Goal: Task Accomplishment & Management: Manage account settings

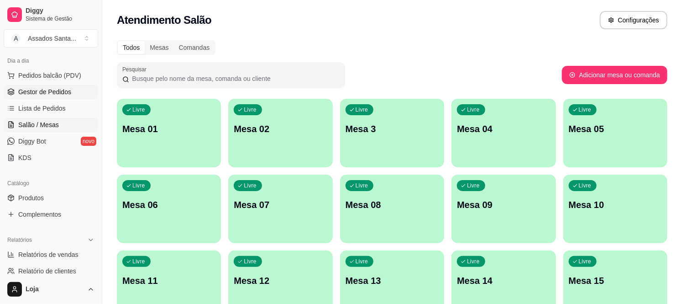
click at [42, 91] on span "Gestor de Pedidos" at bounding box center [44, 91] width 53 height 9
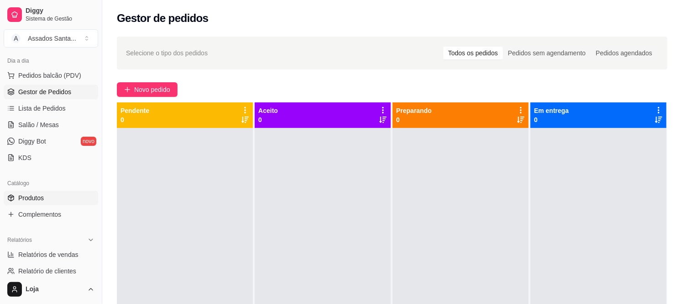
click at [37, 195] on span "Produtos" at bounding box center [31, 197] width 26 height 9
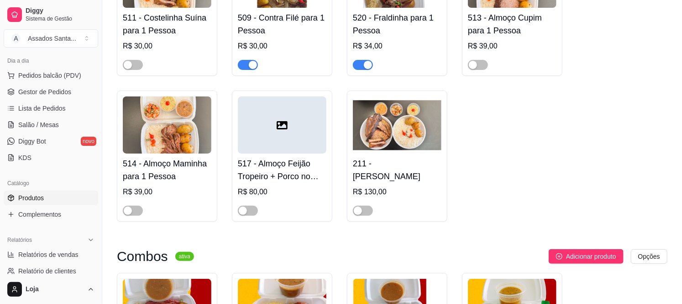
scroll to position [1318, 0]
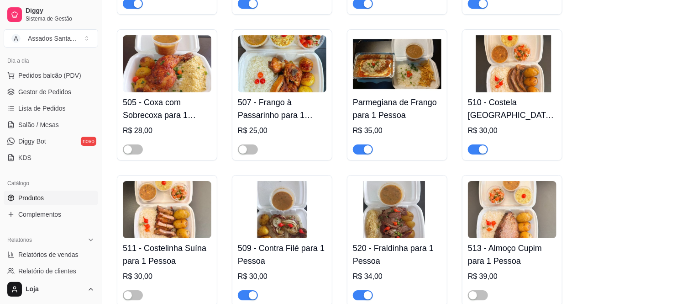
click at [367, 145] on div "button" at bounding box center [368, 149] width 8 height 8
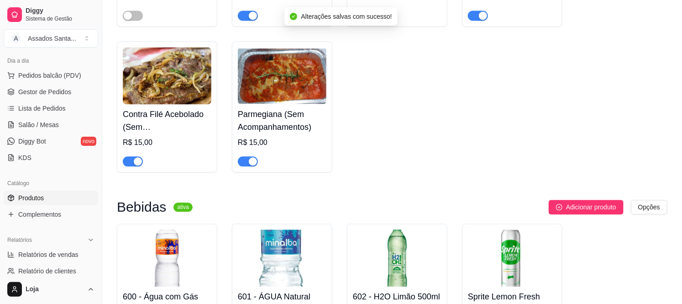
scroll to position [3905, 0]
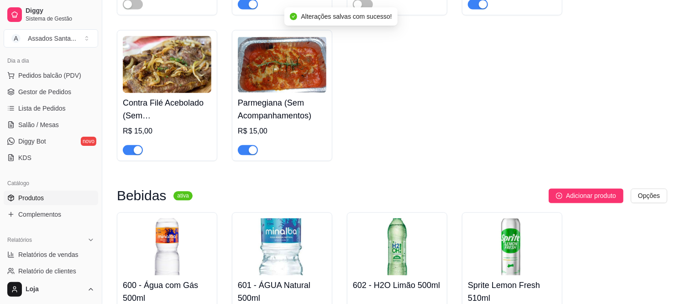
click at [247, 145] on span "button" at bounding box center [248, 150] width 20 height 10
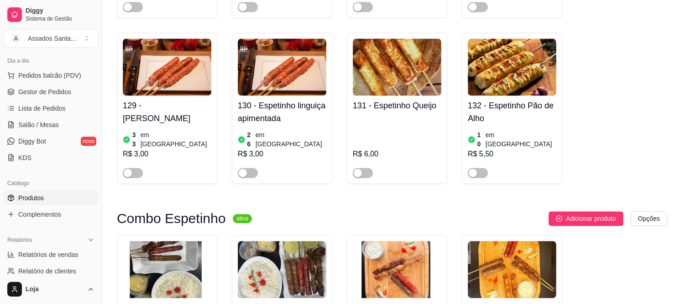
scroll to position [1978, 0]
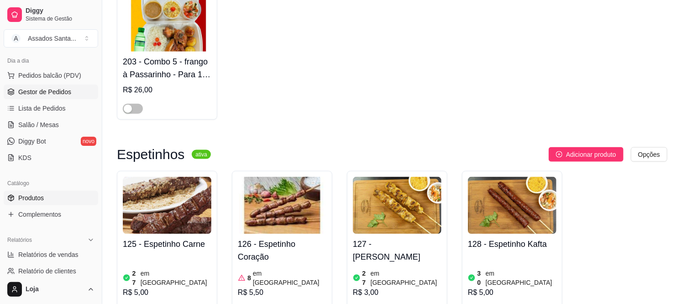
click at [58, 93] on span "Gestor de Pedidos" at bounding box center [44, 91] width 53 height 9
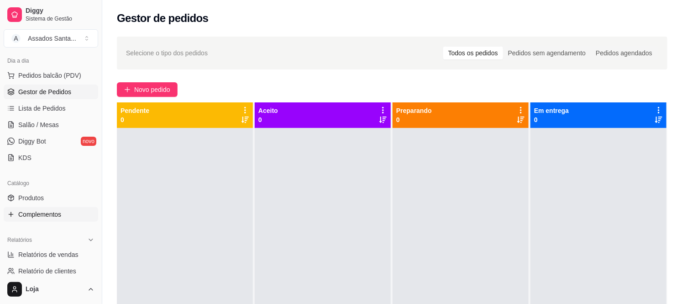
click at [57, 220] on link "Complementos" at bounding box center [51, 214] width 94 height 15
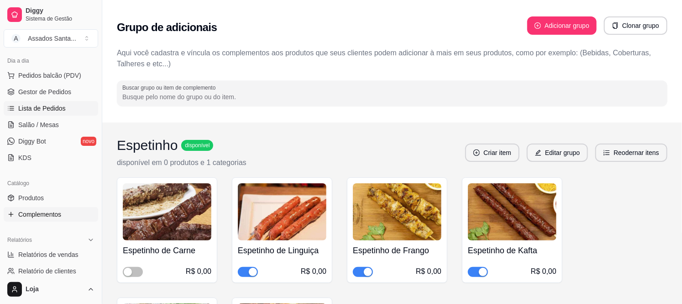
click at [52, 111] on span "Lista de Pedidos" at bounding box center [41, 108] width 47 height 9
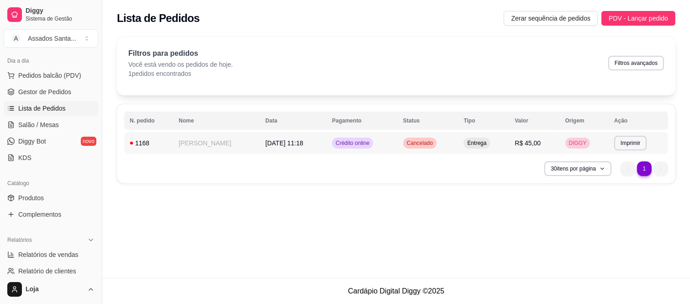
click at [260, 149] on td "[DATE] 11:18" at bounding box center [293, 143] width 67 height 22
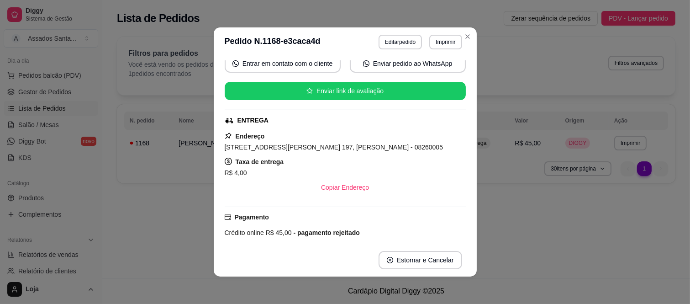
scroll to position [71, 0]
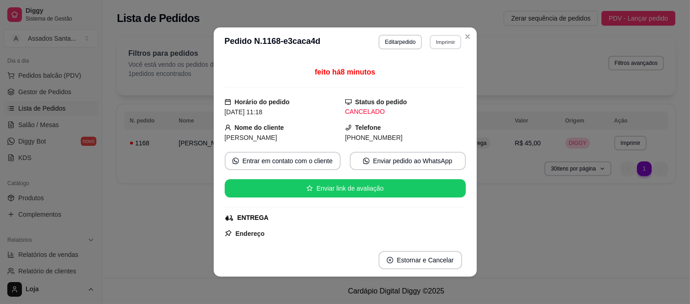
click at [436, 40] on button "Imprimir" at bounding box center [445, 42] width 31 height 14
click at [413, 73] on button "IMPRESSORA caixa" at bounding box center [426, 74] width 66 height 15
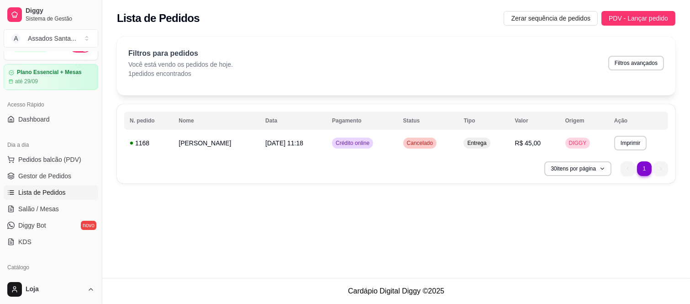
scroll to position [0, 0]
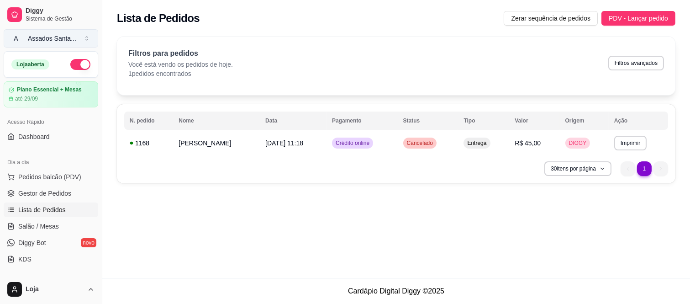
click at [46, 34] on div "Assados Santa ..." at bounding box center [52, 38] width 48 height 9
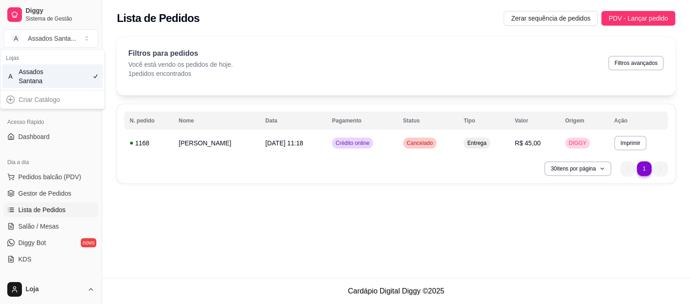
click at [147, 185] on div "**********" at bounding box center [396, 112] width 588 height 163
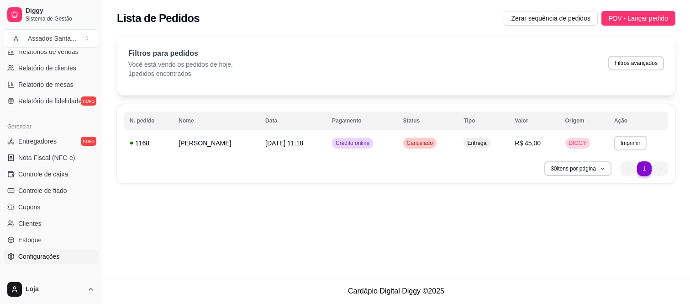
scroll to position [353, 0]
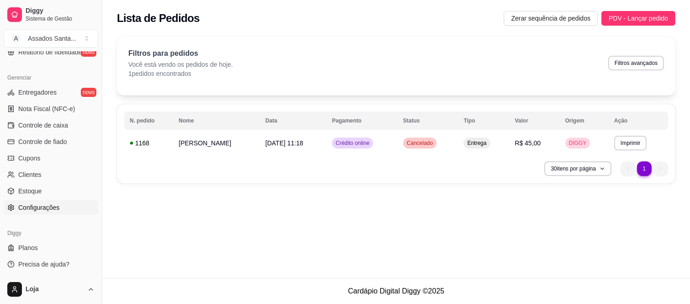
click at [39, 211] on span "Configurações" at bounding box center [38, 207] width 41 height 9
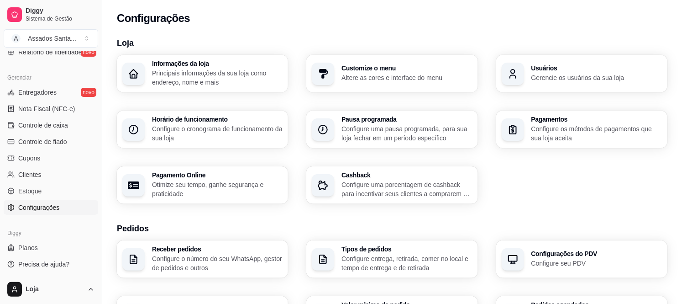
click at [551, 65] on h3 "Usuários" at bounding box center [596, 68] width 131 height 6
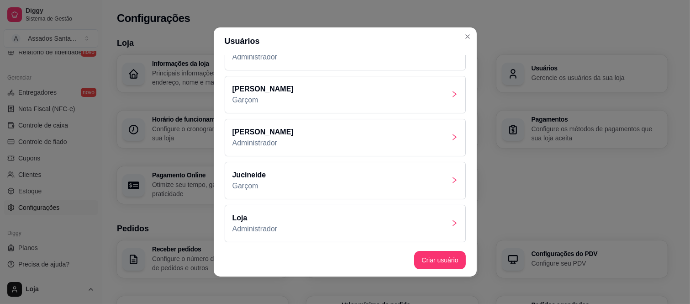
scroll to position [243, 0]
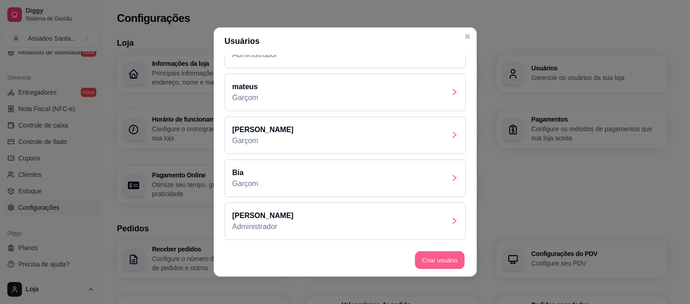
click at [439, 262] on button "Criar usuário" at bounding box center [440, 260] width 50 height 18
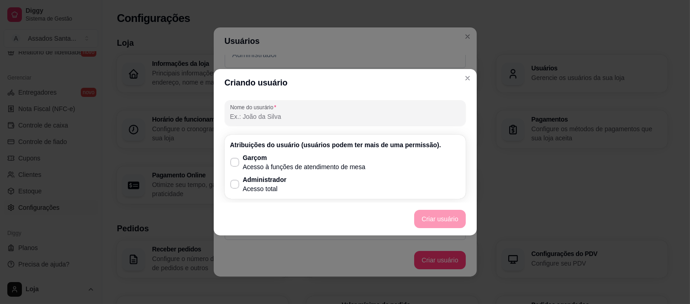
click at [252, 119] on input "Nome do usurário" at bounding box center [345, 116] width 230 height 9
type input "M"
type input "C"
click at [252, 160] on p "Garçom" at bounding box center [304, 157] width 123 height 9
click at [236, 163] on input "Garçom Acesso à funções de atendimento de mesa" at bounding box center [233, 166] width 6 height 6
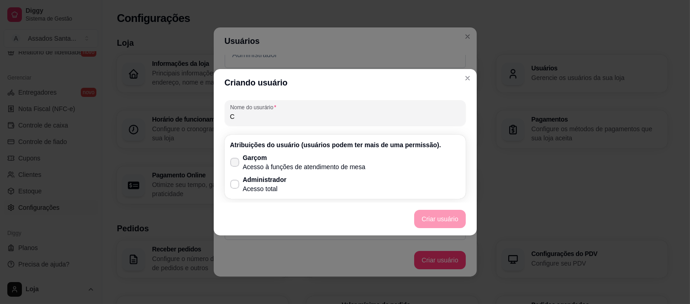
checkbox input "true"
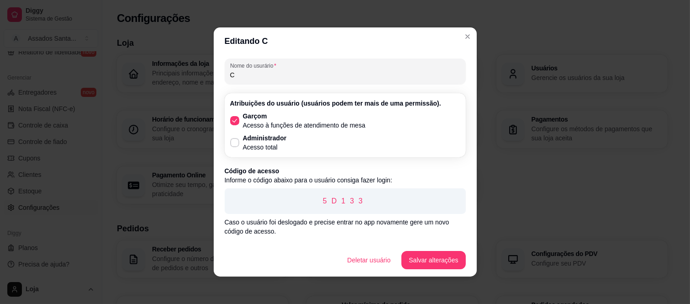
click at [247, 78] on input "C" at bounding box center [345, 74] width 230 height 9
click at [247, 133] on p "Administrador" at bounding box center [265, 137] width 44 height 9
click at [236, 144] on input "Administrador Acesso total" at bounding box center [233, 147] width 6 height 6
checkbox input "true"
click at [234, 118] on span at bounding box center [234, 120] width 9 height 9
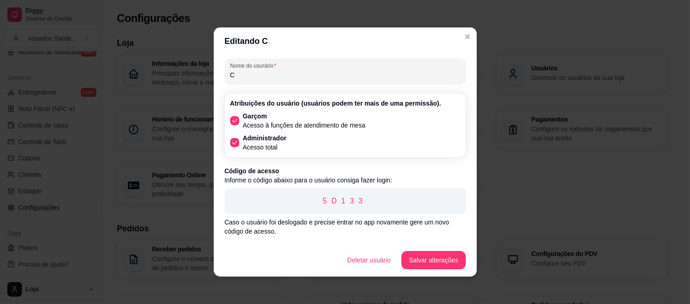
click at [234, 122] on input "Garçom Acesso à funções de atendimento de mesa" at bounding box center [233, 125] width 6 height 6
click at [234, 118] on span at bounding box center [234, 120] width 9 height 9
click at [234, 122] on input "Garçom Acesso à funções de atendimento de mesa" at bounding box center [233, 125] width 6 height 6
checkbox input "true"
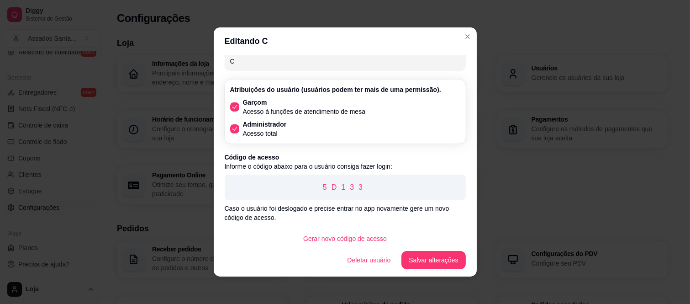
scroll to position [21, 0]
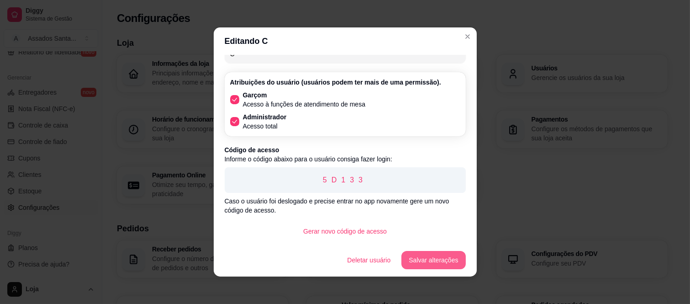
click at [421, 261] on button "Salvar alterações" at bounding box center [433, 260] width 64 height 18
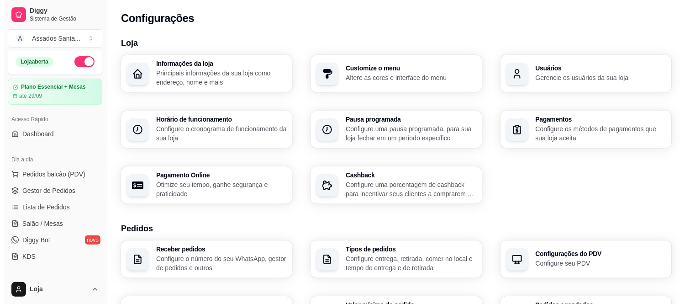
scroll to position [0, 0]
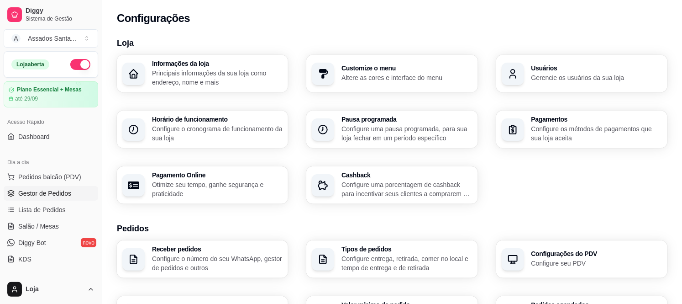
click at [69, 188] on link "Gestor de Pedidos" at bounding box center [51, 193] width 94 height 15
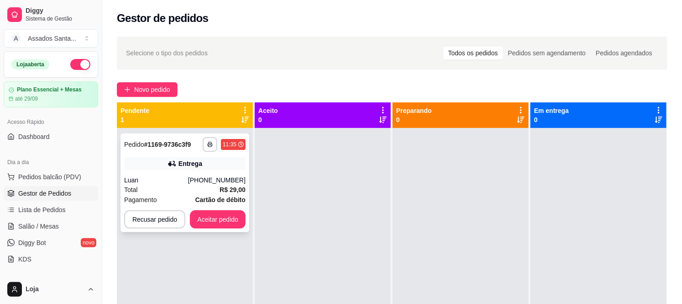
click at [146, 180] on div "Luan" at bounding box center [156, 179] width 64 height 9
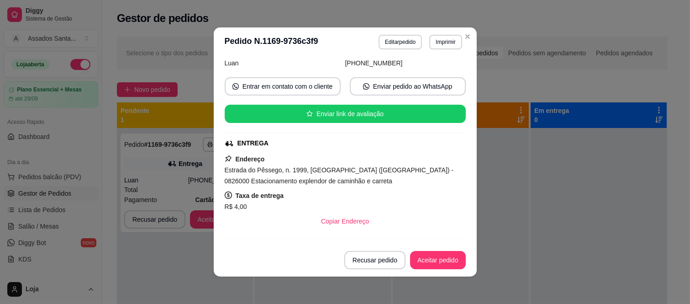
scroll to position [258, 0]
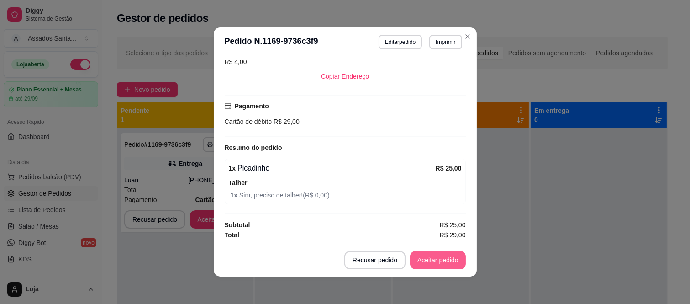
click at [441, 256] on button "Aceitar pedido" at bounding box center [438, 260] width 56 height 18
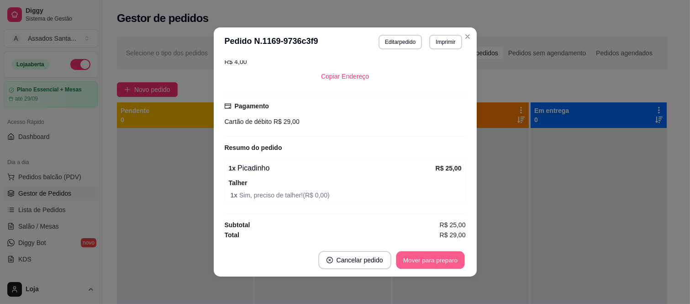
click at [444, 266] on button "Mover para preparo" at bounding box center [430, 260] width 68 height 18
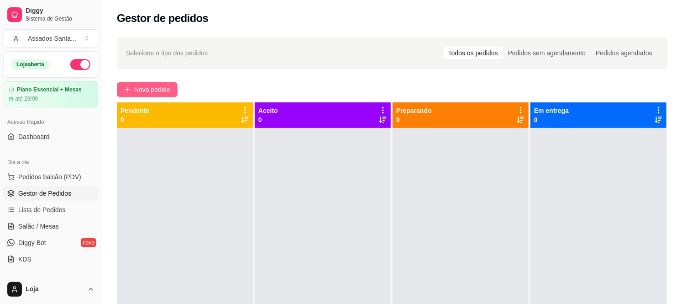
click at [171, 88] on button "Novo pedido" at bounding box center [147, 89] width 61 height 15
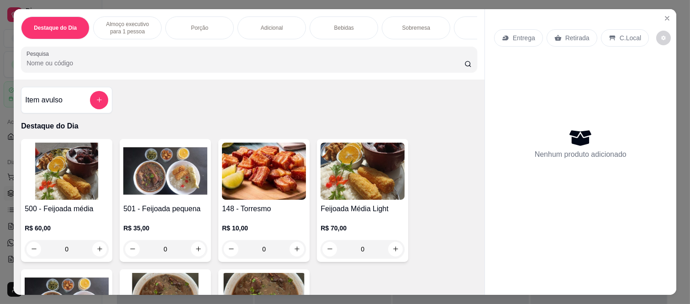
click at [129, 27] on p "Almoço executivo para 1 pessoa" at bounding box center [127, 28] width 53 height 15
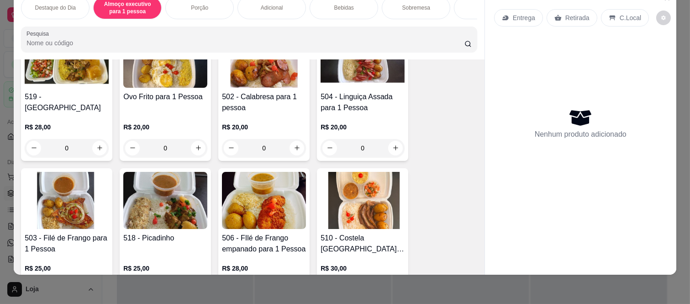
scroll to position [432, 0]
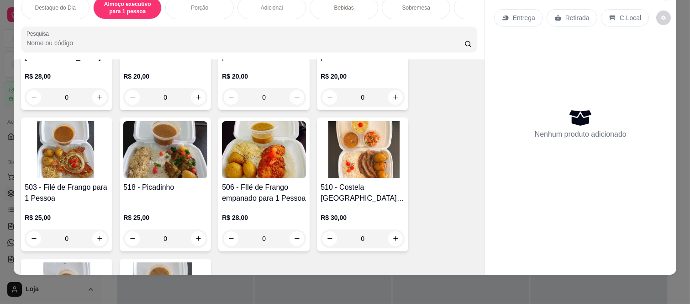
click at [393, 237] on div "0" at bounding box center [362, 238] width 84 height 18
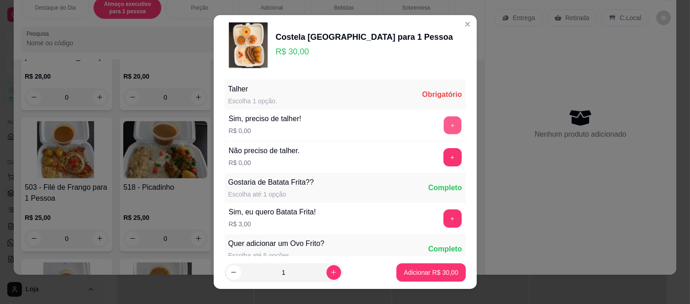
click at [443, 128] on button "+" at bounding box center [452, 125] width 18 height 18
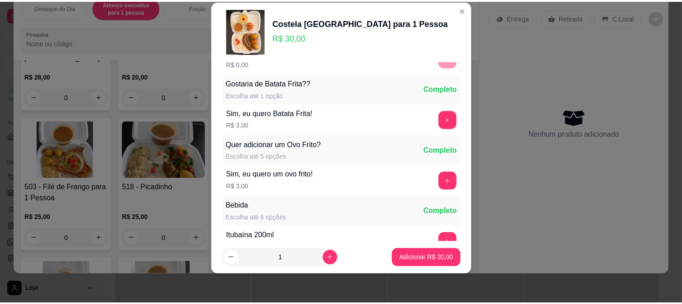
scroll to position [98, 0]
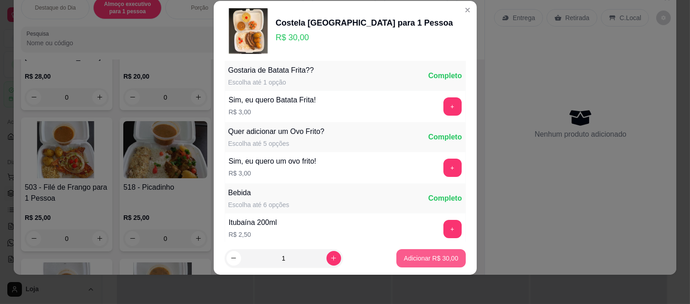
click at [418, 258] on p "Adicionar R$ 30,00" at bounding box center [431, 257] width 54 height 9
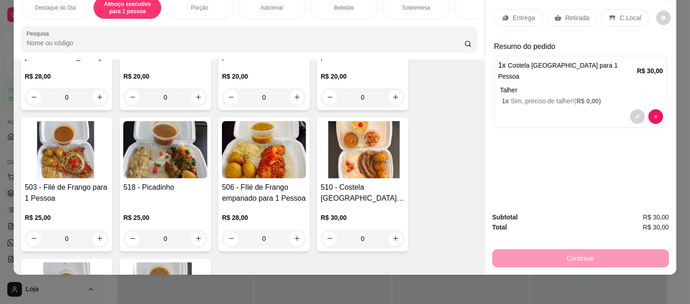
click at [619, 14] on p "C.Local" at bounding box center [629, 17] width 21 height 9
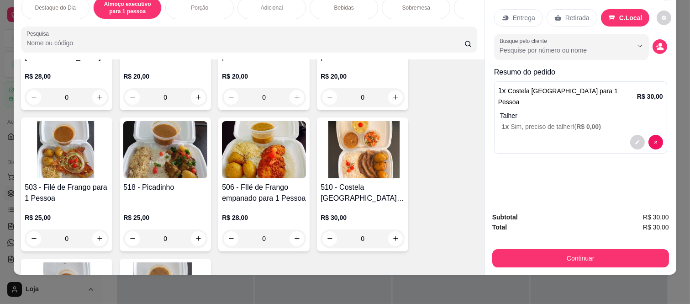
click at [539, 247] on div "Continuar" at bounding box center [580, 257] width 177 height 21
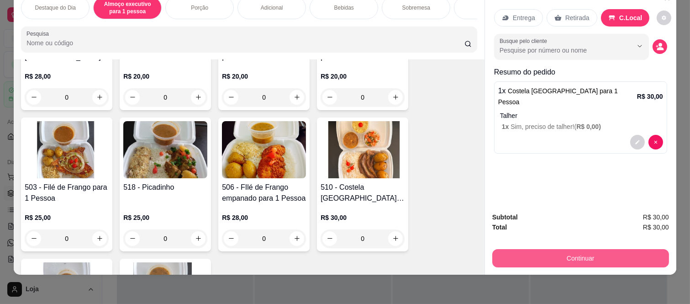
click at [540, 249] on button "Continuar" at bounding box center [580, 258] width 177 height 18
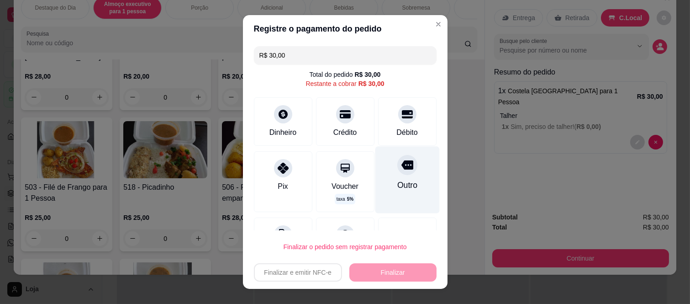
click at [401, 169] on icon at bounding box center [407, 165] width 12 height 12
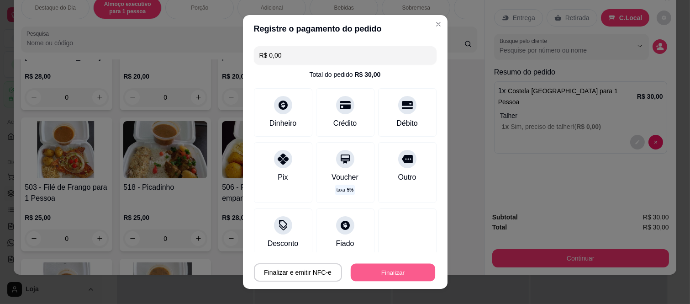
click at [391, 270] on button "Finalizar" at bounding box center [393, 272] width 84 height 18
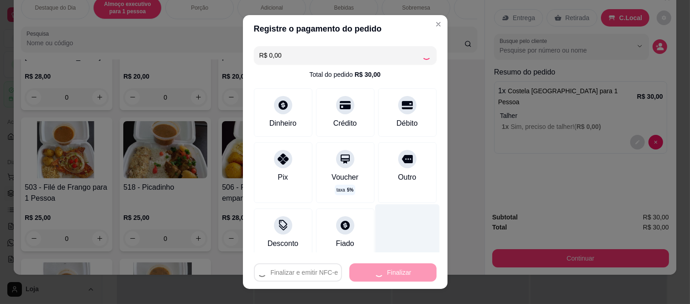
type input "-R$ 30,00"
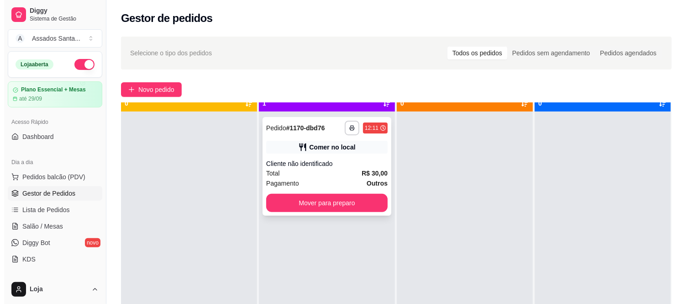
scroll to position [25, 0]
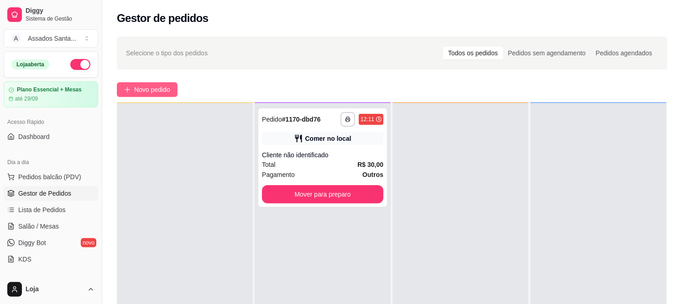
click at [168, 85] on span "Novo pedido" at bounding box center [152, 89] width 36 height 10
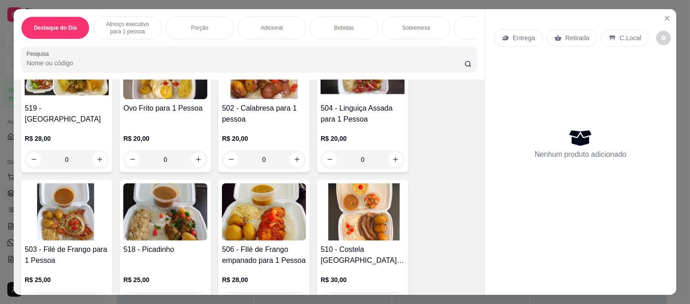
scroll to position [405, 0]
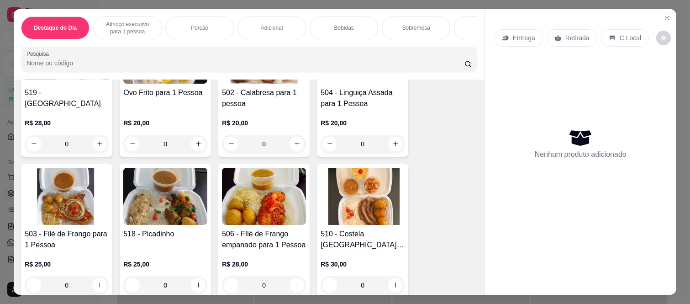
click at [189, 285] on div "0" at bounding box center [165, 285] width 84 height 18
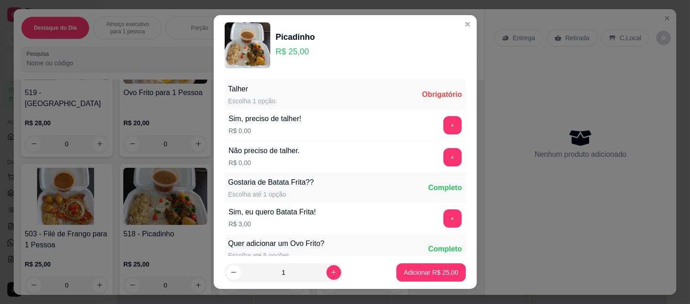
click at [443, 129] on button "+" at bounding box center [452, 125] width 18 height 18
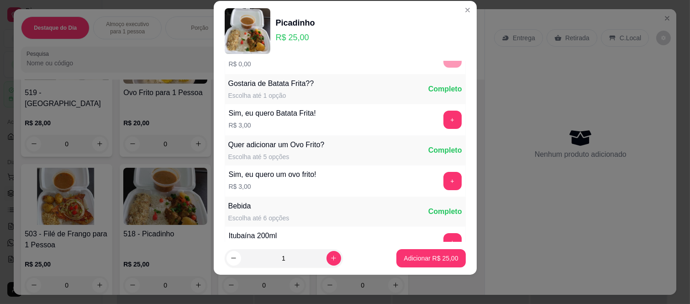
scroll to position [98, 0]
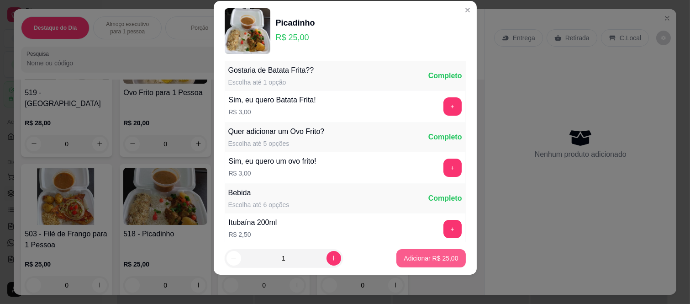
click at [427, 258] on p "Adicionar R$ 25,00" at bounding box center [431, 257] width 54 height 9
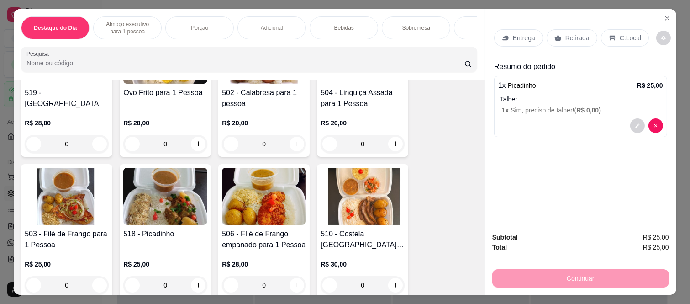
click at [619, 36] on p "C.Local" at bounding box center [629, 37] width 21 height 9
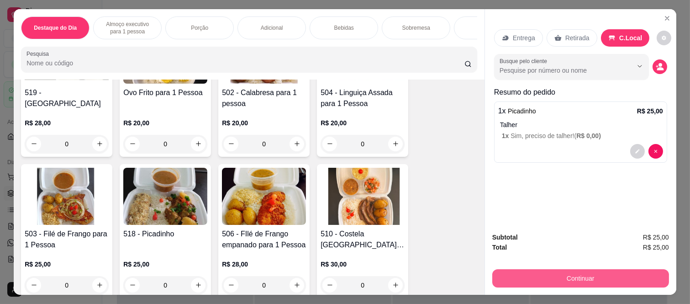
click at [570, 275] on button "Continuar" at bounding box center [580, 278] width 177 height 18
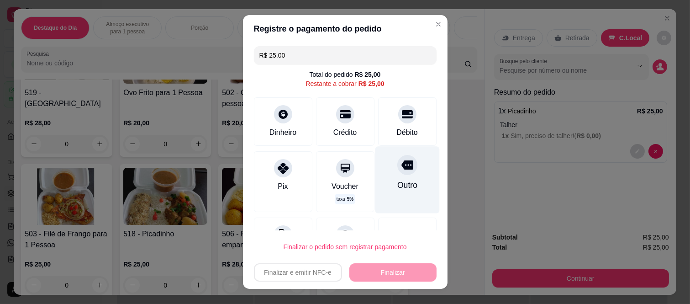
click at [388, 196] on div "Outro" at bounding box center [407, 180] width 64 height 67
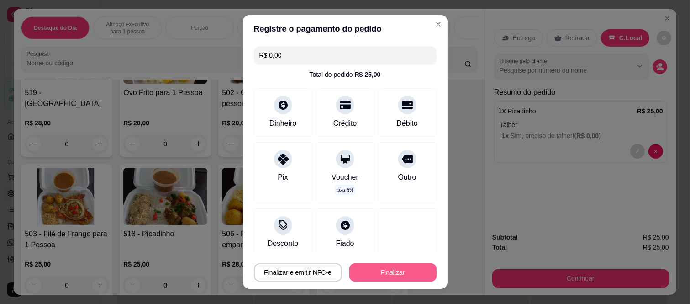
click at [386, 277] on button "Finalizar" at bounding box center [392, 272] width 87 height 18
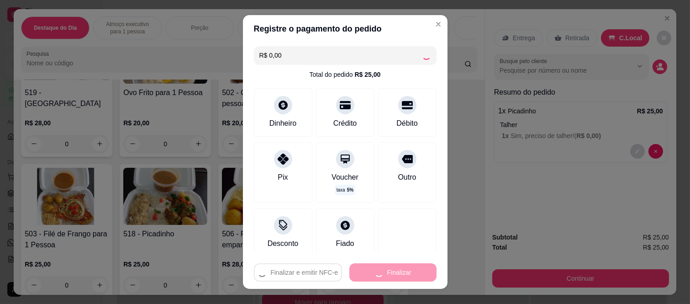
type input "-R$ 25,00"
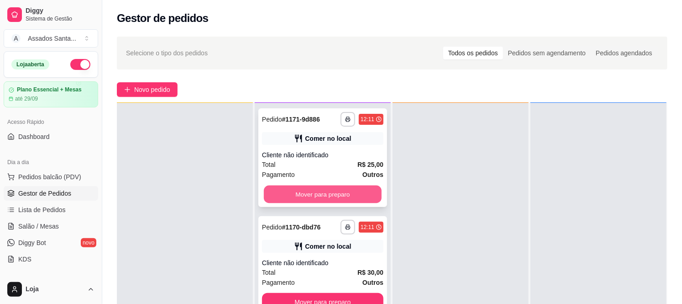
click at [352, 193] on button "Mover para preparo" at bounding box center [323, 194] width 118 height 18
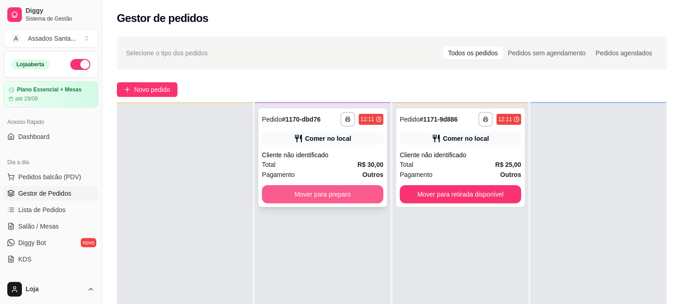
click at [357, 196] on button "Mover para preparo" at bounding box center [322, 194] width 121 height 18
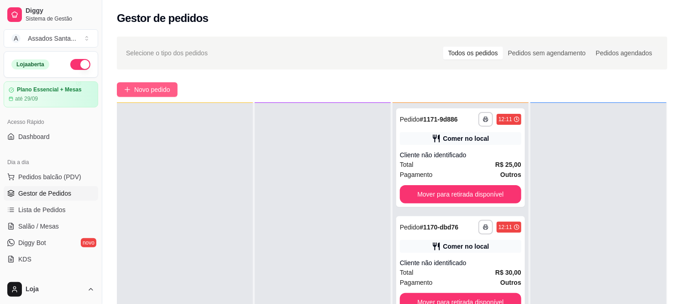
click at [153, 88] on span "Novo pedido" at bounding box center [152, 89] width 36 height 10
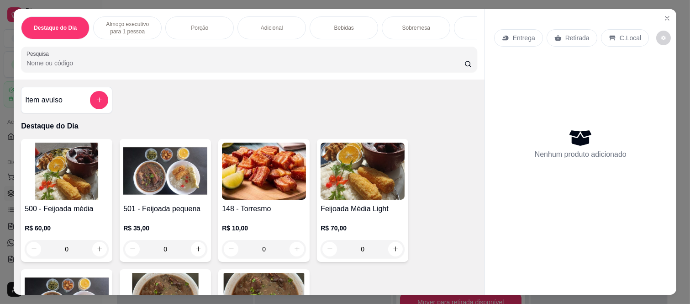
click at [135, 24] on p "Almoço executivo para 1 pessoa" at bounding box center [127, 28] width 53 height 15
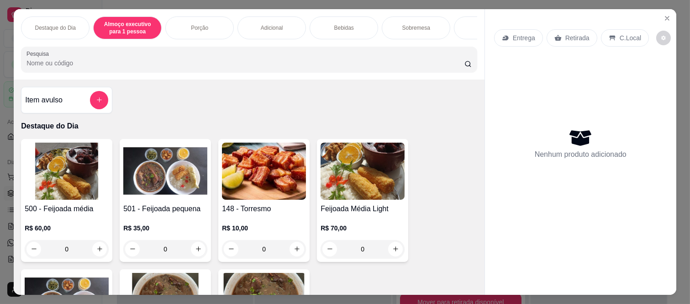
scroll to position [24, 0]
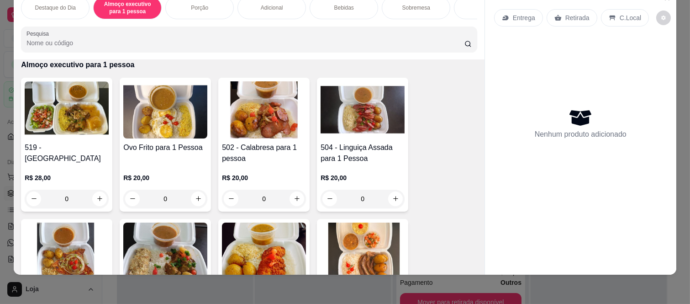
click at [391, 197] on div "0" at bounding box center [362, 198] width 84 height 18
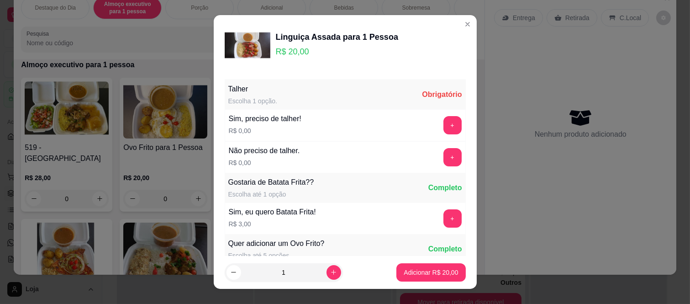
click at [443, 122] on button "+" at bounding box center [452, 125] width 18 height 18
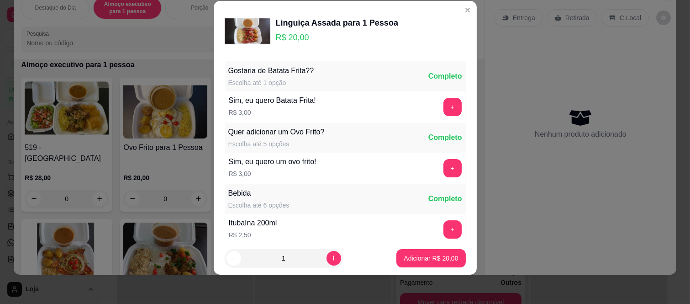
scroll to position [98, 0]
click at [429, 260] on p "Adicionar R$ 20,00" at bounding box center [431, 257] width 54 height 9
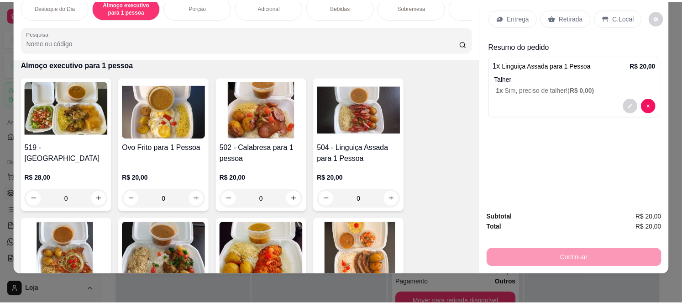
scroll to position [0, 0]
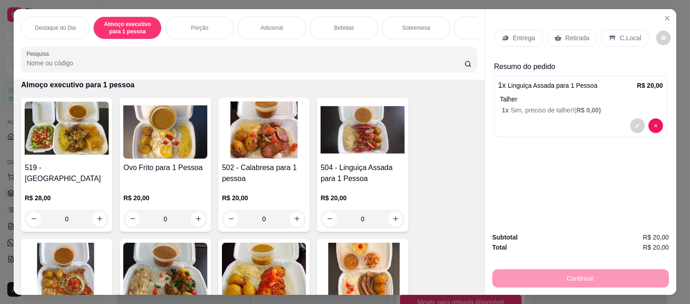
click at [609, 36] on icon at bounding box center [612, 38] width 6 height 5
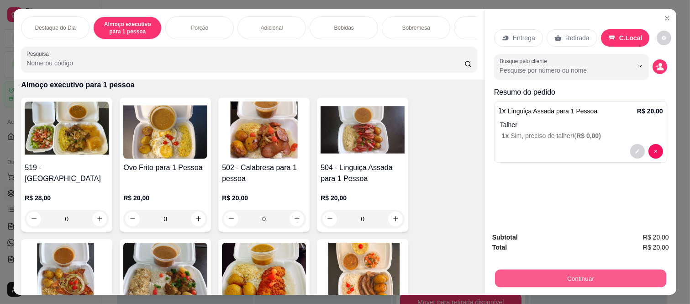
click at [567, 276] on button "Continuar" at bounding box center [580, 278] width 171 height 18
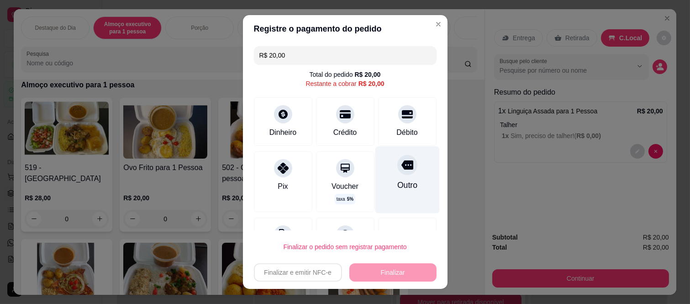
click at [397, 172] on div at bounding box center [407, 165] width 20 height 20
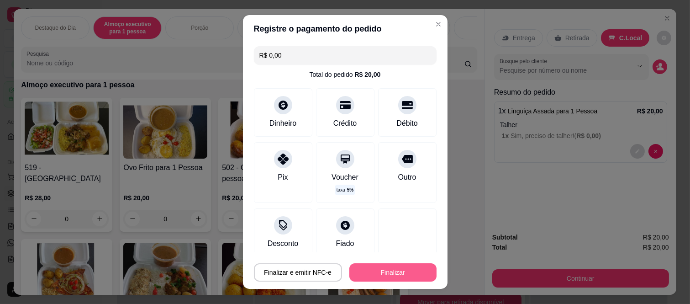
click at [393, 268] on button "Finalizar" at bounding box center [392, 272] width 87 height 18
type input "-R$ 20,00"
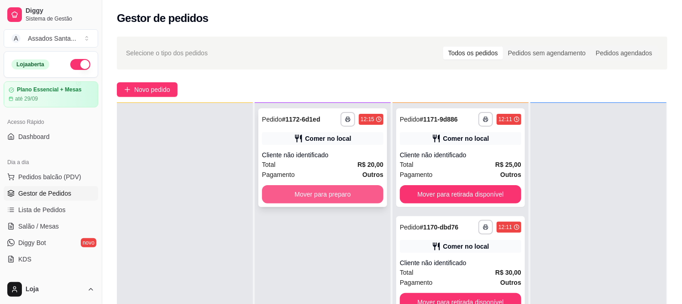
click at [310, 189] on button "Mover para preparo" at bounding box center [322, 194] width 121 height 18
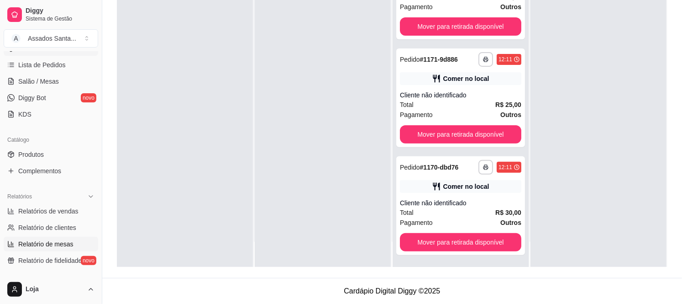
scroll to position [203, 0]
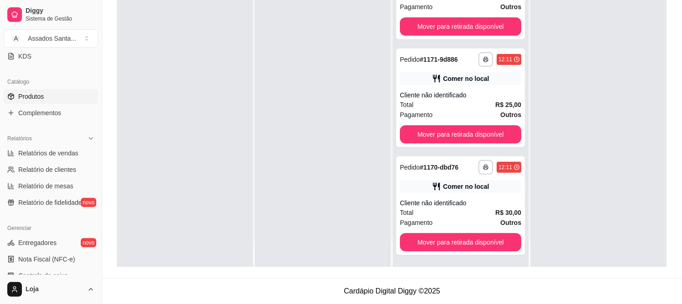
click at [42, 100] on span "Produtos" at bounding box center [31, 96] width 26 height 9
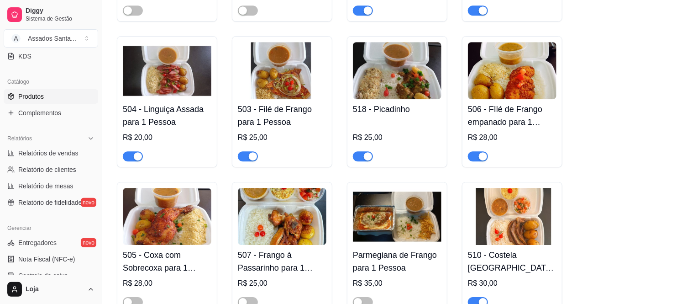
scroll to position [1166, 0]
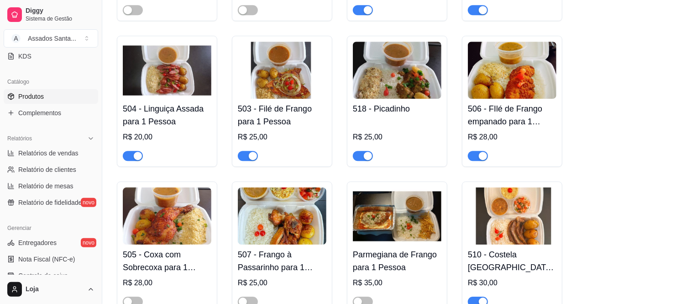
click at [367, 152] on div "button" at bounding box center [368, 156] width 8 height 8
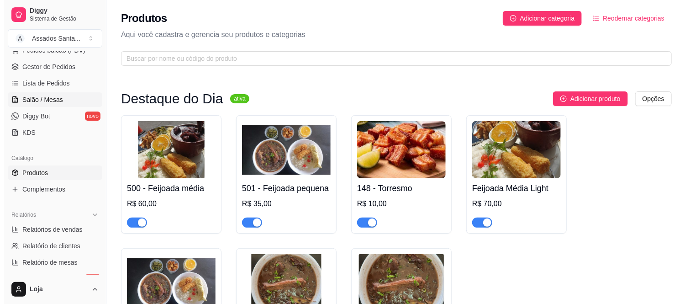
scroll to position [0, 0]
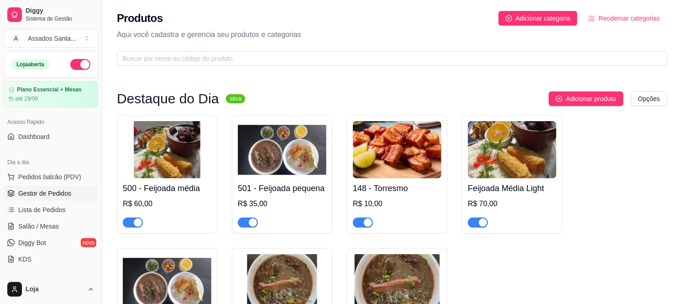
click at [52, 198] on link "Gestor de Pedidos" at bounding box center [51, 193] width 94 height 15
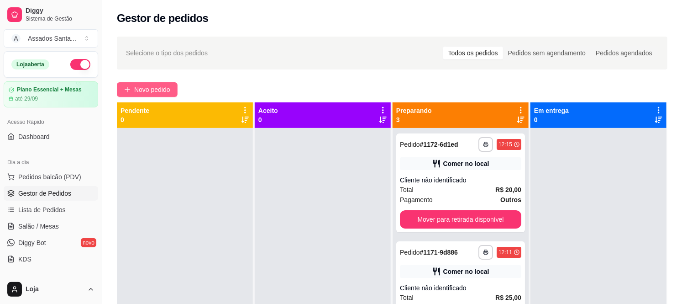
click at [142, 90] on span "Novo pedido" at bounding box center [152, 89] width 36 height 10
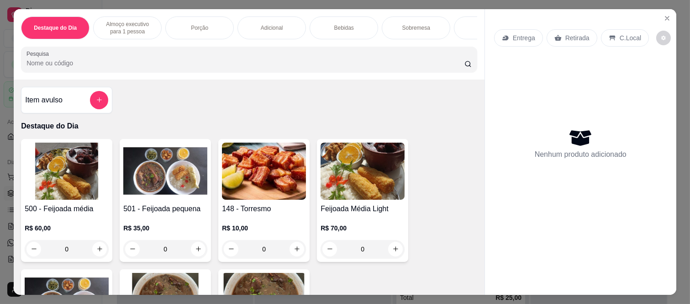
click at [125, 21] on p "Almoço executivo para 1 pessoa" at bounding box center [127, 28] width 53 height 15
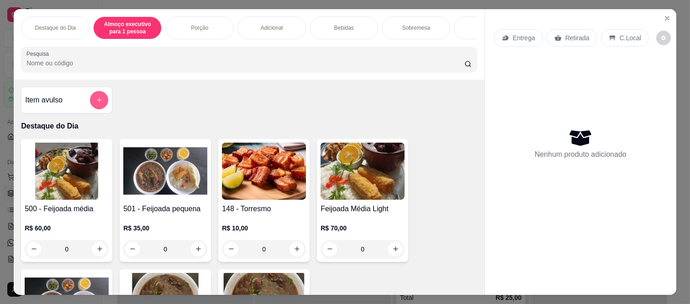
click at [96, 103] on icon "add-separate-item" at bounding box center [99, 99] width 7 height 7
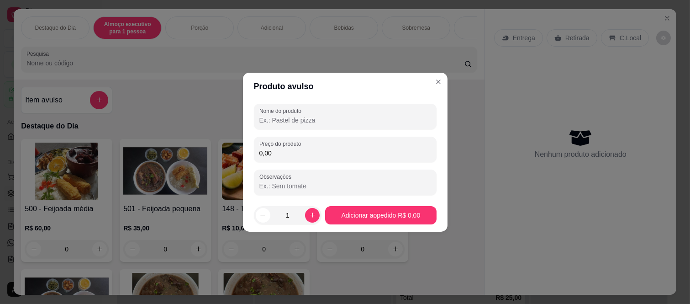
click at [280, 123] on input "Nome do produto" at bounding box center [345, 119] width 172 height 9
type input "PORÇÃO COSTELA"
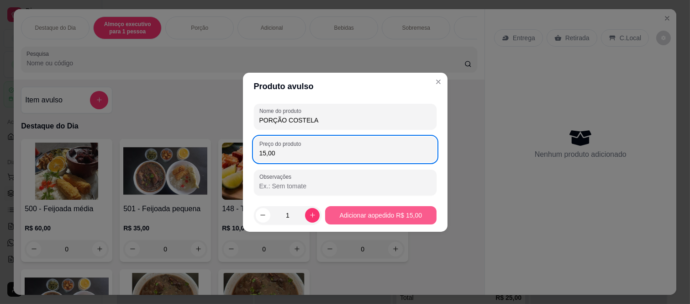
type input "15,00"
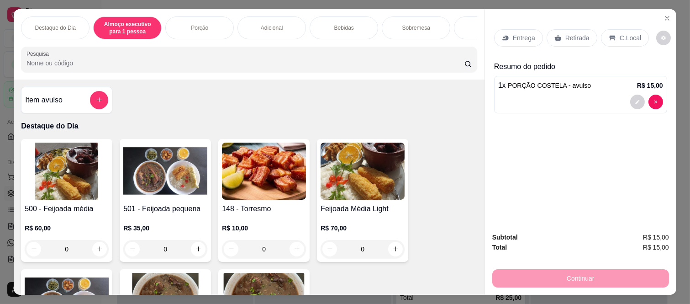
click at [197, 24] on p "Porção" at bounding box center [199, 27] width 17 height 7
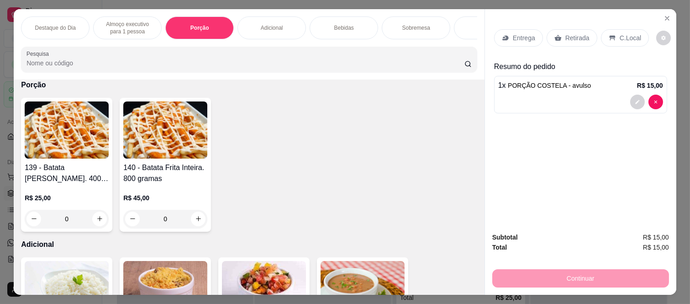
click at [340, 20] on div "Bebidas" at bounding box center [344, 27] width 68 height 23
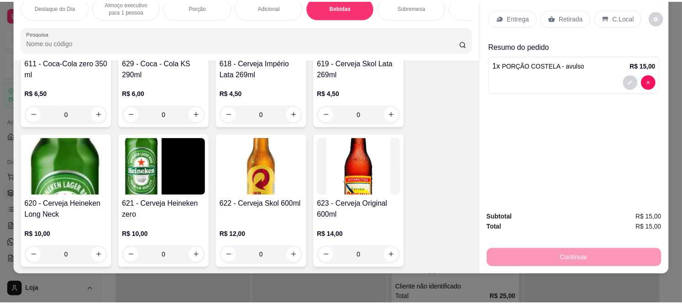
scroll to position [1778, 0]
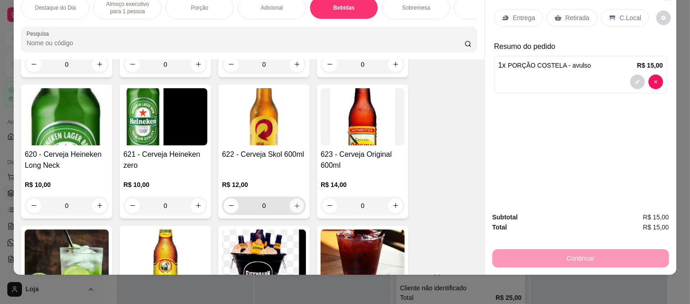
click at [290, 207] on button "increase-product-quantity" at bounding box center [297, 205] width 14 height 14
type input "1"
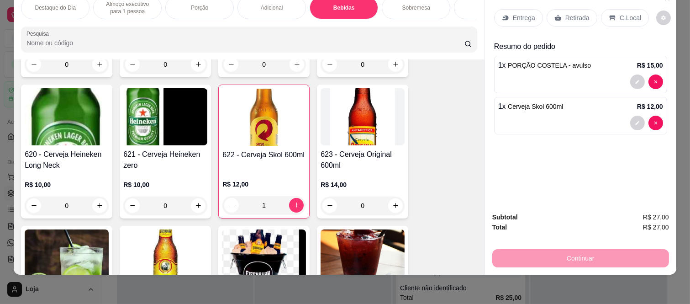
click at [609, 14] on icon at bounding box center [612, 17] width 7 height 7
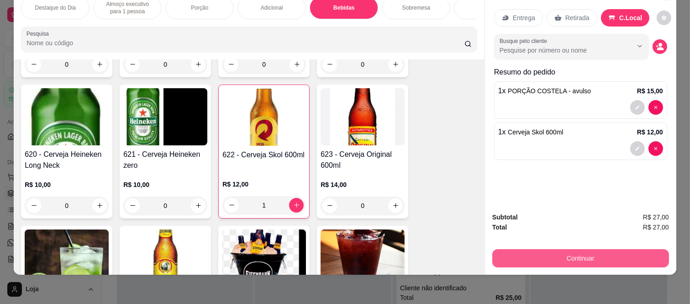
click at [575, 249] on button "Continuar" at bounding box center [580, 258] width 177 height 18
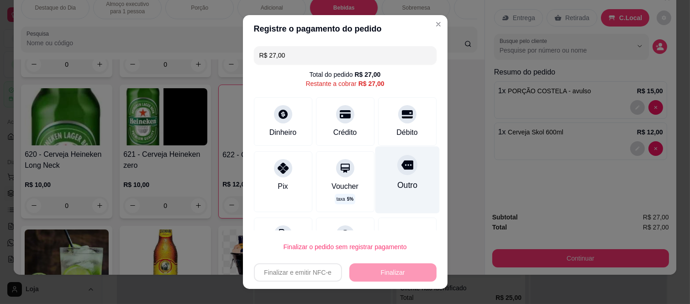
click at [391, 176] on div "Outro" at bounding box center [407, 180] width 64 height 67
type input "R$ 0,00"
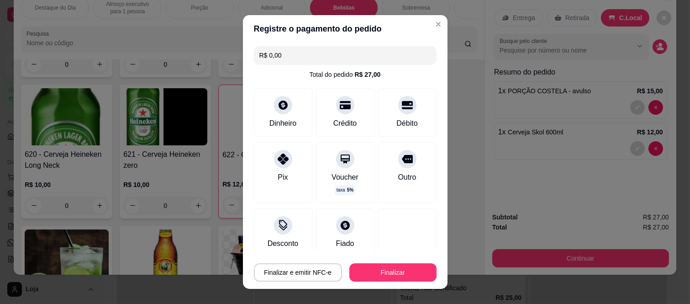
click at [383, 271] on button "Finalizar" at bounding box center [392, 272] width 87 height 18
type input "0"
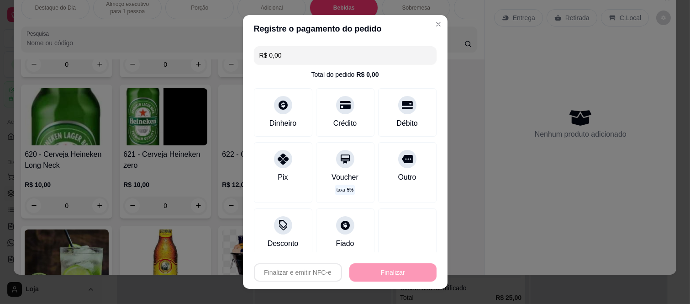
type input "-R$ 27,00"
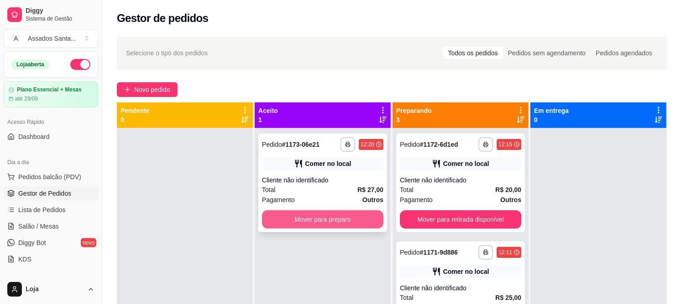
click at [318, 221] on button "Mover para preparo" at bounding box center [322, 219] width 121 height 18
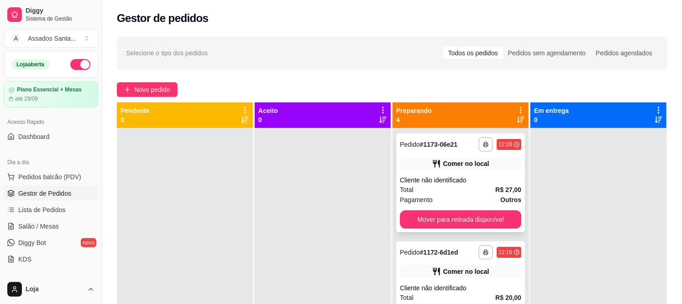
click at [448, 188] on div "Total R$ 27,00" at bounding box center [460, 189] width 121 height 10
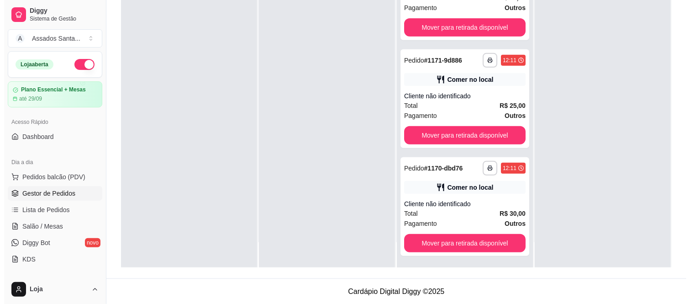
scroll to position [139, 0]
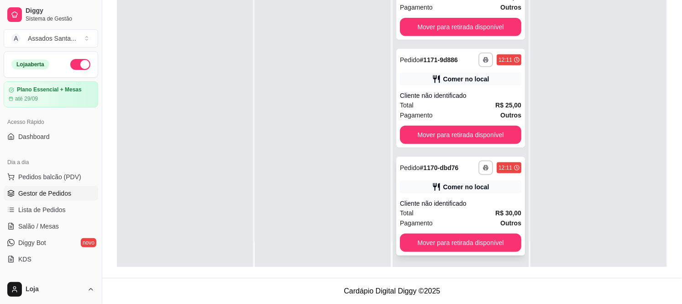
click at [485, 202] on div "Cliente não identificado" at bounding box center [460, 203] width 121 height 9
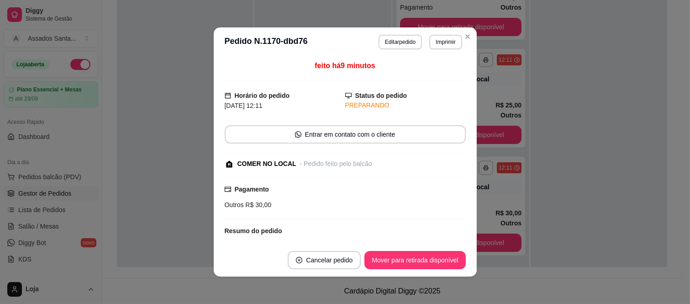
scroll to position [51, 0]
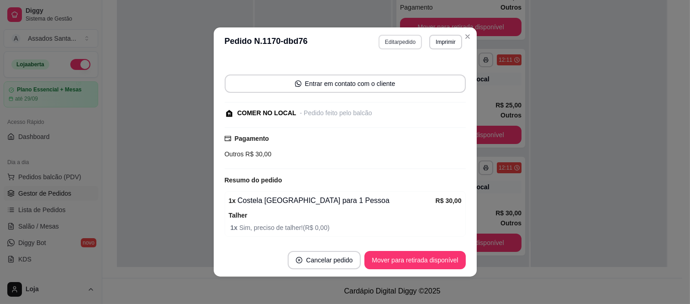
click at [414, 38] on button "Editar pedido" at bounding box center [399, 42] width 43 height 15
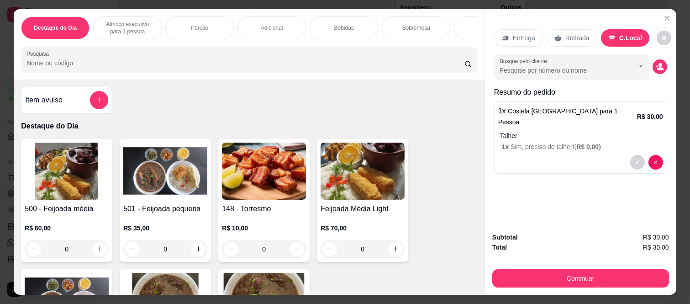
click at [363, 19] on div "Bebidas" at bounding box center [344, 27] width 68 height 23
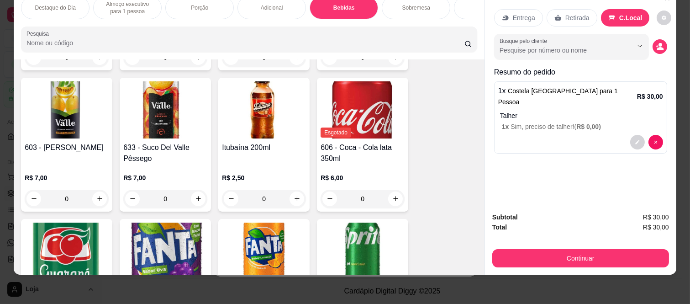
scroll to position [1372, 0]
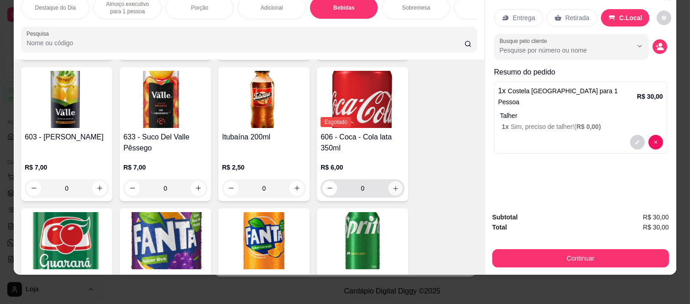
click at [388, 180] on div "0" at bounding box center [362, 188] width 80 height 18
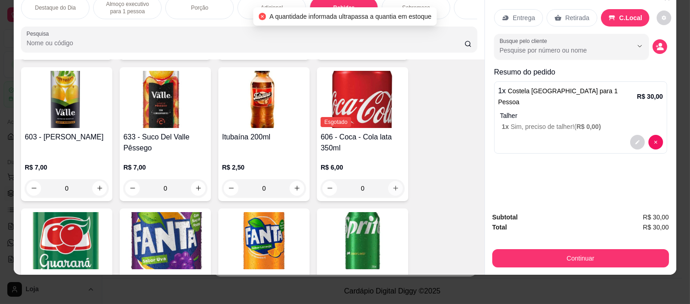
click at [394, 186] on icon "increase-product-quantity" at bounding box center [395, 187] width 7 height 7
click at [374, 186] on input "0" at bounding box center [362, 188] width 51 height 18
drag, startPoint x: 374, startPoint y: 186, endPoint x: 332, endPoint y: 184, distance: 42.5
click at [332, 184] on div "0" at bounding box center [362, 188] width 80 height 18
type input "0"
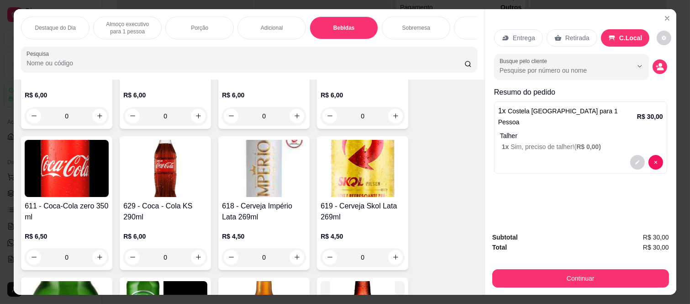
scroll to position [1623, 0]
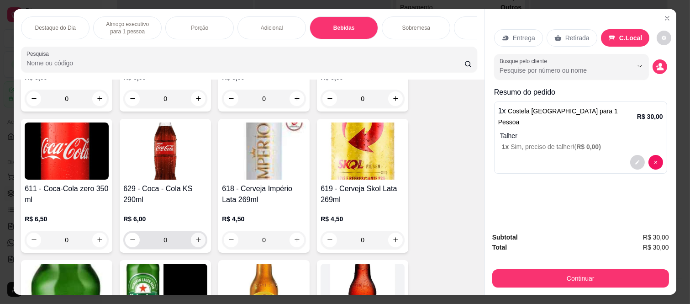
click at [200, 243] on button "increase-product-quantity" at bounding box center [198, 239] width 15 height 15
type input "1"
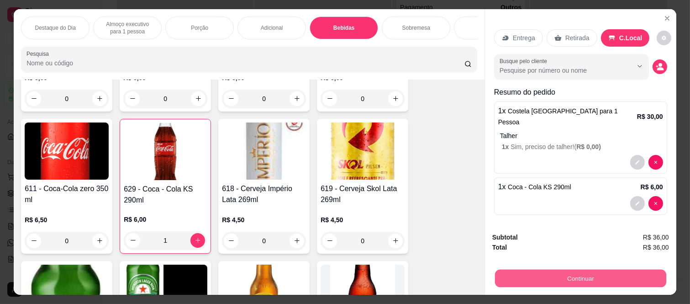
click at [533, 273] on button "Continuar" at bounding box center [580, 278] width 171 height 18
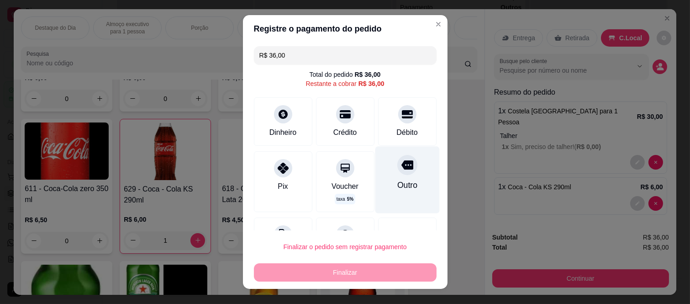
click at [397, 187] on div "Outro" at bounding box center [407, 185] width 20 height 12
type input "R$ 0,00"
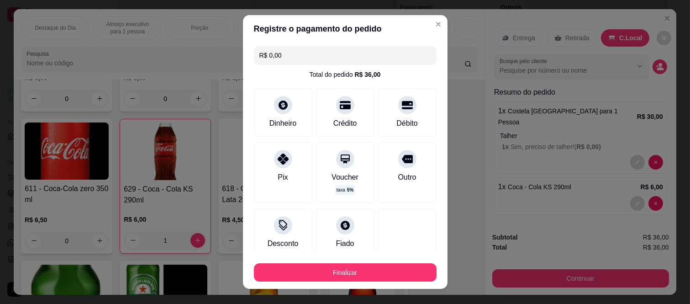
click at [384, 268] on button "Finalizar" at bounding box center [345, 272] width 183 height 18
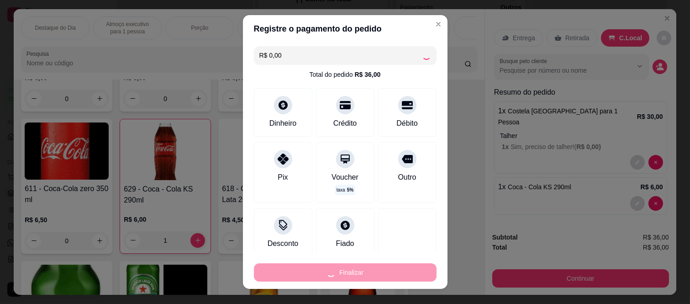
type input "0"
type input "-R$ 36,00"
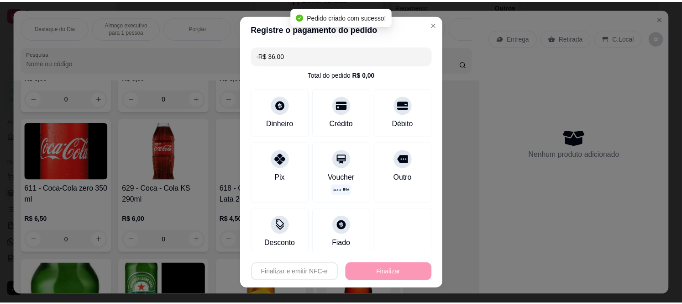
scroll to position [71, 0]
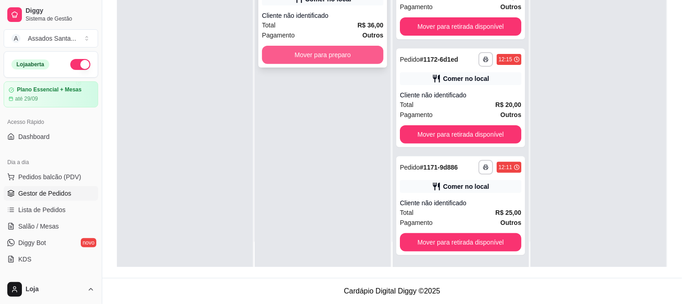
click at [343, 56] on button "Mover para preparo" at bounding box center [322, 55] width 121 height 18
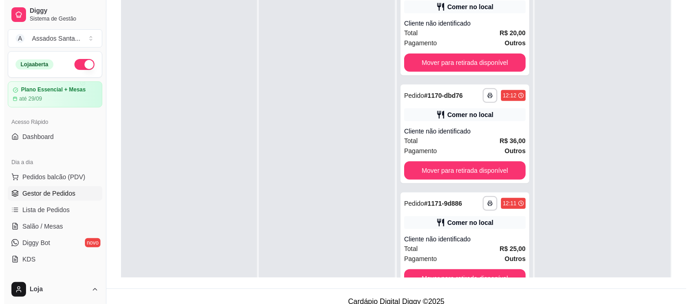
scroll to position [0, 0]
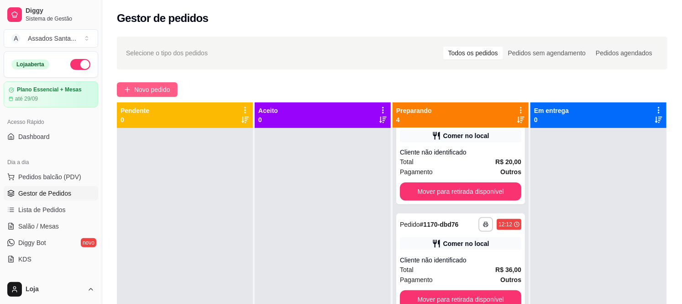
click at [170, 85] on span "Novo pedido" at bounding box center [152, 89] width 36 height 10
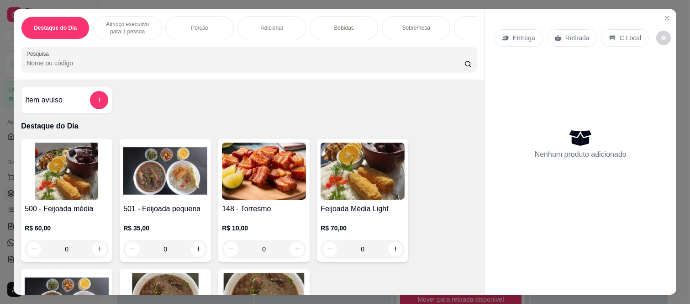
click at [125, 23] on p "Almoço executivo para 1 pessoa" at bounding box center [127, 28] width 53 height 15
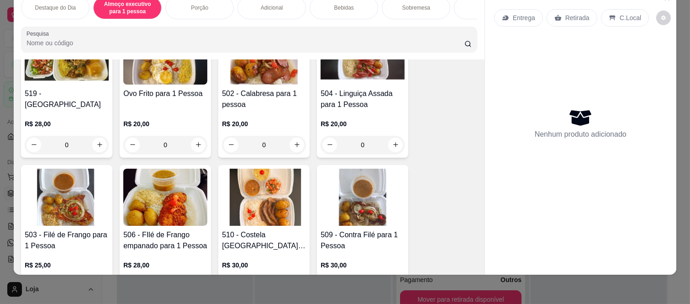
scroll to position [381, 0]
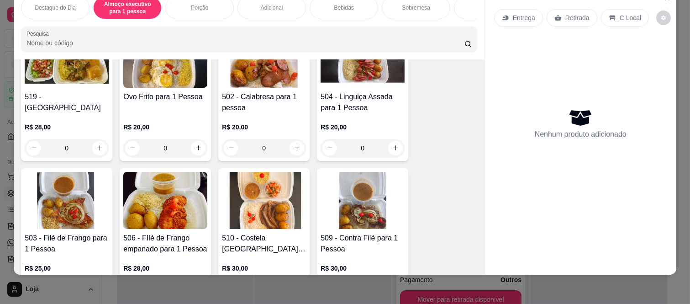
click at [395, 145] on div "0" at bounding box center [362, 148] width 84 height 18
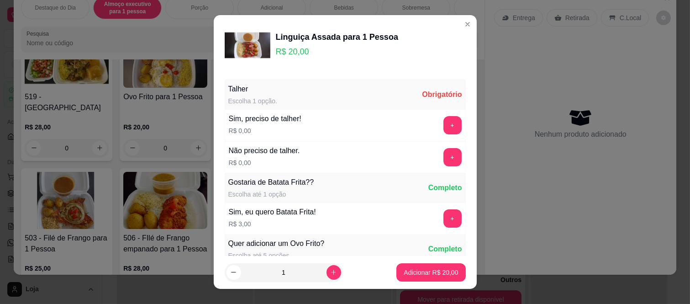
click at [443, 126] on button "+" at bounding box center [452, 125] width 18 height 18
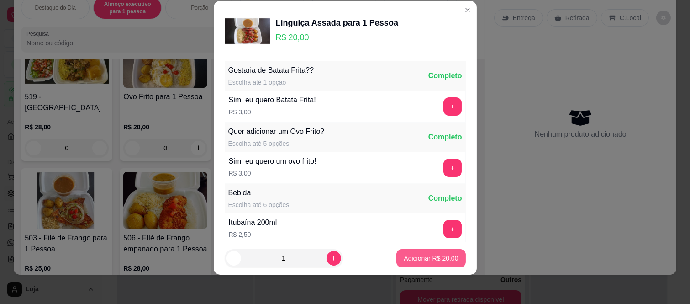
click at [431, 257] on p "Adicionar R$ 20,00" at bounding box center [431, 257] width 54 height 9
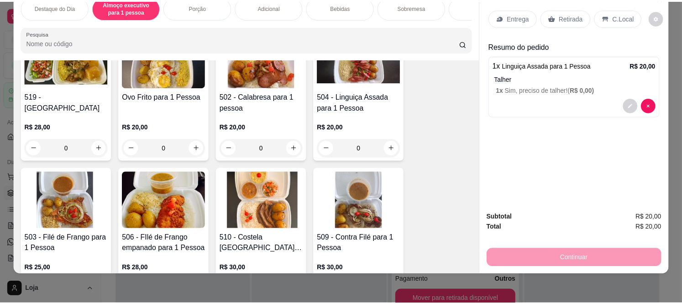
scroll to position [0, 0]
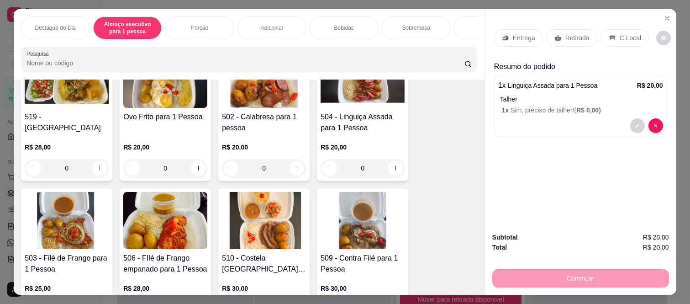
click at [622, 42] on div "C.Local" at bounding box center [625, 37] width 48 height 17
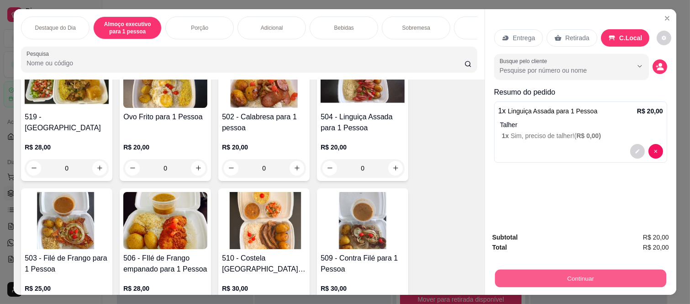
click at [618, 279] on button "Continuar" at bounding box center [580, 278] width 171 height 18
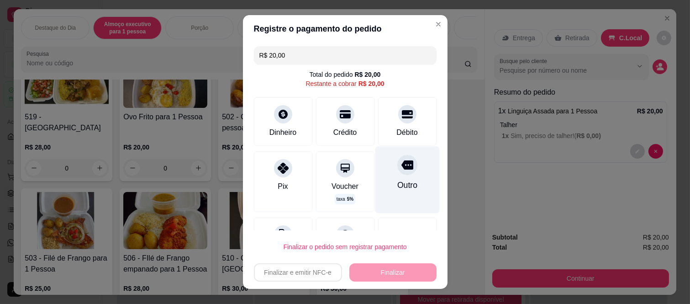
click at [397, 179] on div "Outro" at bounding box center [407, 185] width 20 height 12
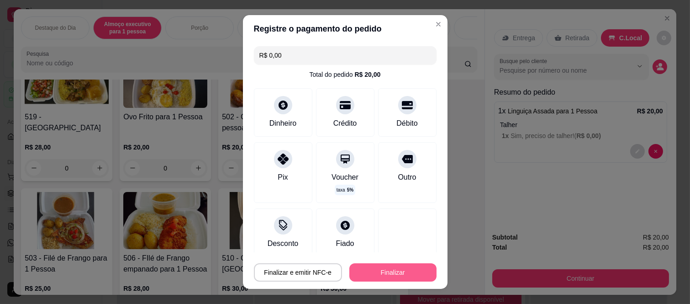
click at [394, 267] on button "Finalizar" at bounding box center [392, 272] width 87 height 18
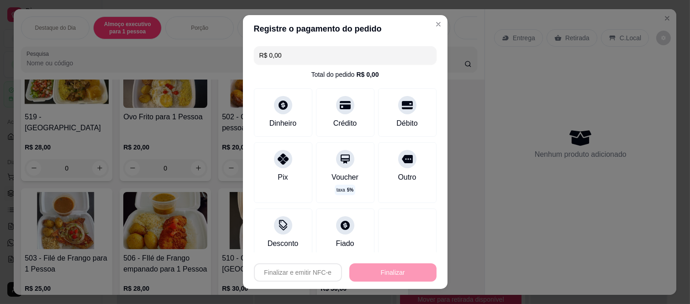
type input "-R$ 20,00"
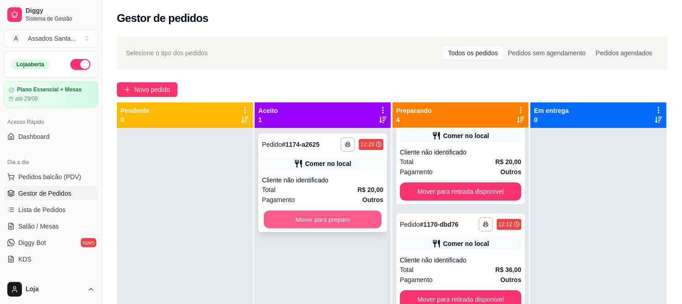
click at [356, 215] on button "Mover para preparo" at bounding box center [323, 219] width 118 height 18
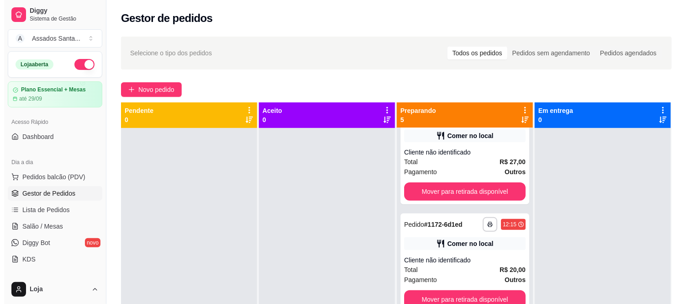
scroll to position [243, 0]
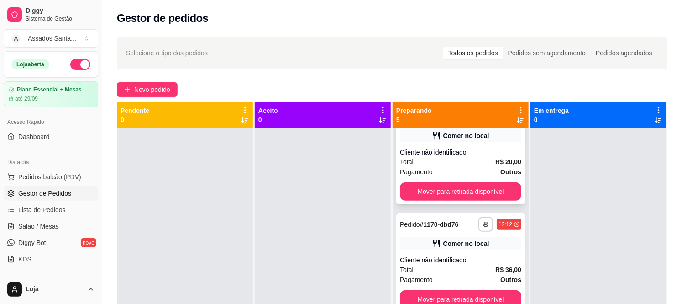
click at [485, 148] on div "Cliente não identificado" at bounding box center [460, 151] width 121 height 9
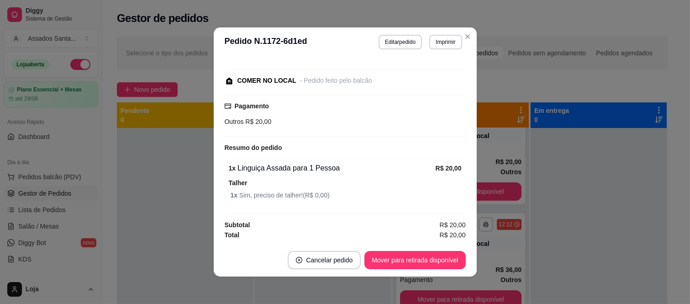
scroll to position [33, 0]
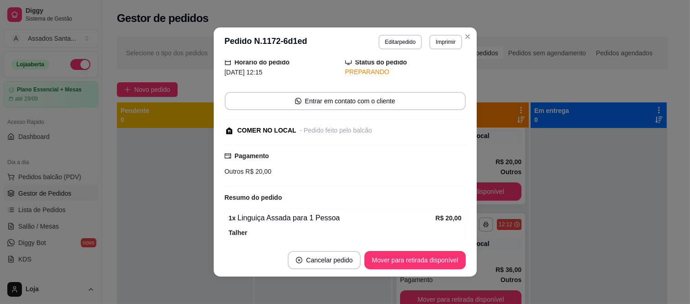
click at [394, 55] on header "**********" at bounding box center [345, 41] width 263 height 29
click at [396, 47] on button "Editar pedido" at bounding box center [399, 42] width 43 height 15
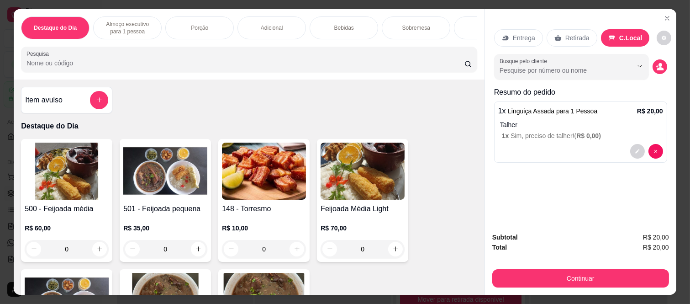
click at [355, 21] on div "Bebidas" at bounding box center [344, 27] width 68 height 23
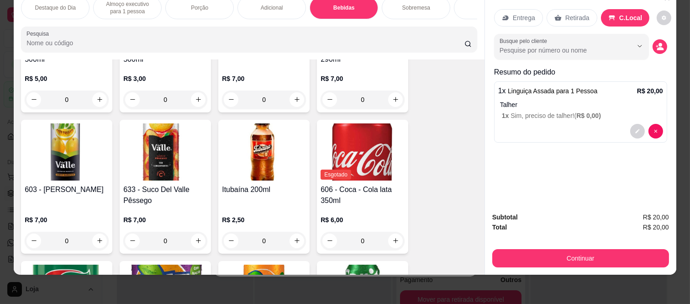
scroll to position [1300, 0]
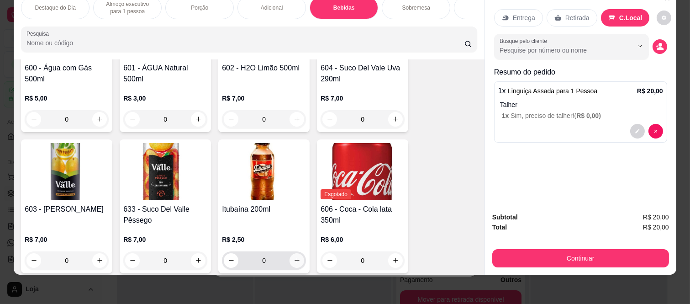
click at [299, 260] on button "increase-product-quantity" at bounding box center [296, 260] width 15 height 15
type input "1"
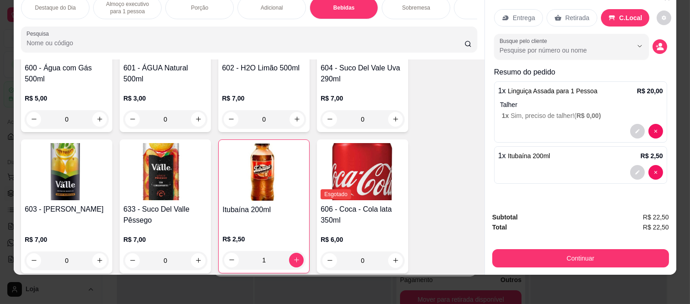
scroll to position [0, 0]
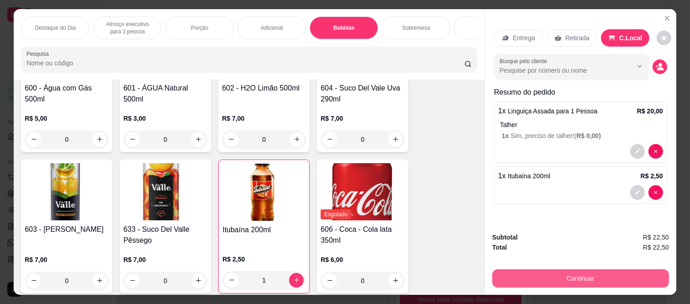
click at [559, 269] on button "Continuar" at bounding box center [580, 278] width 177 height 18
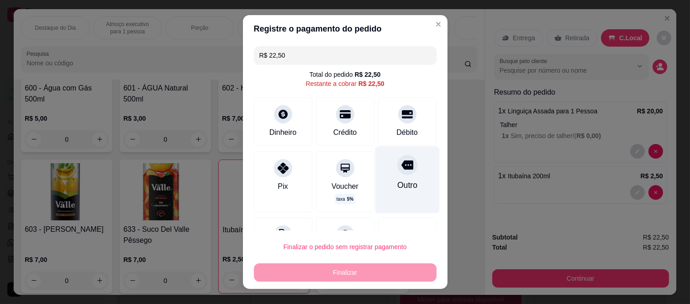
click at [397, 185] on div "Outro" at bounding box center [407, 185] width 20 height 12
type input "R$ 0,00"
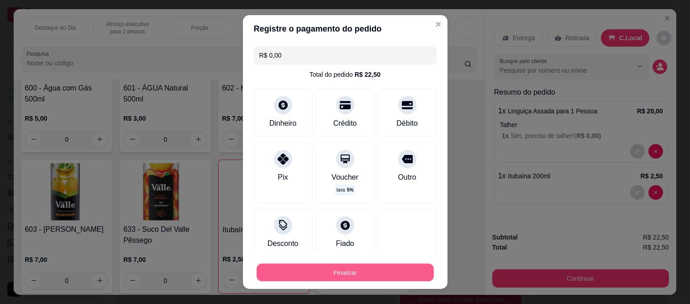
click at [378, 267] on button "Finalizar" at bounding box center [345, 272] width 177 height 18
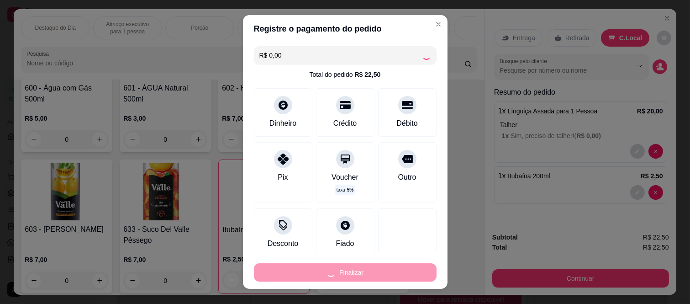
type input "0"
type input "-R$ 22,50"
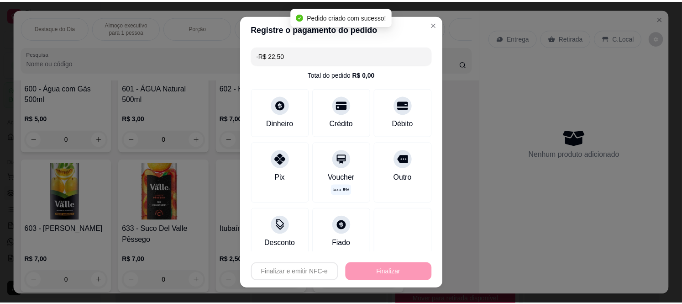
scroll to position [53, 0]
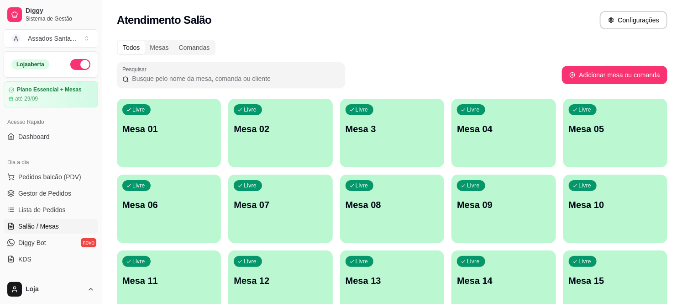
click at [151, 160] on div "button" at bounding box center [169, 161] width 104 height 11
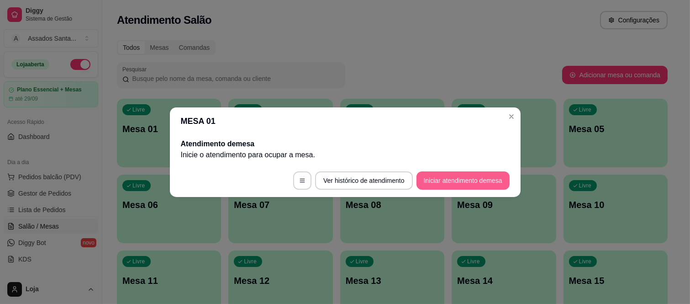
click at [439, 180] on button "Iniciar atendimento de mesa" at bounding box center [462, 180] width 93 height 18
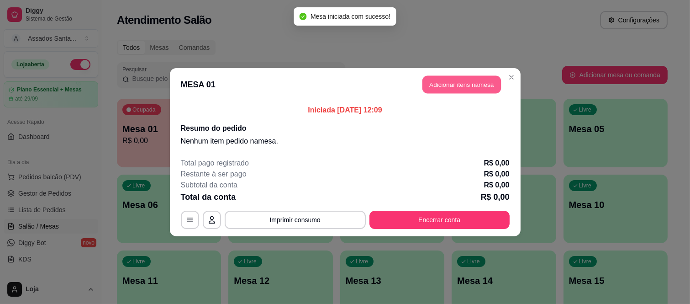
click at [445, 88] on button "Adicionar itens na mesa" at bounding box center [461, 84] width 79 height 18
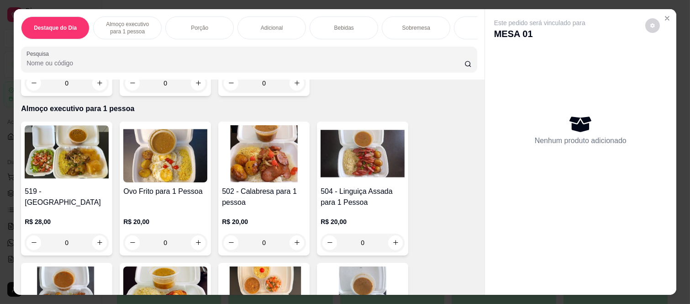
scroll to position [355, 0]
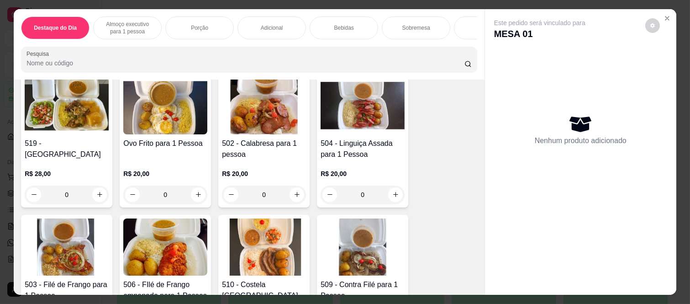
click at [99, 194] on div "0" at bounding box center [67, 194] width 84 height 18
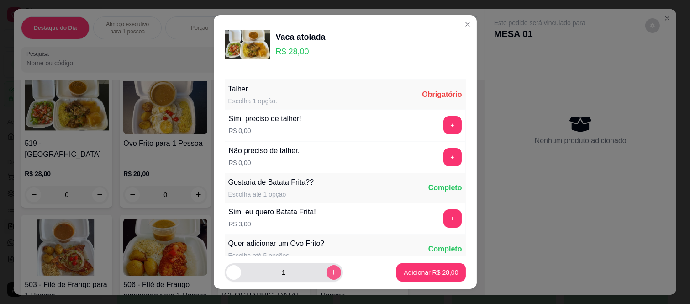
click at [330, 272] on icon "increase-product-quantity" at bounding box center [333, 271] width 7 height 7
type input "2"
click at [443, 161] on button "+" at bounding box center [452, 157] width 18 height 18
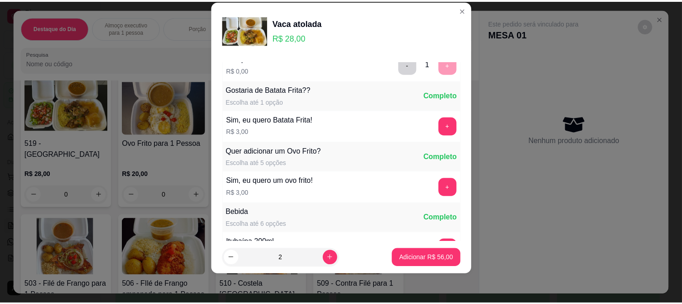
scroll to position [98, 0]
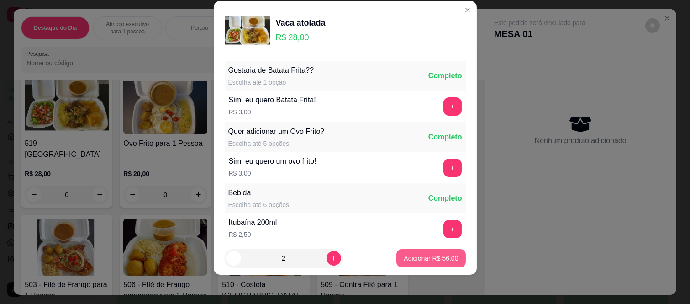
click at [417, 258] on p "Adicionar R$ 56,00" at bounding box center [431, 257] width 54 height 9
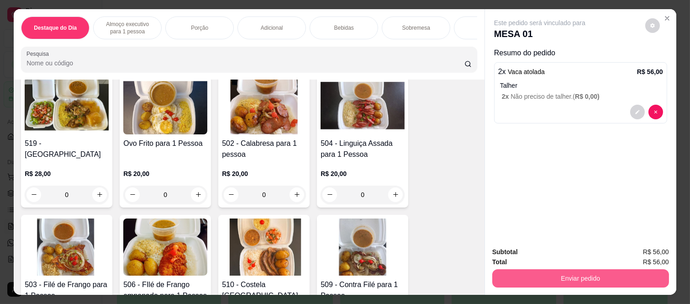
click at [565, 275] on button "Enviar pedido" at bounding box center [580, 278] width 177 height 18
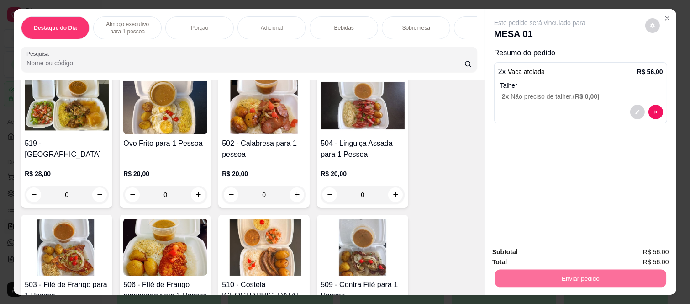
click at [574, 257] on button "Não registrar e enviar pedido" at bounding box center [550, 251] width 92 height 17
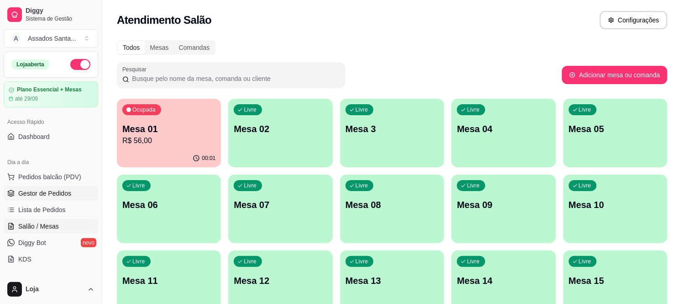
click at [58, 189] on span "Gestor de Pedidos" at bounding box center [44, 193] width 53 height 9
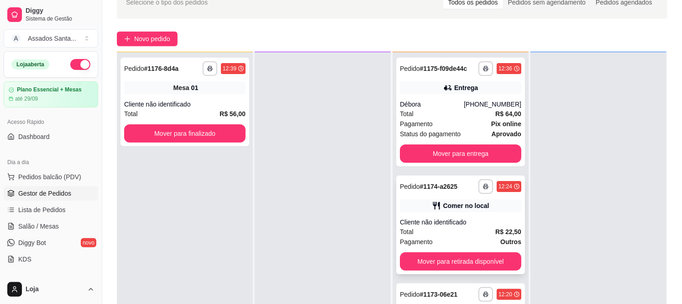
click at [475, 234] on div "Total R$ 22,50" at bounding box center [460, 231] width 121 height 10
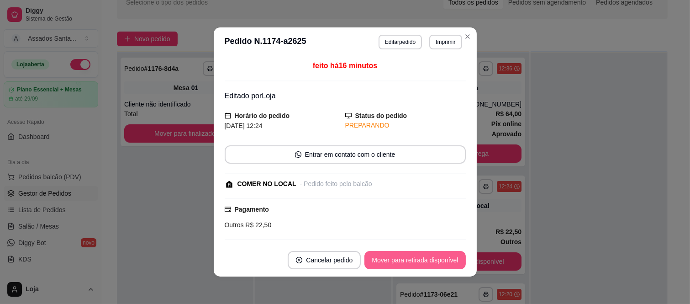
click at [400, 260] on button "Mover para retirada disponível" at bounding box center [414, 260] width 101 height 18
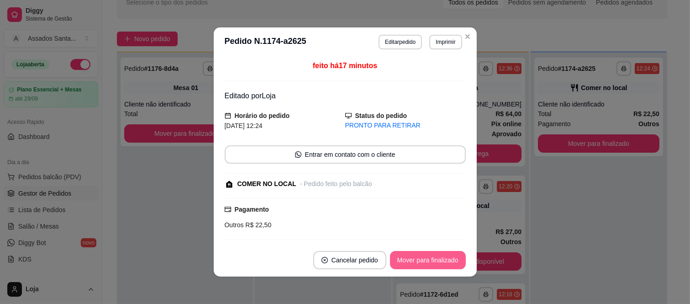
click at [410, 260] on button "Mover para finalizado" at bounding box center [428, 260] width 76 height 18
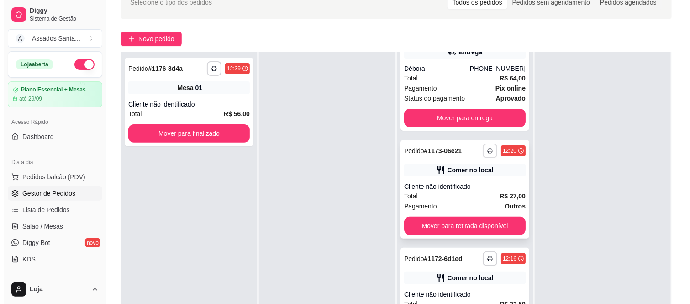
scroll to position [51, 0]
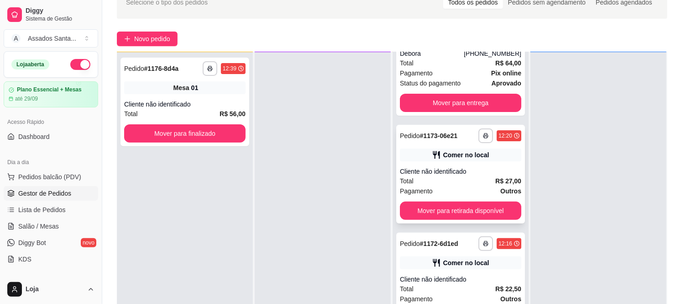
click at [468, 167] on div "Cliente não identificado" at bounding box center [460, 171] width 121 height 9
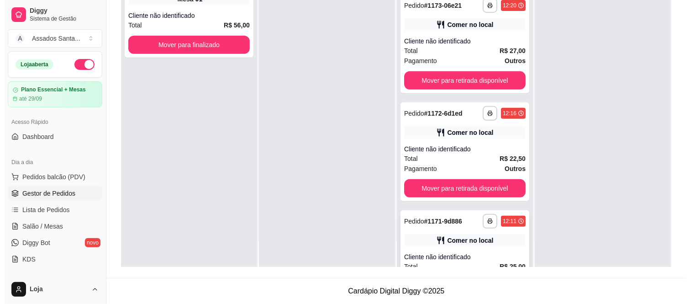
scroll to position [146, 0]
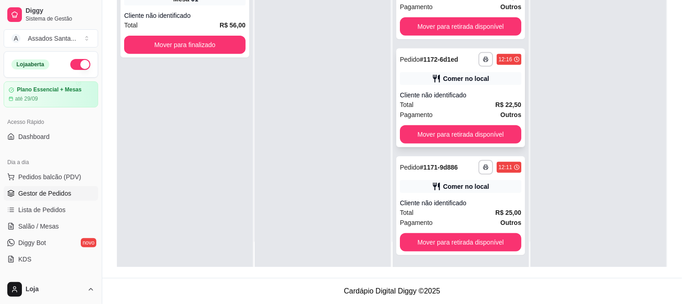
click at [478, 116] on div "Pagamento Outros" at bounding box center [460, 115] width 121 height 10
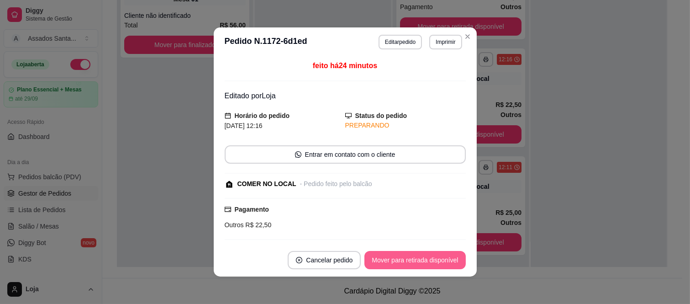
click at [389, 263] on button "Mover para retirada disponível" at bounding box center [414, 260] width 101 height 18
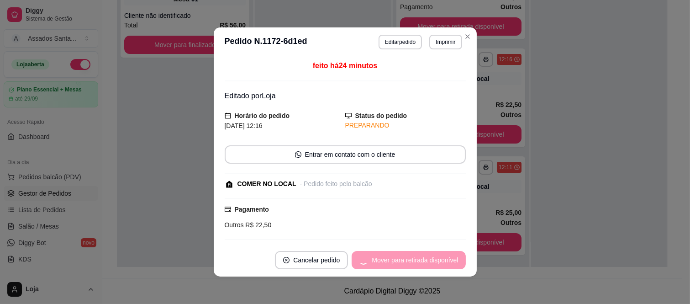
scroll to position [38, 0]
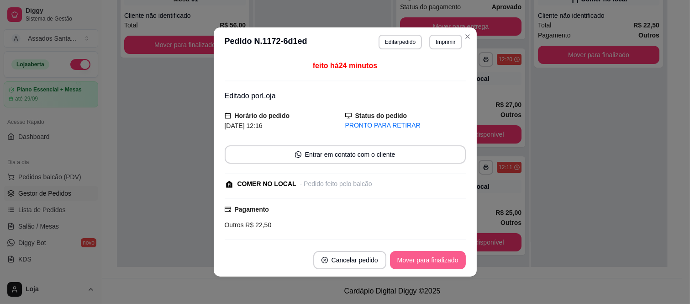
click at [416, 260] on button "Mover para finalizado" at bounding box center [428, 260] width 76 height 18
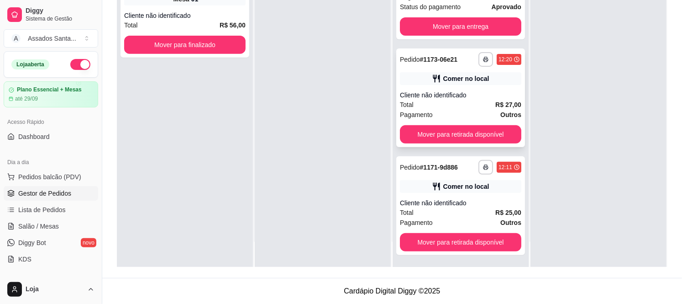
click at [436, 101] on div "Total R$ 27,00" at bounding box center [460, 105] width 121 height 10
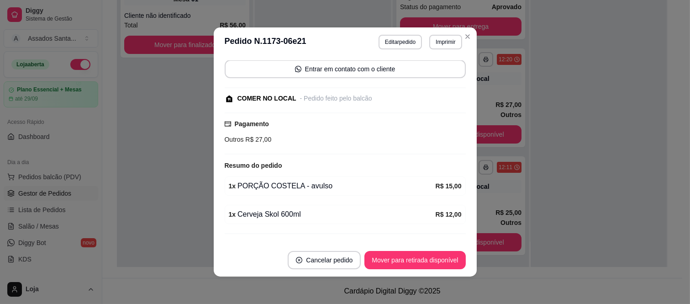
scroll to position [85, 0]
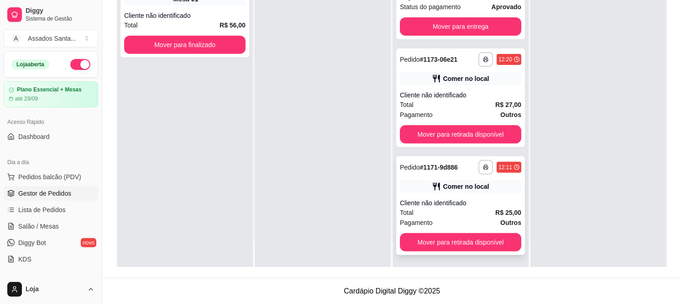
click at [455, 220] on div "Pagamento Outros" at bounding box center [460, 222] width 121 height 10
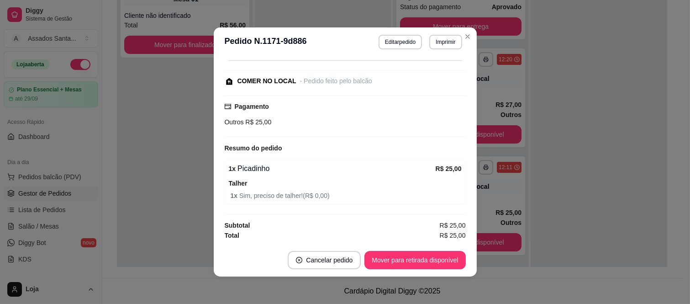
scroll to position [84, 0]
click at [387, 40] on button "Editar pedido" at bounding box center [399, 42] width 43 height 15
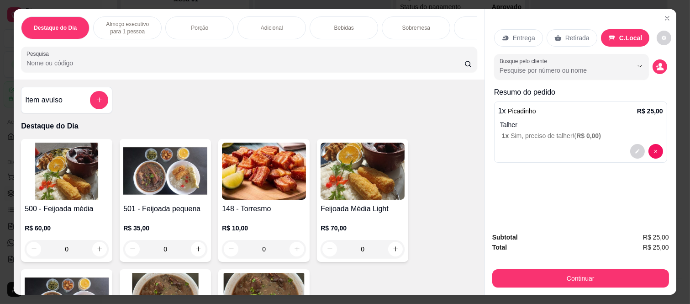
click at [325, 20] on div "Bebidas" at bounding box center [344, 27] width 68 height 23
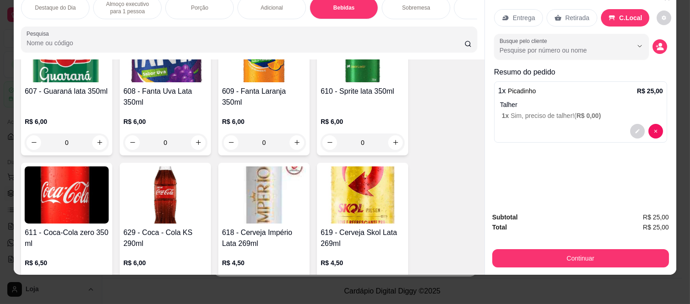
scroll to position [1626, 0]
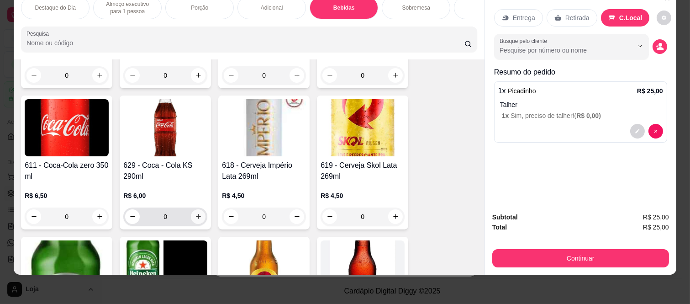
click at [201, 217] on button "increase-product-quantity" at bounding box center [198, 216] width 15 height 15
type input "1"
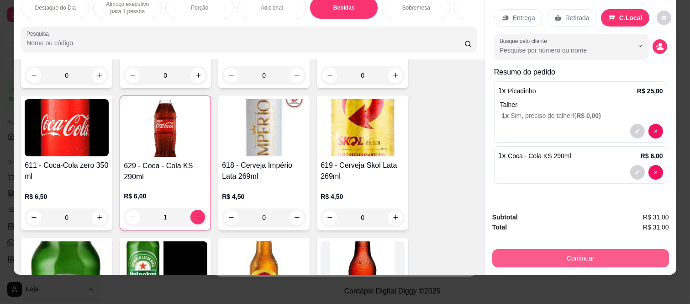
click at [623, 249] on button "Continuar" at bounding box center [580, 258] width 177 height 18
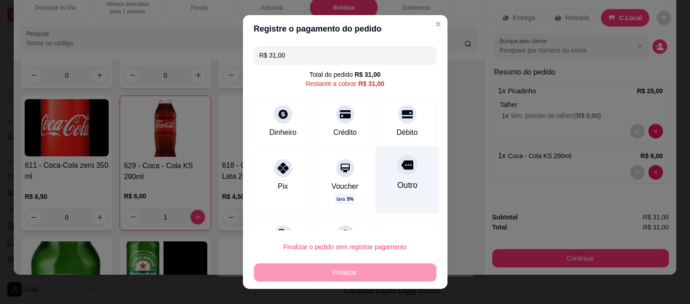
click at [401, 167] on div "Outro" at bounding box center [407, 180] width 64 height 67
type input "R$ 0,00"
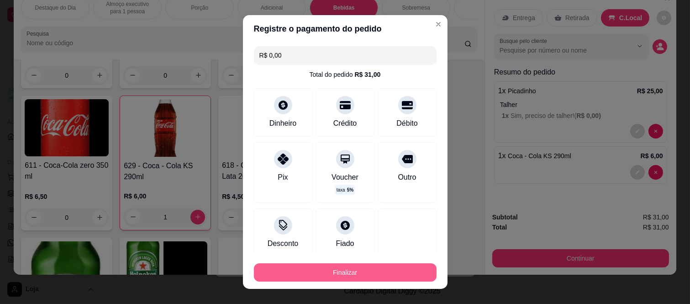
click at [399, 272] on button "Finalizar" at bounding box center [345, 272] width 183 height 18
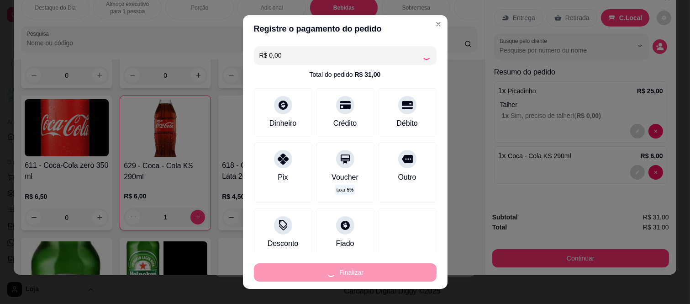
type input "0"
type input "-R$ 31,00"
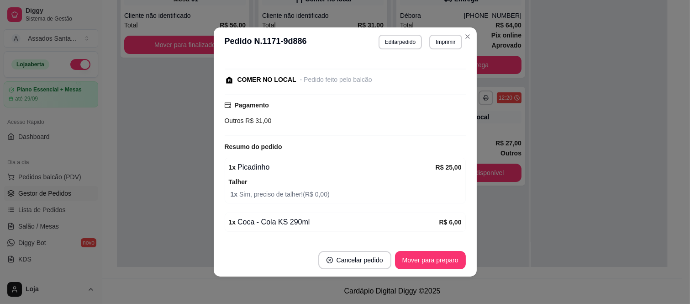
scroll to position [0, 0]
click at [416, 151] on div "Resumo do pedido" at bounding box center [345, 146] width 241 height 11
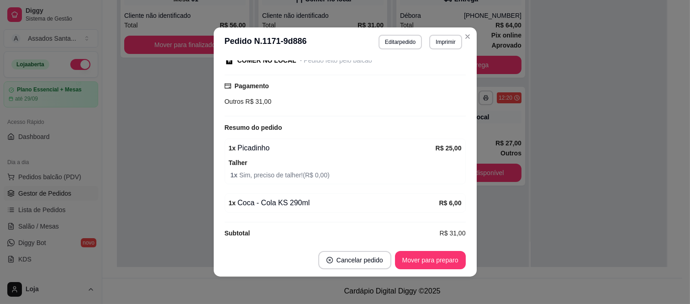
scroll to position [132, 0]
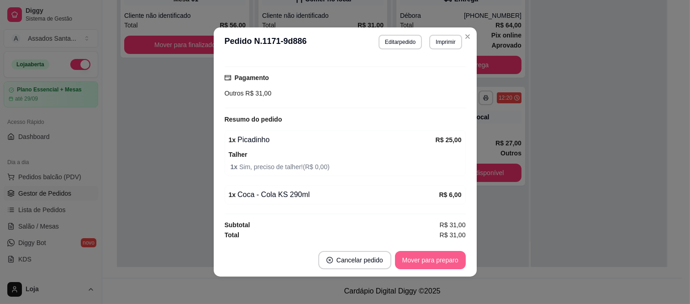
click at [431, 259] on button "Mover para preparo" at bounding box center [430, 260] width 71 height 18
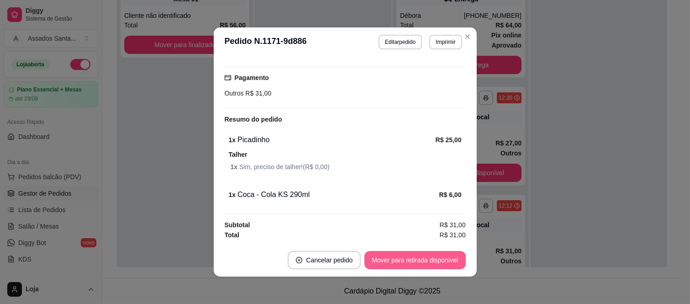
click at [429, 259] on button "Mover para retirada disponível" at bounding box center [414, 260] width 101 height 18
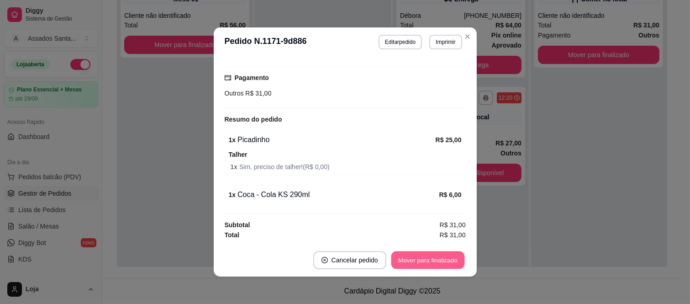
click at [429, 259] on button "Mover para finalizado" at bounding box center [427, 260] width 73 height 18
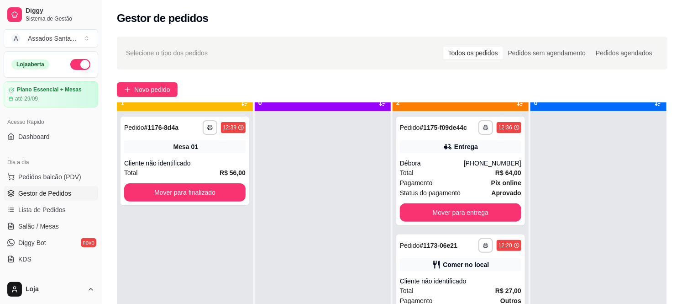
scroll to position [25, 0]
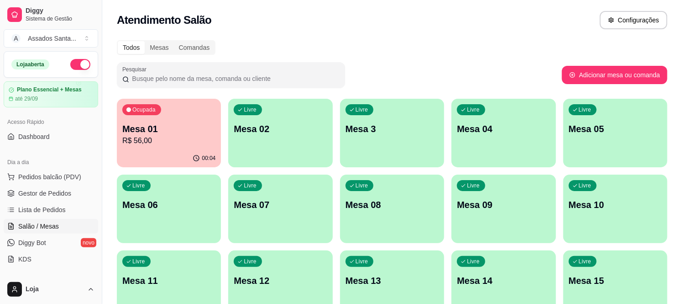
click at [486, 136] on div "Livre Mesa 04" at bounding box center [503, 128] width 104 height 58
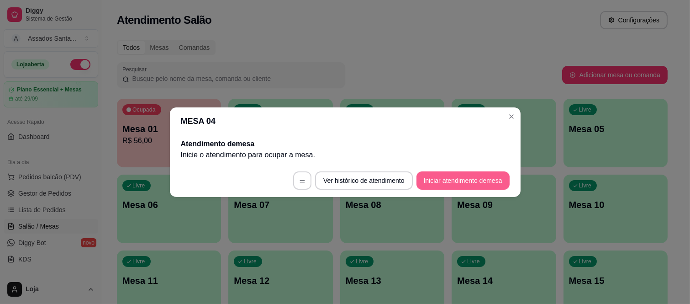
click at [482, 176] on button "Iniciar atendimento de mesa" at bounding box center [462, 180] width 93 height 18
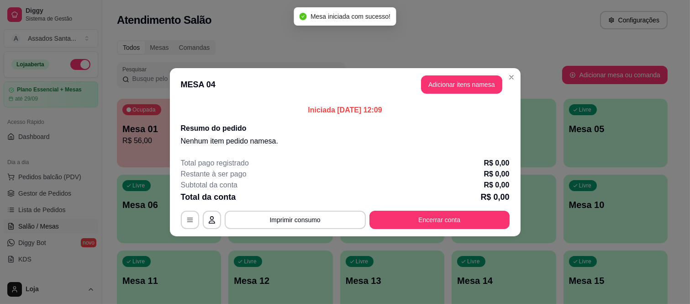
click at [464, 88] on button "Adicionar itens na mesa" at bounding box center [461, 84] width 81 height 18
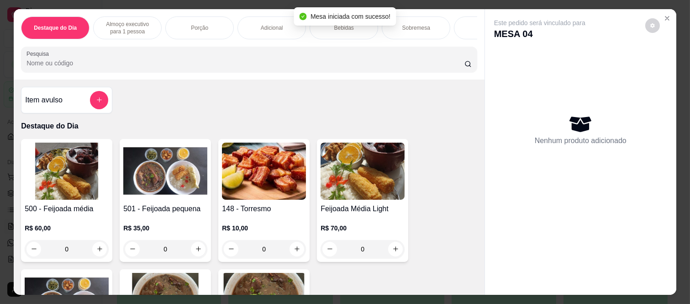
click at [138, 28] on p "Almoço executivo para 1 pessoa" at bounding box center [127, 28] width 53 height 15
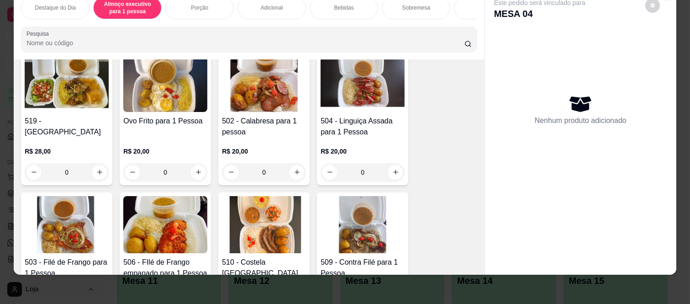
scroll to position [381, 0]
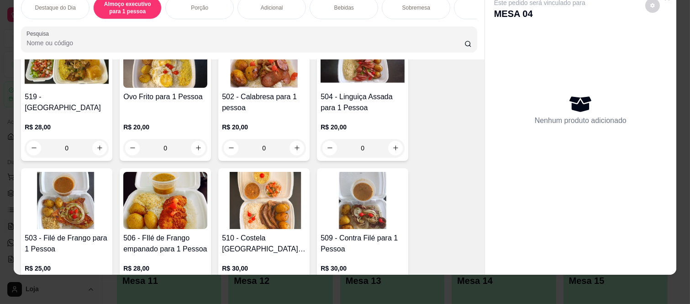
click at [100, 144] on div "0" at bounding box center [67, 148] width 84 height 18
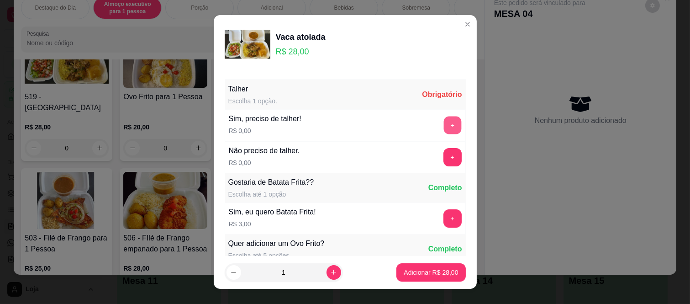
click at [443, 126] on button "+" at bounding box center [452, 125] width 18 height 18
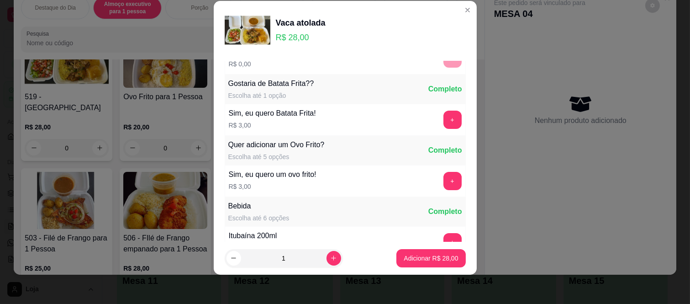
scroll to position [98, 0]
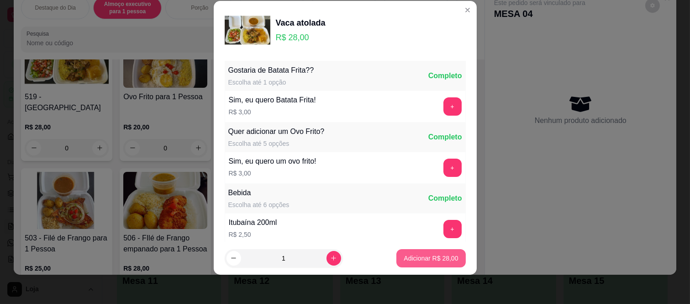
click at [428, 258] on p "Adicionar R$ 28,00" at bounding box center [431, 257] width 54 height 9
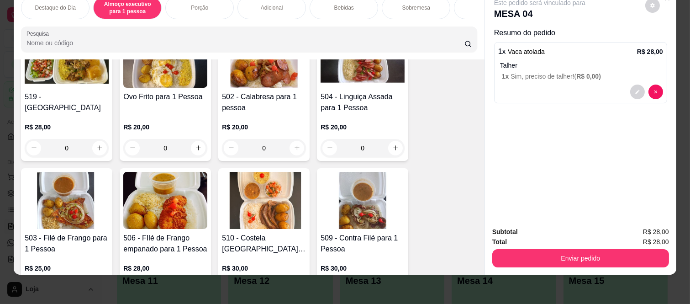
scroll to position [432, 0]
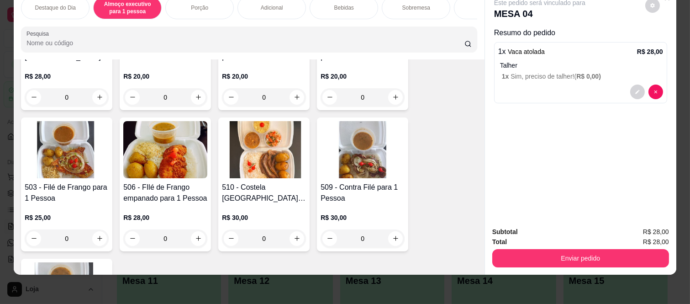
click at [393, 236] on div "0" at bounding box center [362, 238] width 84 height 18
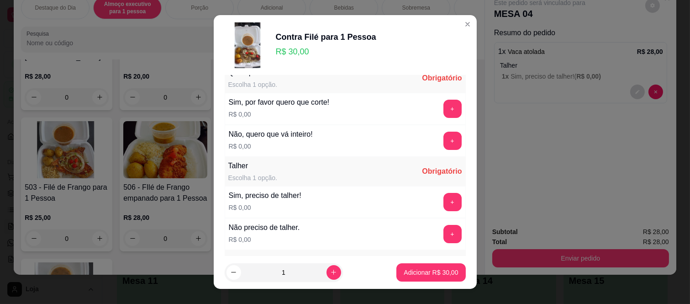
scroll to position [0, 0]
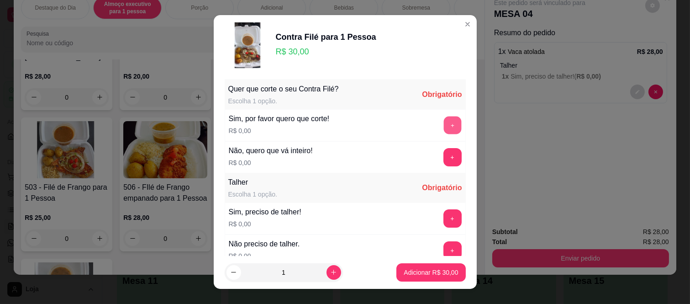
click at [443, 129] on button "+" at bounding box center [452, 125] width 18 height 18
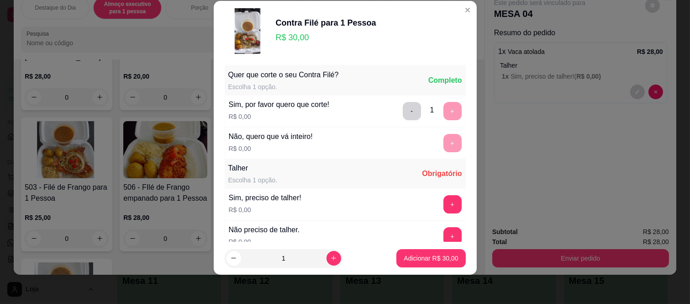
click at [405, 113] on div "- 1 +" at bounding box center [432, 111] width 66 height 18
click at [403, 112] on button "-" at bounding box center [412, 111] width 18 height 18
click at [443, 147] on button "+" at bounding box center [452, 143] width 18 height 18
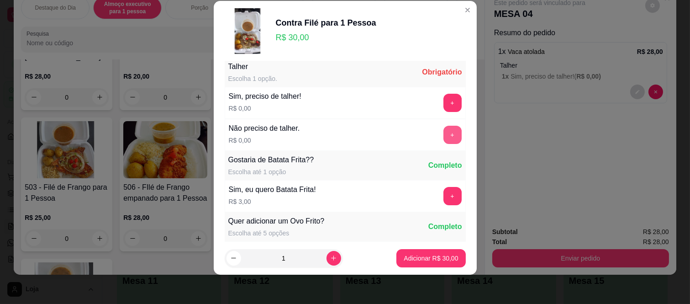
scroll to position [51, 0]
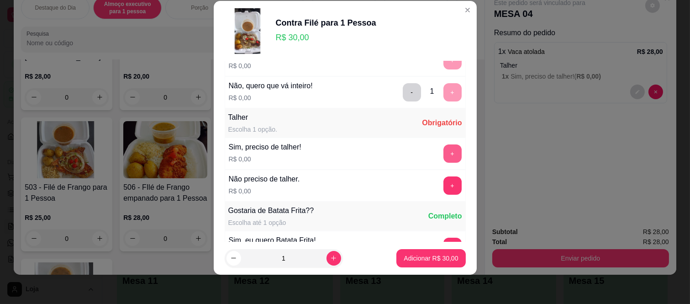
click at [443, 153] on button "+" at bounding box center [452, 153] width 18 height 18
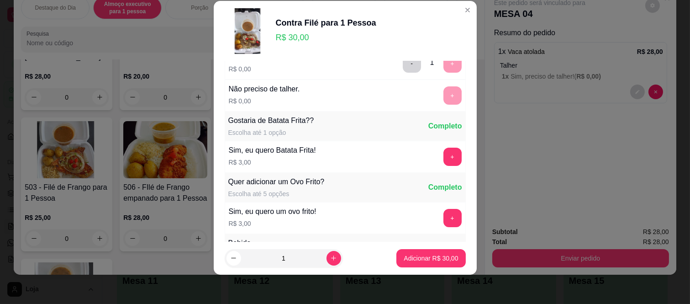
scroll to position [136, 0]
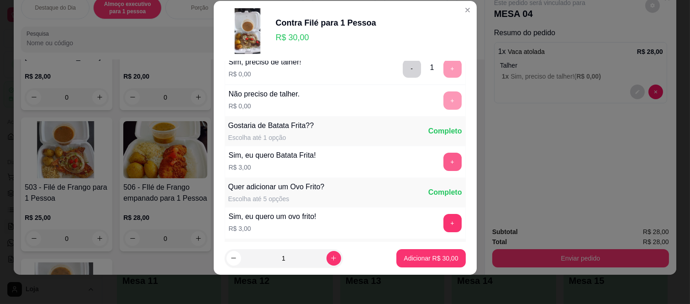
click at [443, 160] on button "+" at bounding box center [452, 161] width 18 height 18
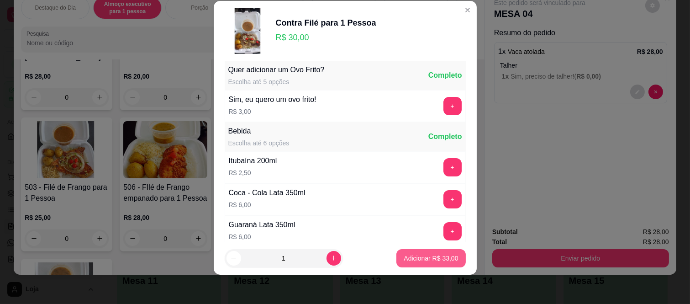
click at [445, 257] on p "Adicionar R$ 33,00" at bounding box center [431, 257] width 54 height 9
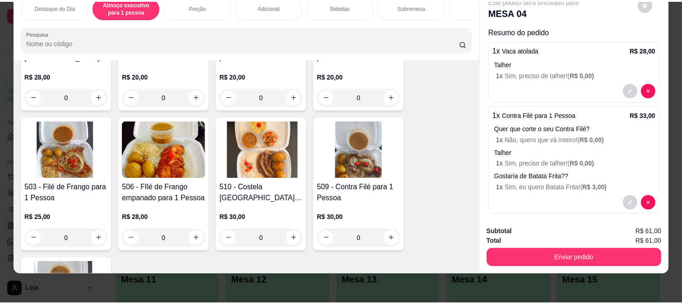
scroll to position [0, 0]
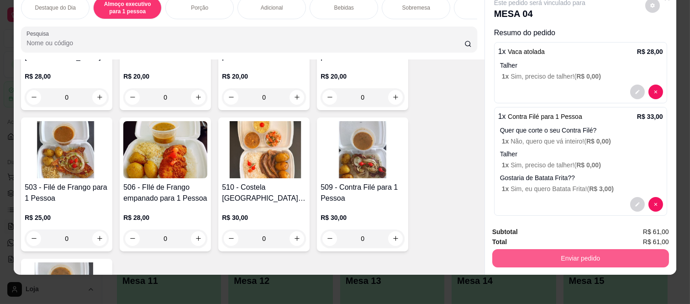
click at [581, 253] on button "Enviar pedido" at bounding box center [580, 258] width 177 height 18
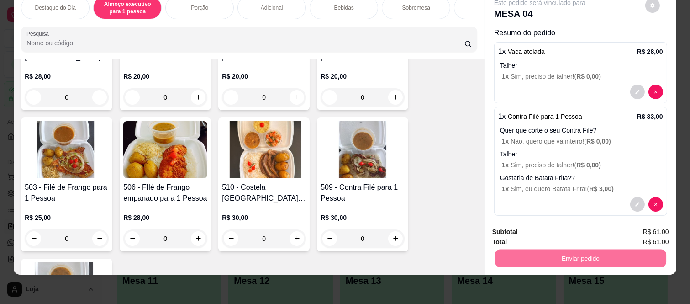
click at [589, 229] on button "Não registrar e enviar pedido" at bounding box center [549, 228] width 95 height 17
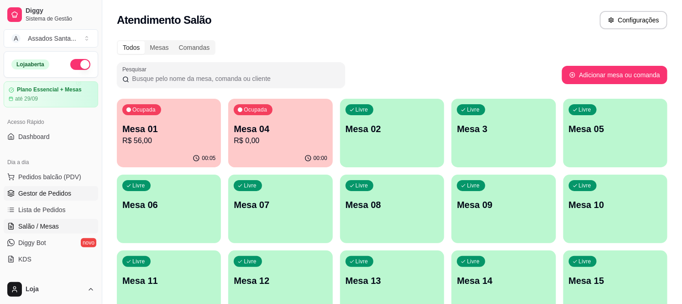
click at [32, 194] on span "Gestor de Pedidos" at bounding box center [44, 193] width 53 height 9
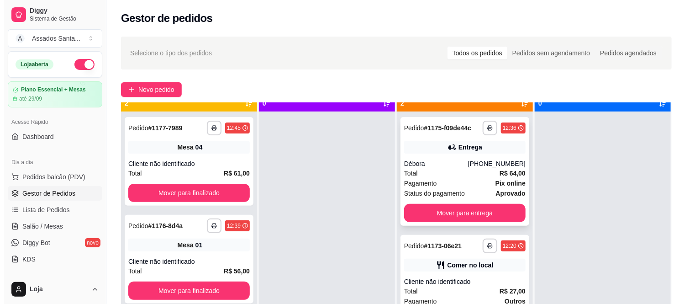
scroll to position [25, 0]
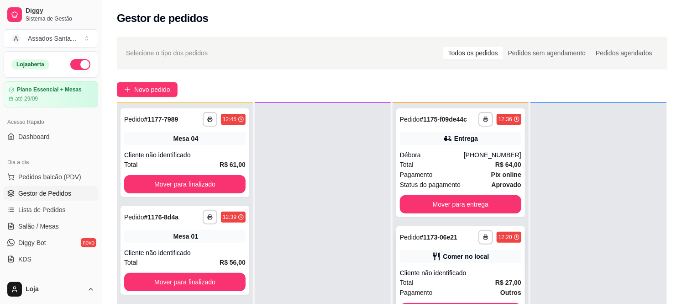
click at [481, 272] on div "Cliente não identificado" at bounding box center [460, 272] width 121 height 9
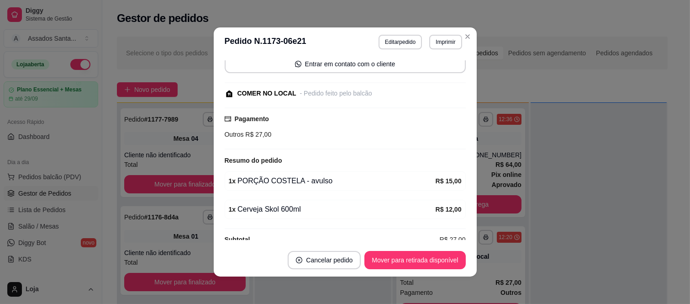
scroll to position [85, 0]
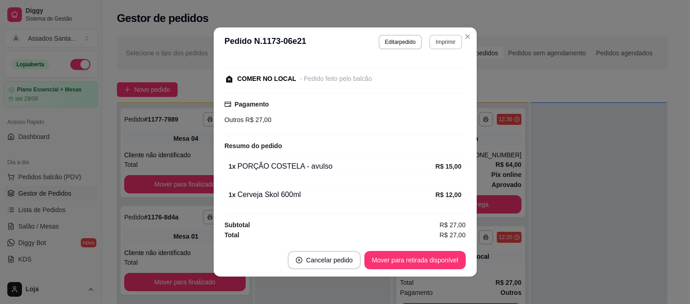
click at [440, 42] on button "Imprimir" at bounding box center [445, 42] width 32 height 15
click at [421, 78] on button "IMPRESSORA caixa" at bounding box center [426, 74] width 66 height 15
click at [403, 37] on button "Editar pedido" at bounding box center [399, 42] width 43 height 15
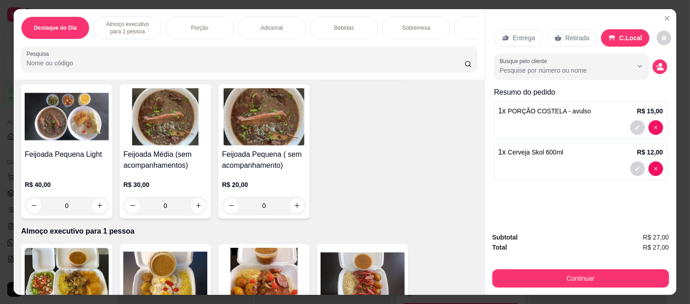
scroll to position [0, 0]
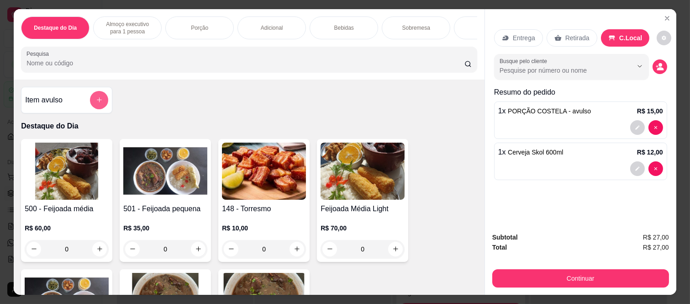
click at [98, 107] on button "add-separate-item" at bounding box center [99, 100] width 18 height 18
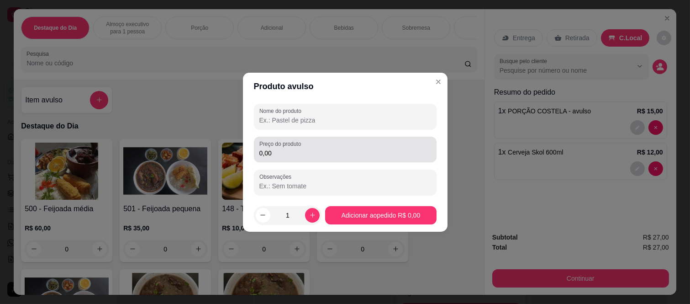
click at [313, 155] on input "0,00" at bounding box center [345, 152] width 172 height 9
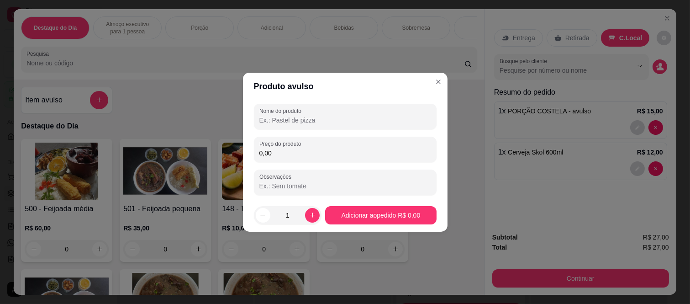
drag, startPoint x: 320, startPoint y: 152, endPoint x: 238, endPoint y: 151, distance: 82.2
click at [238, 151] on div "Produto avulso Nome do produto Preço do produto 0,00 Observações 1 Adicionar ao…" at bounding box center [345, 152] width 690 height 304
type input "2,40"
click at [389, 217] on button "Adicionar ao pedido R$ 2,40" at bounding box center [380, 215] width 111 height 18
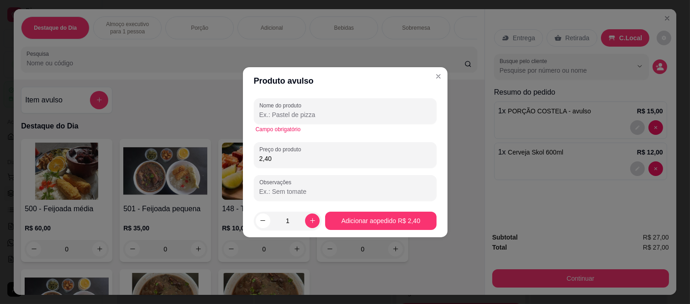
click at [307, 115] on input "Nome do produto" at bounding box center [345, 114] width 172 height 9
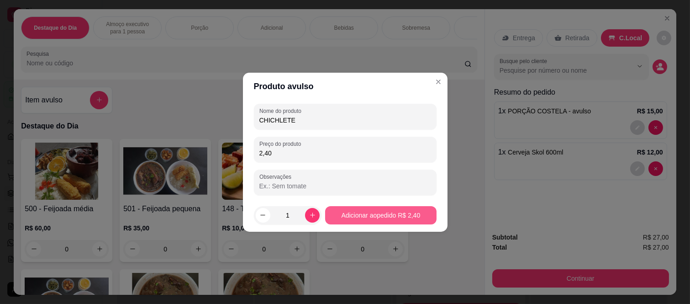
type input "CHICHLETE"
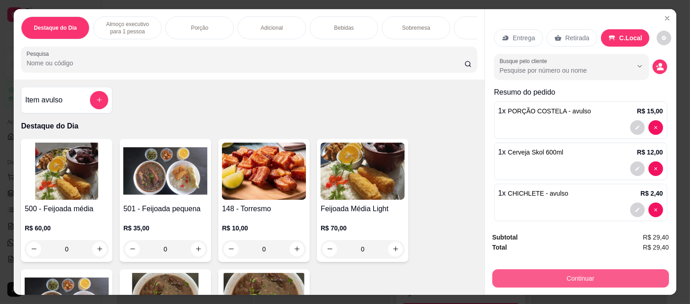
click at [598, 273] on button "Continuar" at bounding box center [580, 278] width 177 height 18
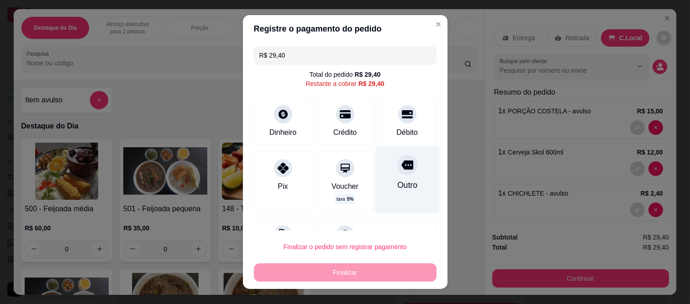
click at [390, 176] on div "Outro" at bounding box center [407, 180] width 64 height 67
type input "R$ 0,00"
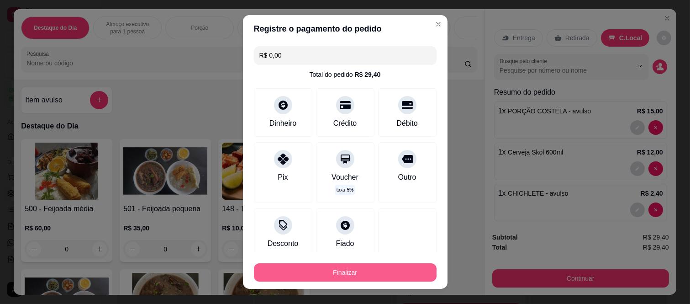
click at [367, 267] on button "Finalizar" at bounding box center [345, 272] width 183 height 18
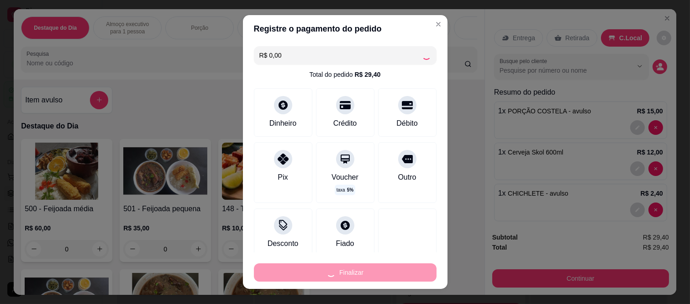
type input "0"
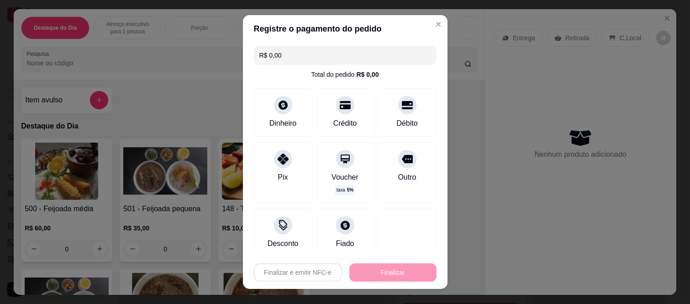
type input "-R$ 29,40"
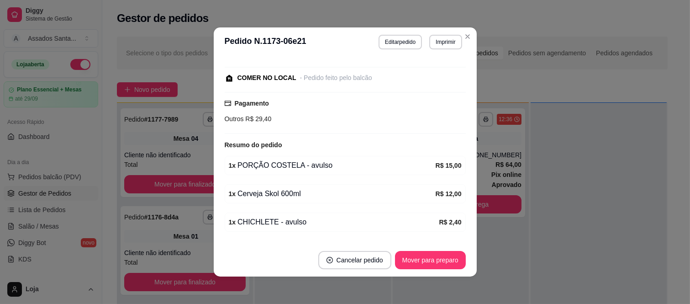
scroll to position [2, 0]
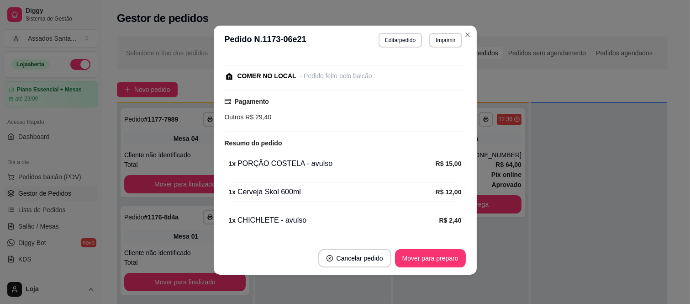
click at [423, 255] on button "Mover para preparo" at bounding box center [430, 258] width 71 height 18
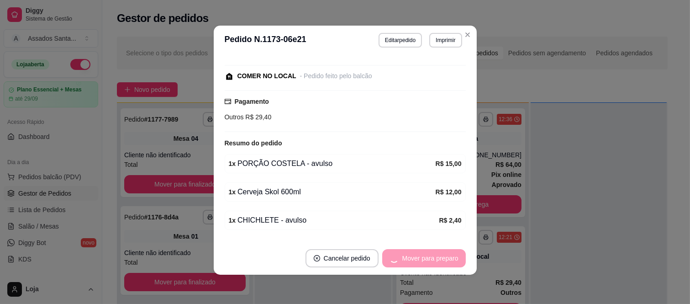
click at [445, 257] on button "Mover para preparo" at bounding box center [424, 258] width 84 height 18
click at [445, 259] on button "Mover para retirada disponível" at bounding box center [415, 258] width 98 height 18
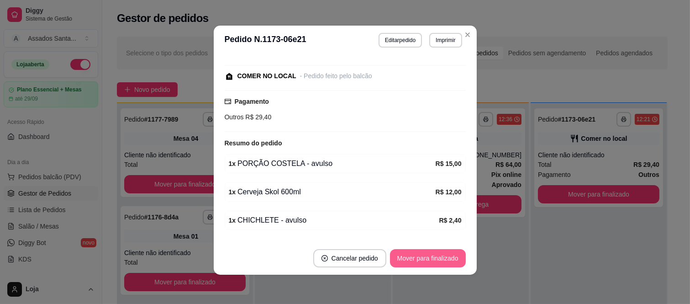
click at [443, 261] on button "Mover para finalizado" at bounding box center [428, 258] width 76 height 18
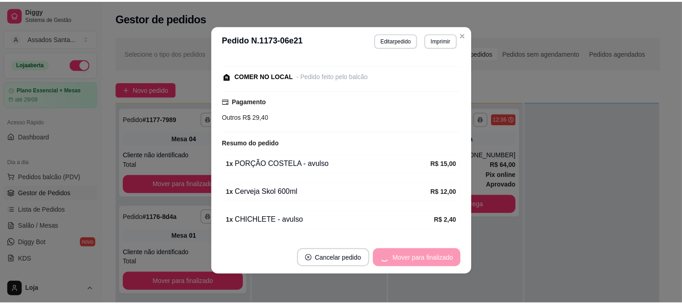
scroll to position [57, 0]
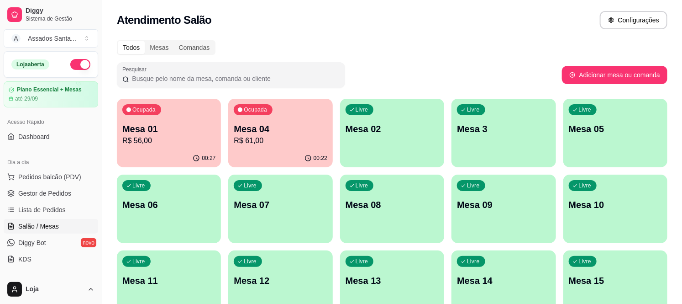
click at [243, 135] on p "R$ 61,00" at bounding box center [280, 140] width 93 height 11
click at [179, 131] on p "Mesa 01" at bounding box center [168, 128] width 93 height 13
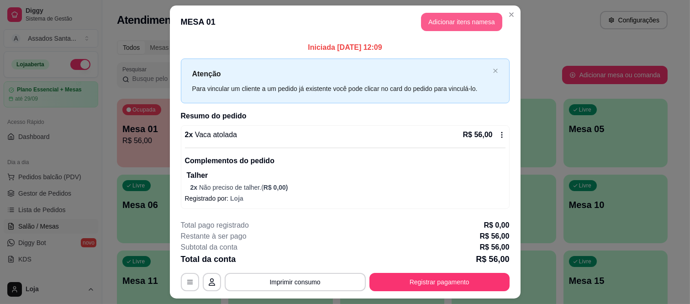
click at [453, 16] on button "Adicionar itens na mesa" at bounding box center [461, 22] width 81 height 18
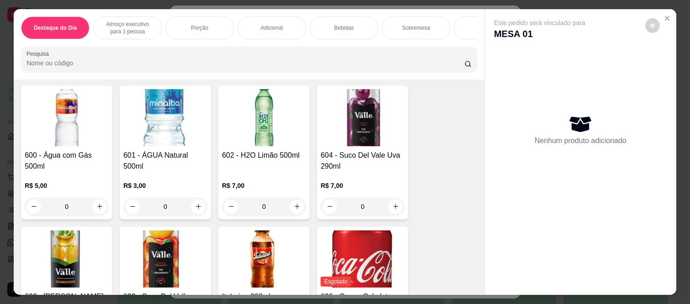
scroll to position [1166, 0]
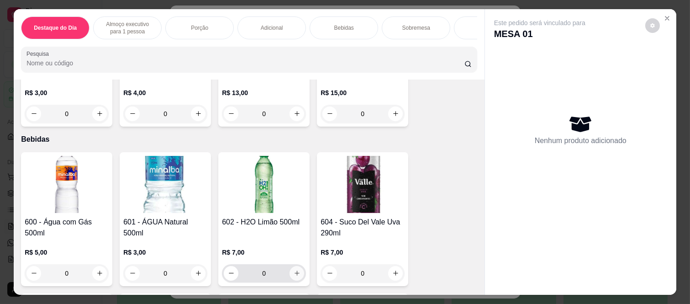
click at [290, 271] on button "increase-product-quantity" at bounding box center [296, 273] width 15 height 15
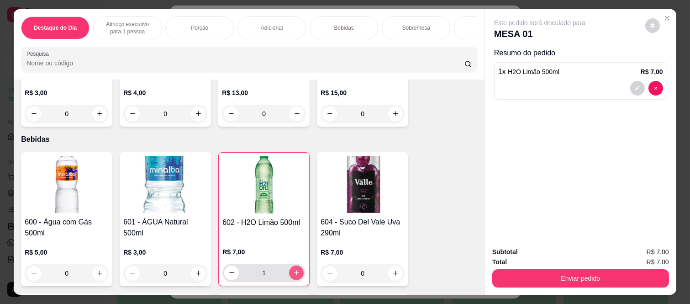
click at [295, 276] on icon "increase-product-quantity" at bounding box center [296, 272] width 7 height 7
type input "2"
click at [536, 286] on div "Subtotal R$ 14,00 Total R$ 14,00 Enviar pedido" at bounding box center [580, 266] width 191 height 55
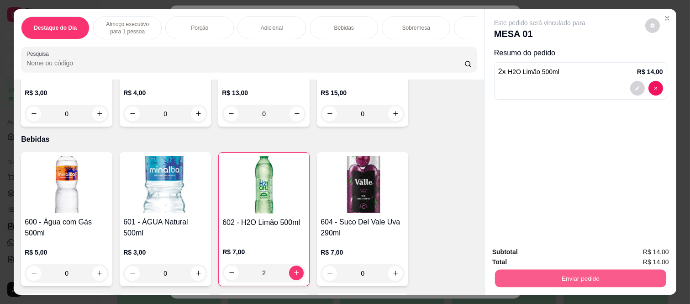
click at [538, 280] on button "Enviar pedido" at bounding box center [580, 278] width 171 height 18
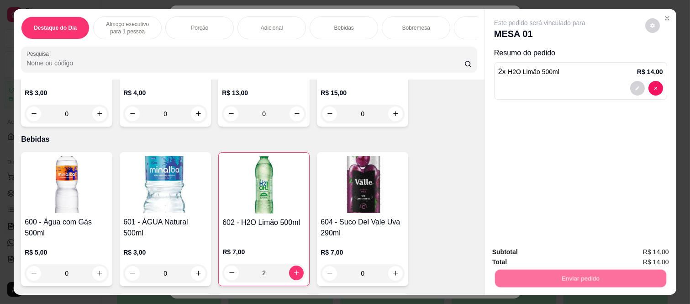
click at [519, 248] on button "Não registrar e enviar pedido" at bounding box center [549, 251] width 95 height 17
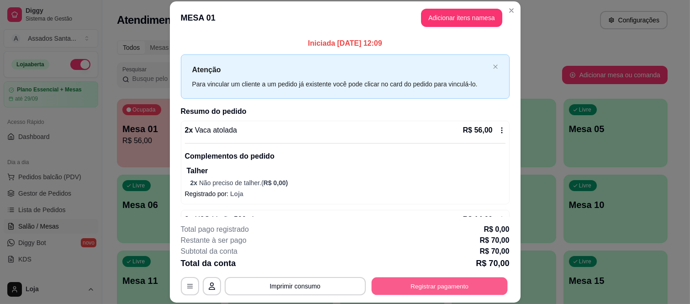
click at [427, 284] on button "Registrar pagamento" at bounding box center [439, 286] width 136 height 18
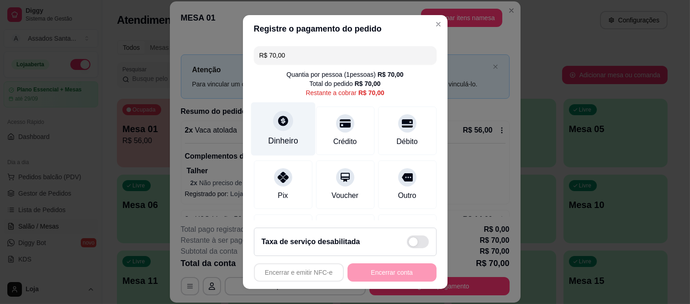
click at [284, 115] on div at bounding box center [283, 121] width 20 height 20
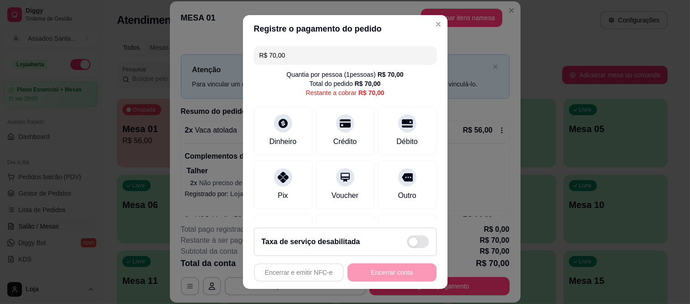
click at [280, 144] on input "0,00" at bounding box center [344, 143] width 183 height 18
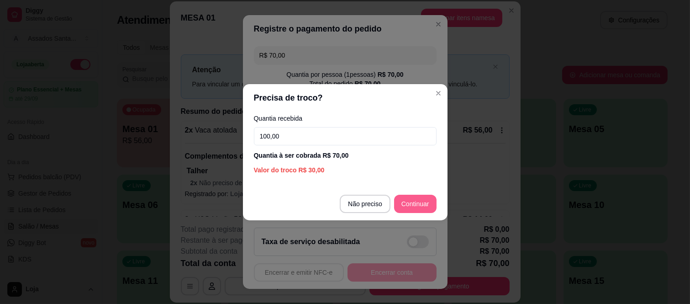
type input "100,00"
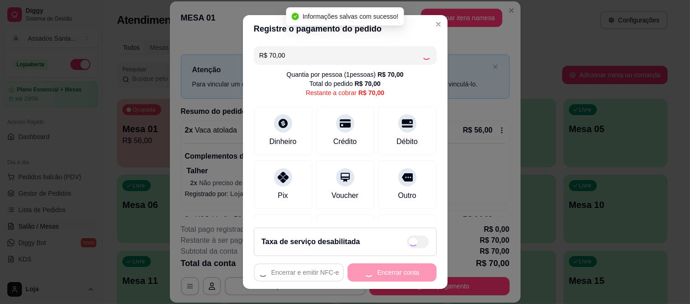
type input "R$ 0,00"
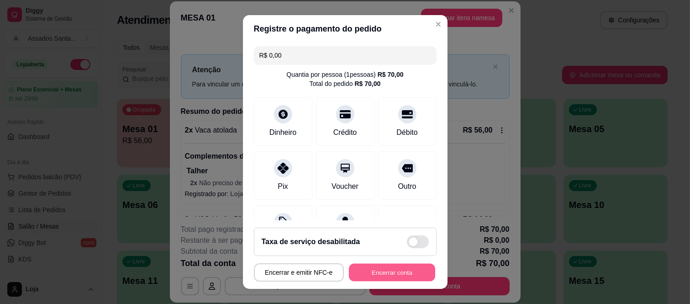
click at [402, 279] on button "Encerrar conta" at bounding box center [392, 272] width 86 height 18
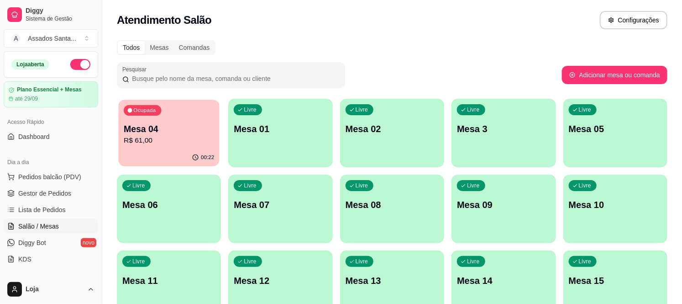
click at [183, 143] on p "R$ 61,00" at bounding box center [169, 140] width 90 height 10
click at [283, 138] on div "Livre Mesa 01" at bounding box center [280, 128] width 101 height 56
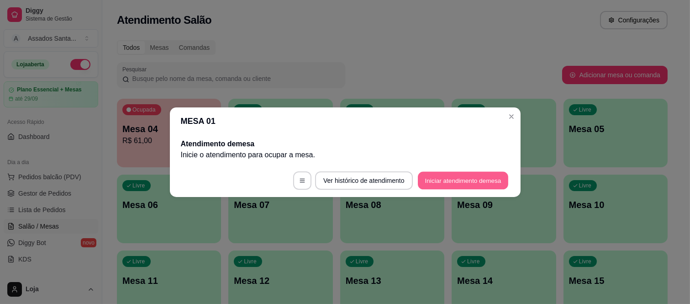
click at [464, 181] on button "Iniciar atendimento de mesa" at bounding box center [463, 180] width 90 height 18
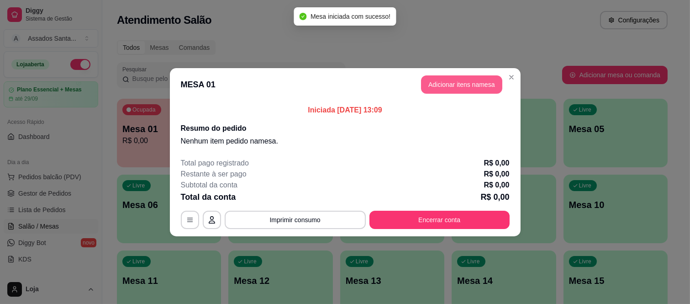
click at [457, 77] on button "Adicionar itens na mesa" at bounding box center [461, 84] width 81 height 18
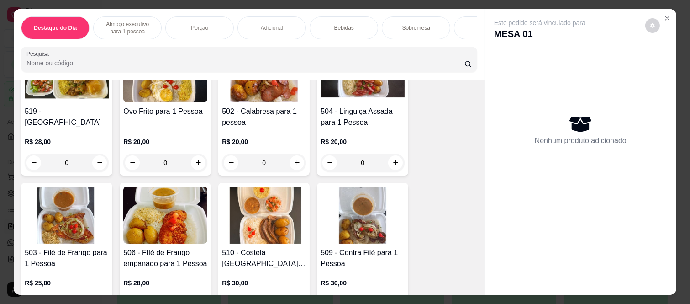
scroll to position [376, 0]
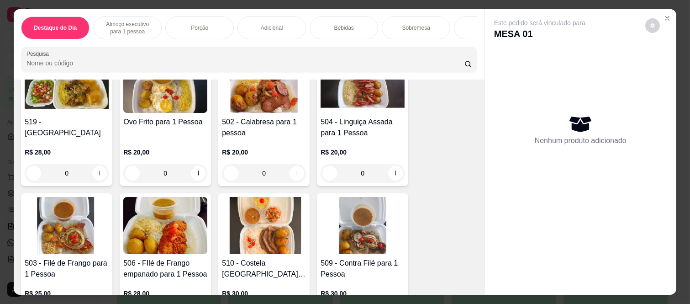
click at [90, 179] on div "0" at bounding box center [67, 173] width 84 height 18
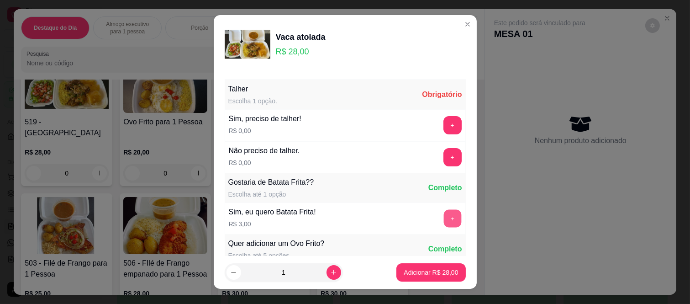
click at [443, 224] on button "+" at bounding box center [452, 219] width 18 height 18
click at [443, 157] on button "+" at bounding box center [452, 157] width 18 height 18
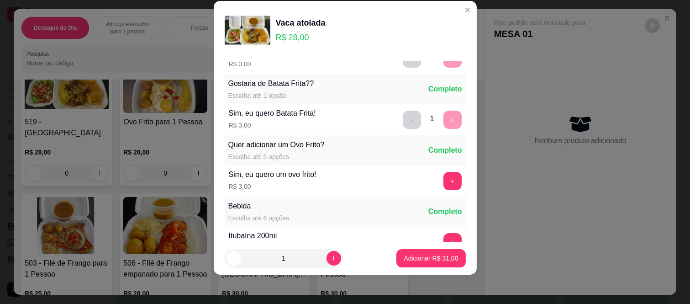
scroll to position [98, 0]
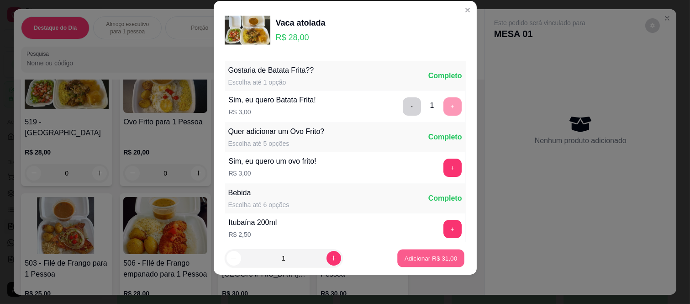
click at [421, 264] on button "Adicionar R$ 31,00" at bounding box center [431, 258] width 67 height 18
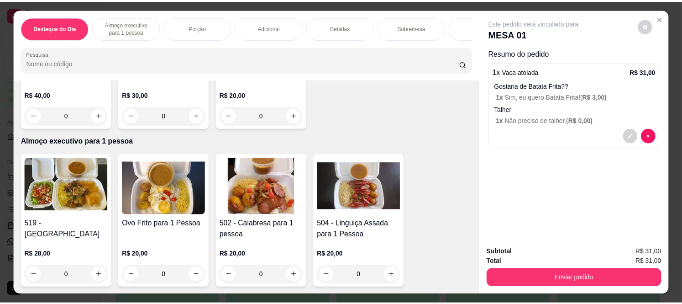
scroll to position [0, 0]
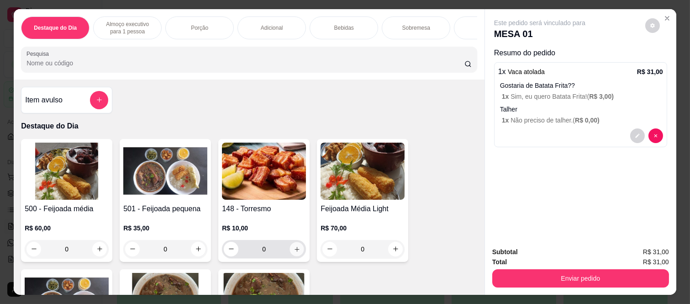
click at [294, 252] on icon "increase-product-quantity" at bounding box center [297, 249] width 7 height 7
type input "1"
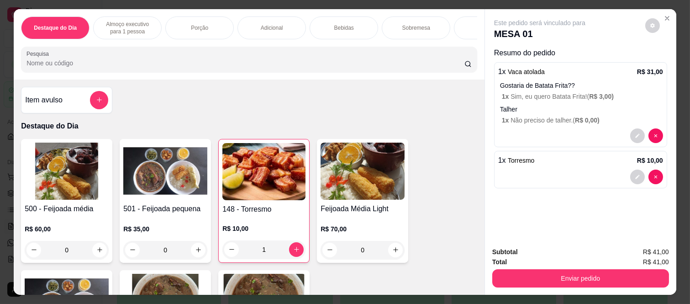
click at [109, 102] on div "Item avulso Destaque do Dia 500 - Feijoada média R$ 60,00 0 501 - Feijoada pequ…" at bounding box center [249, 186] width 471 height 215
click at [98, 96] on button "add-separate-item" at bounding box center [99, 100] width 18 height 18
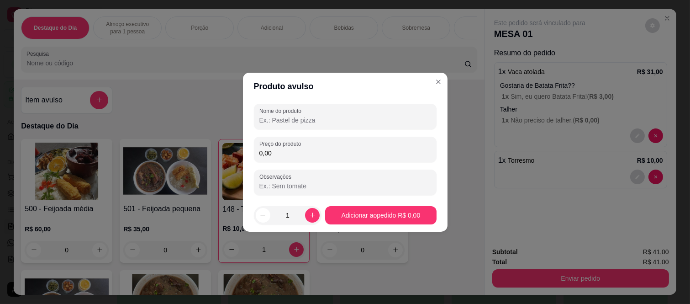
click at [288, 121] on input "Nome do produto" at bounding box center [345, 119] width 172 height 9
type input "Vaca atolada"
click at [278, 163] on div "Nome do produto Vaca atolada Preço do produto 0,00 Observações" at bounding box center [345, 149] width 183 height 91
click at [286, 152] on input "0,00" at bounding box center [345, 152] width 172 height 9
type input "12,00"
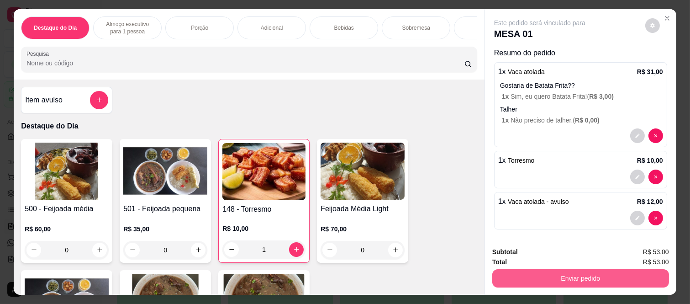
click at [590, 276] on button "Enviar pedido" at bounding box center [580, 278] width 177 height 18
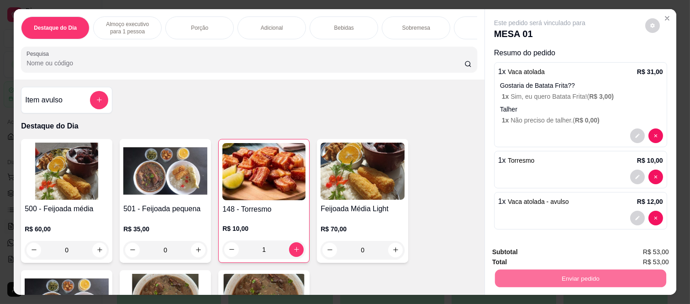
click at [554, 253] on button "Não registrar e enviar pedido" at bounding box center [549, 251] width 95 height 17
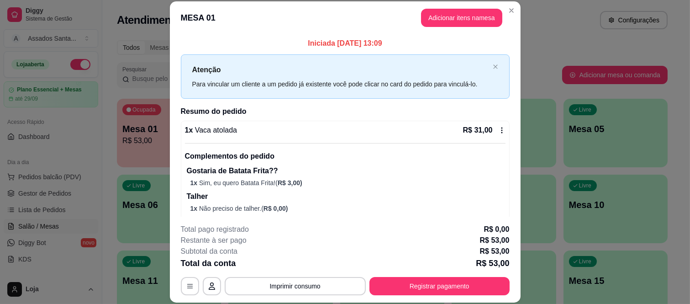
click at [171, 110] on div "Iniciada 10/09/2025 às 13:09 Atenção Para vincular um cliente a um pedido já ex…" at bounding box center [345, 125] width 351 height 182
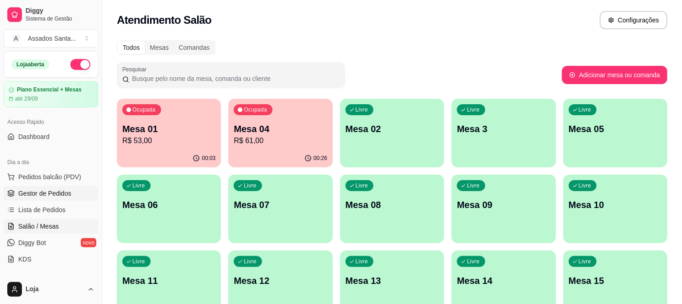
click at [76, 197] on link "Gestor de Pedidos" at bounding box center [51, 193] width 94 height 15
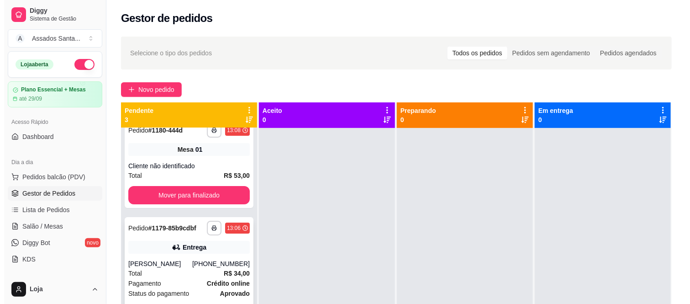
scroll to position [18, 0]
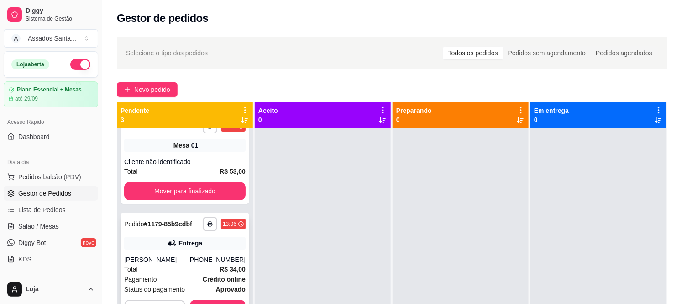
click at [188, 259] on div "Juliana" at bounding box center [156, 259] width 64 height 9
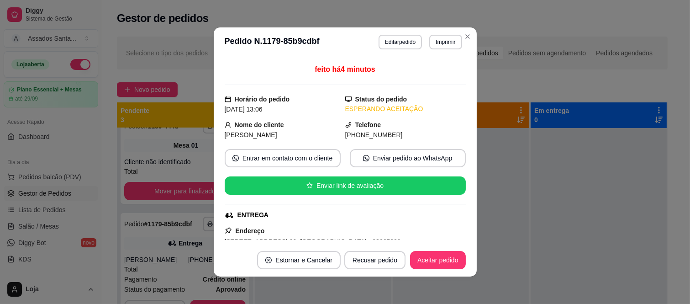
scroll to position [247, 0]
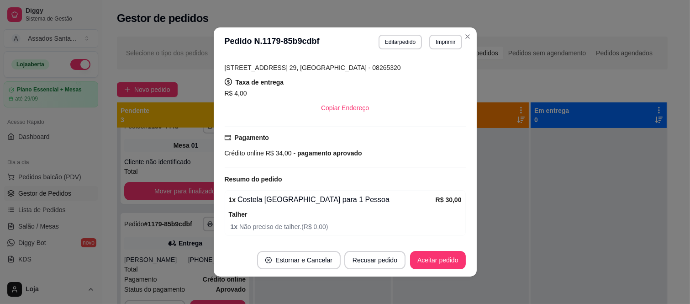
click at [432, 250] on footer "Estornar e Cancelar Recusar pedido Aceitar pedido" at bounding box center [345, 259] width 263 height 33
click at [438, 257] on button "Aceitar pedido" at bounding box center [438, 260] width 54 height 18
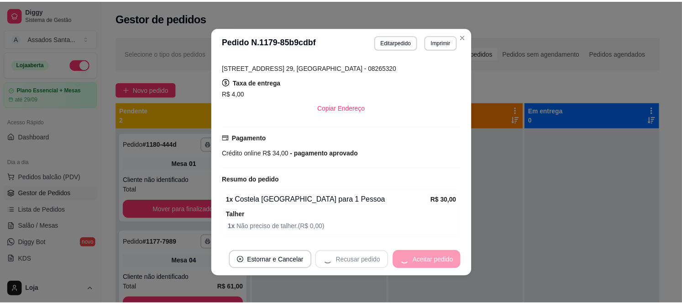
scroll to position [0, 0]
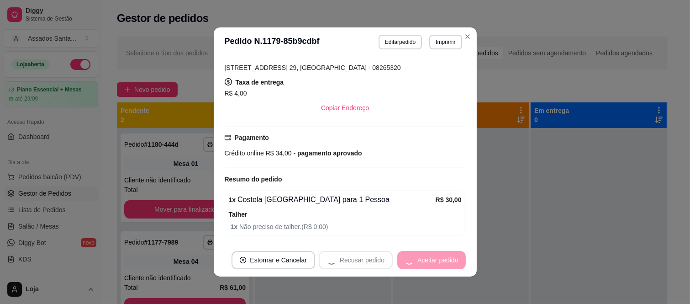
click at [439, 261] on div "Recusar pedido Aceitar pedido" at bounding box center [392, 260] width 147 height 18
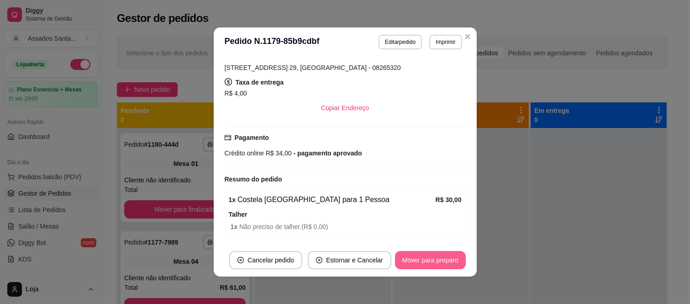
click at [430, 259] on button "Mover para preparo" at bounding box center [430, 260] width 71 height 18
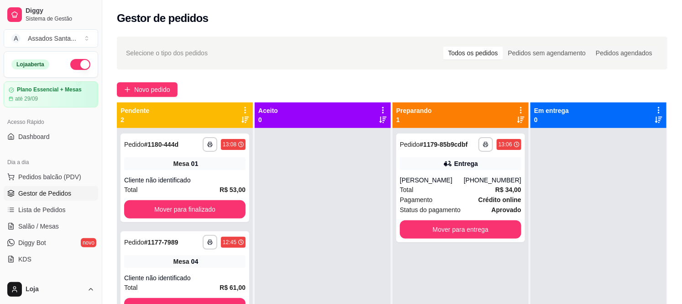
click at [320, 56] on div "Selecione o tipo dos pedidos Todos os pedidos Pedidos sem agendamento Pedidos a…" at bounding box center [392, 53] width 532 height 15
click at [183, 209] on button "Mover para finalizado" at bounding box center [185, 209] width 118 height 18
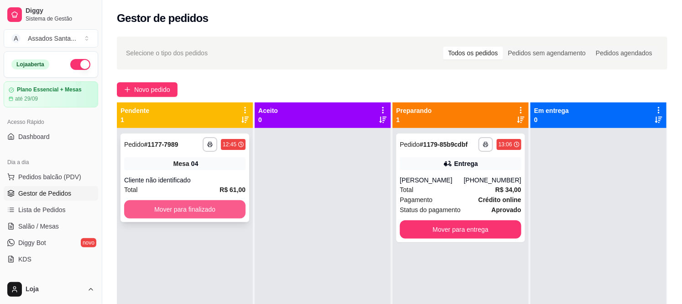
click at [190, 210] on button "Mover para finalizado" at bounding box center [184, 209] width 121 height 18
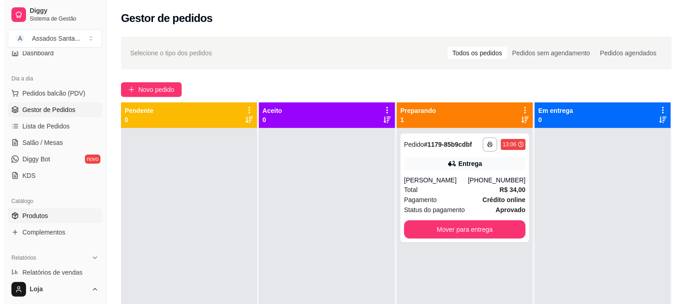
scroll to position [101, 0]
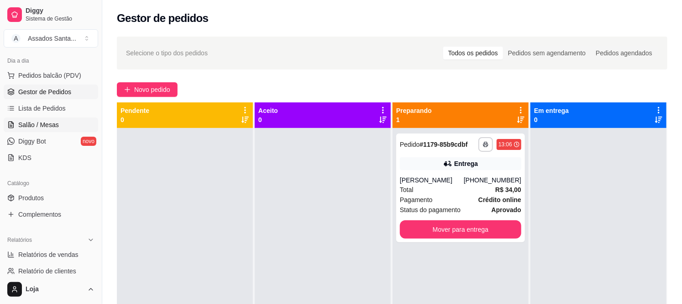
click at [58, 122] on link "Salão / Mesas" at bounding box center [51, 124] width 94 height 15
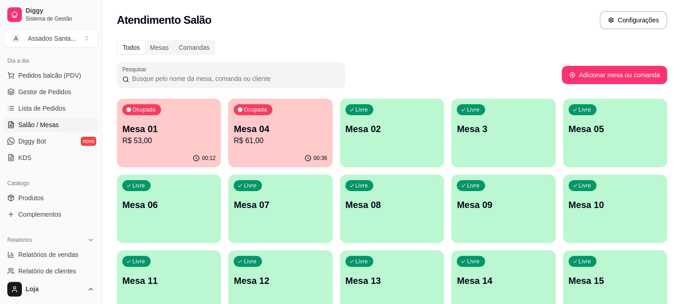
click at [270, 135] on p "R$ 61,00" at bounding box center [280, 140] width 93 height 11
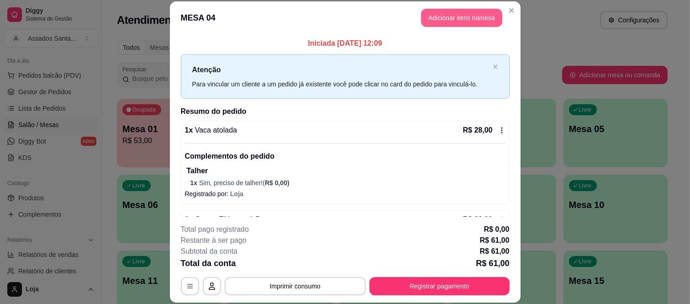
click at [441, 20] on button "Adicionar itens na mesa" at bounding box center [461, 18] width 81 height 18
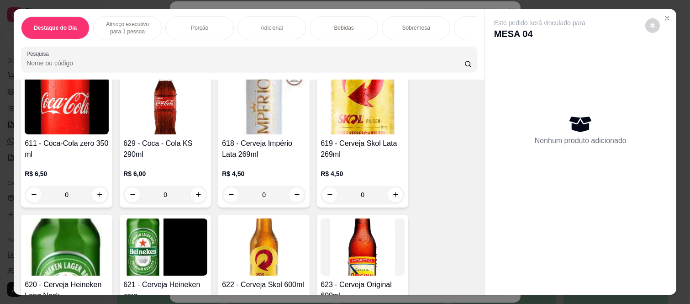
scroll to position [1674, 0]
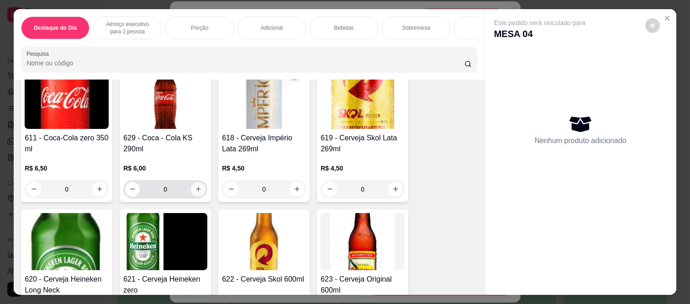
click at [198, 187] on button "increase-product-quantity" at bounding box center [198, 189] width 15 height 15
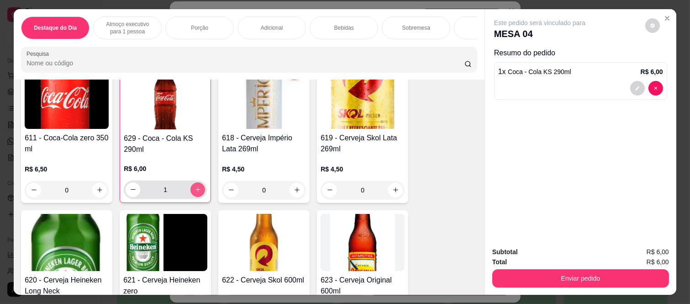
click at [194, 190] on icon "increase-product-quantity" at bounding box center [197, 189] width 7 height 7
type input "2"
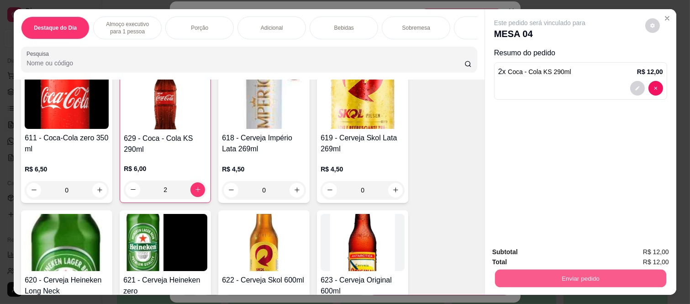
click at [570, 276] on button "Enviar pedido" at bounding box center [580, 278] width 171 height 18
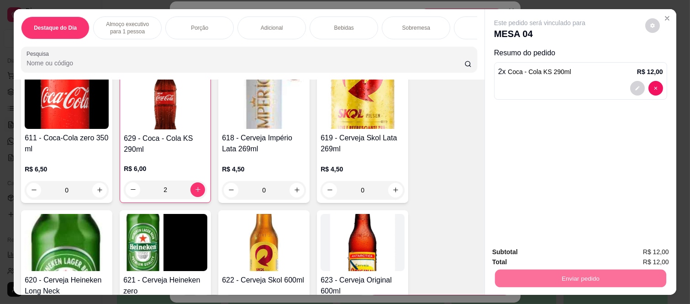
click at [532, 249] on button "Não registrar e enviar pedido" at bounding box center [550, 251] width 92 height 17
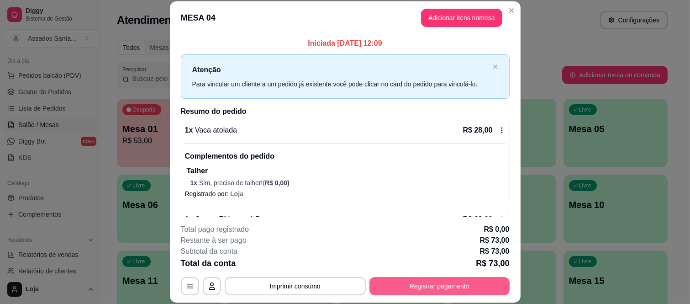
click at [411, 286] on button "Registrar pagamento" at bounding box center [439, 286] width 140 height 18
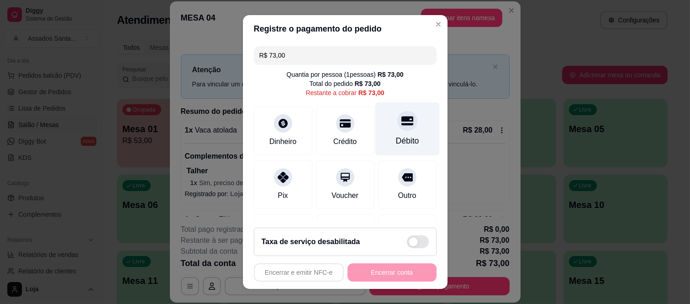
click at [397, 121] on div at bounding box center [407, 121] width 20 height 20
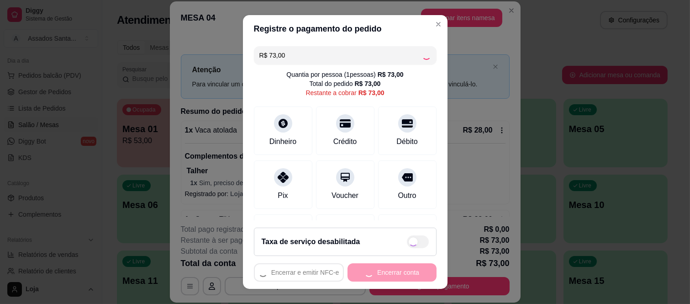
type input "R$ 0,00"
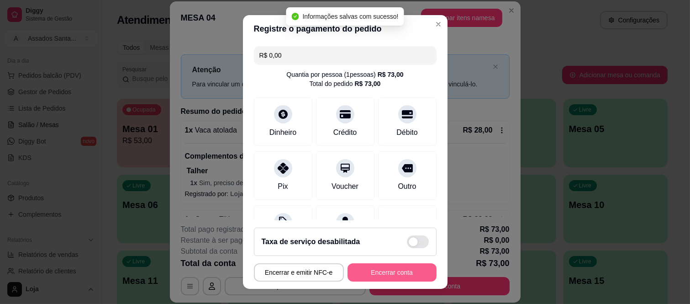
click at [388, 272] on button "Encerrar conta" at bounding box center [391, 272] width 89 height 18
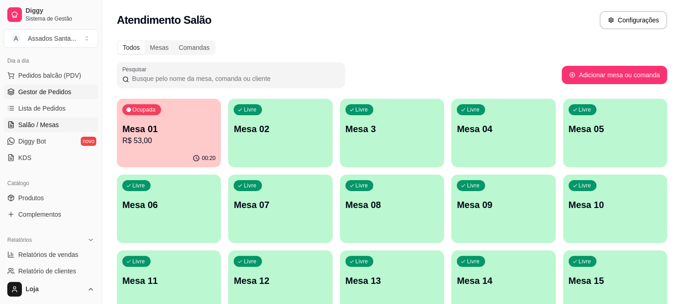
click at [74, 90] on link "Gestor de Pedidos" at bounding box center [51, 91] width 94 height 15
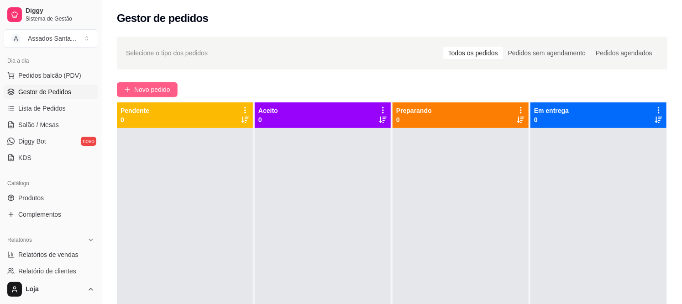
click at [156, 89] on span "Novo pedido" at bounding box center [152, 89] width 36 height 10
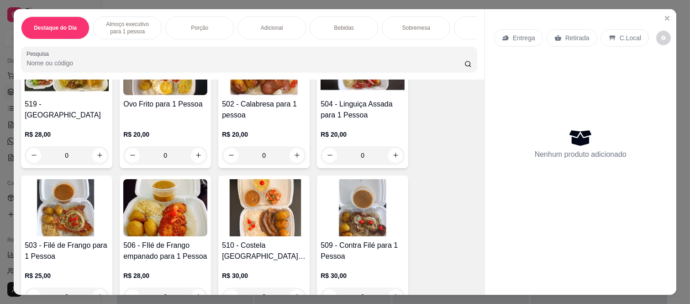
scroll to position [405, 0]
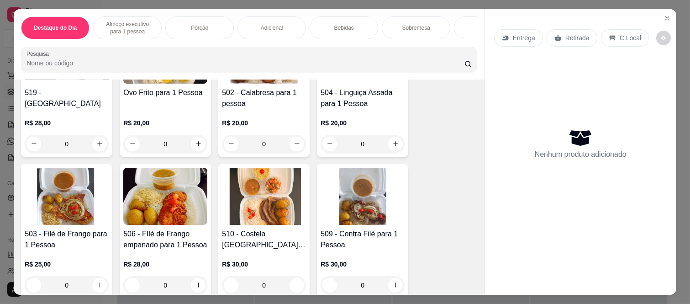
click at [388, 152] on div "0" at bounding box center [362, 144] width 84 height 18
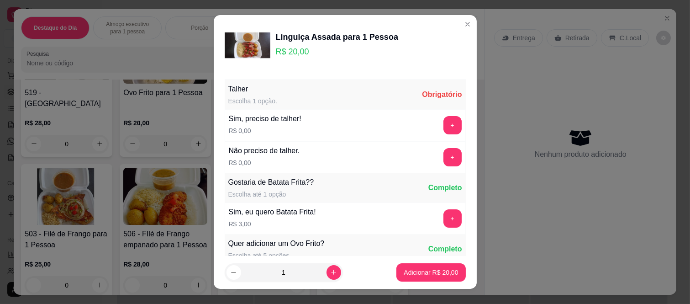
click at [440, 152] on div "+" at bounding box center [453, 157] width 26 height 18
click at [443, 154] on button "+" at bounding box center [452, 157] width 18 height 18
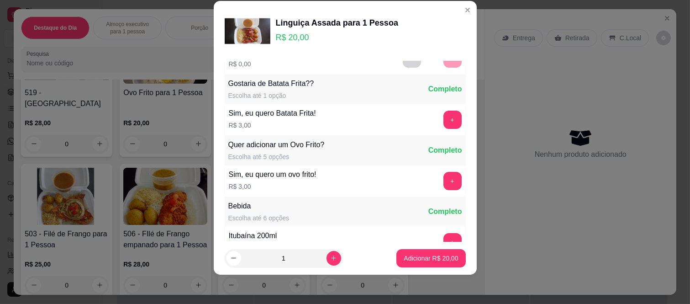
scroll to position [98, 0]
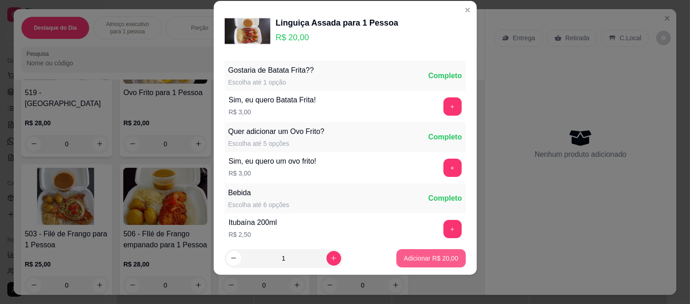
click at [419, 261] on p "Adicionar R$ 20,00" at bounding box center [431, 257] width 54 height 9
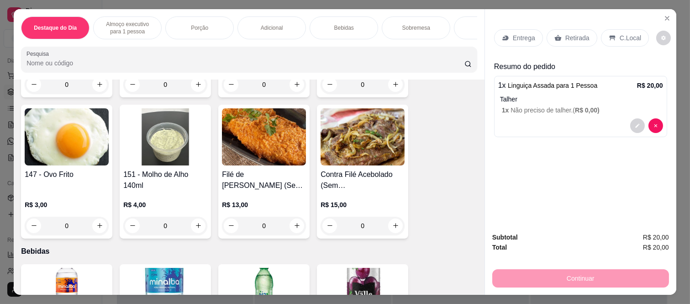
scroll to position [1116, 0]
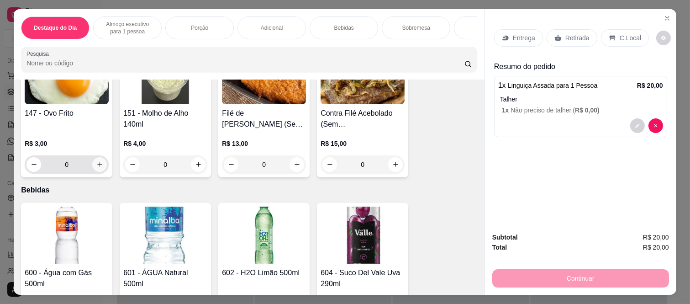
click at [96, 168] on icon "increase-product-quantity" at bounding box center [99, 164] width 7 height 7
type input "1"
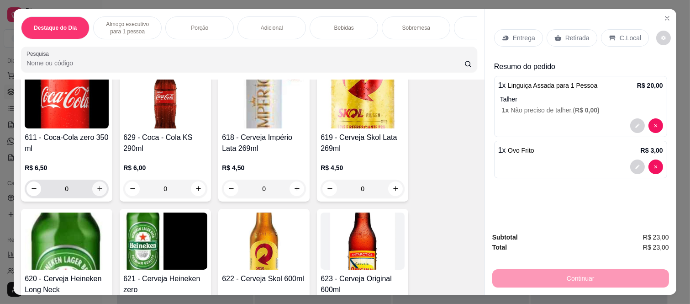
click at [96, 189] on icon "increase-product-quantity" at bounding box center [99, 188] width 7 height 7
type input "1"
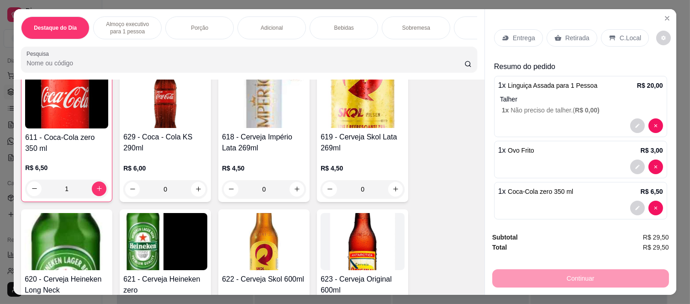
scroll to position [7, 0]
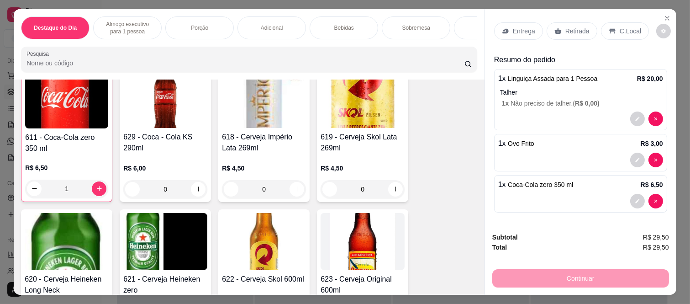
click at [609, 29] on icon at bounding box center [612, 31] width 6 height 5
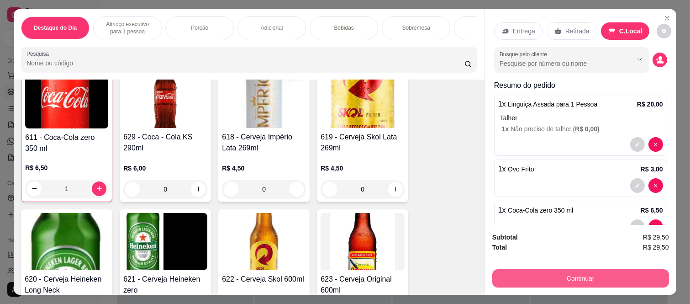
click at [564, 273] on button "Continuar" at bounding box center [580, 278] width 177 height 18
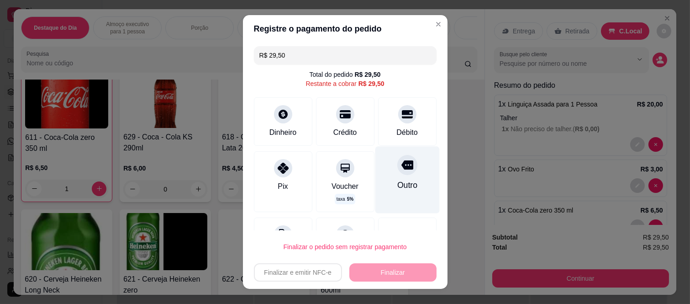
click at [397, 188] on div "Outro" at bounding box center [407, 185] width 20 height 12
type input "R$ 0,00"
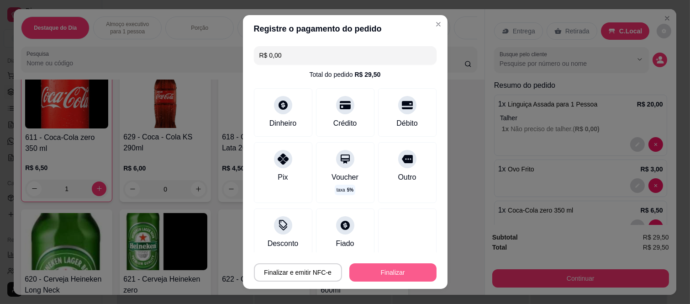
click at [384, 277] on button "Finalizar" at bounding box center [392, 272] width 87 height 18
type input "0"
type input "-R$ 29,50"
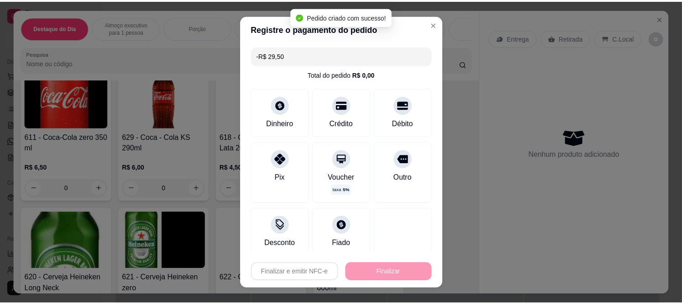
scroll to position [1674, 0]
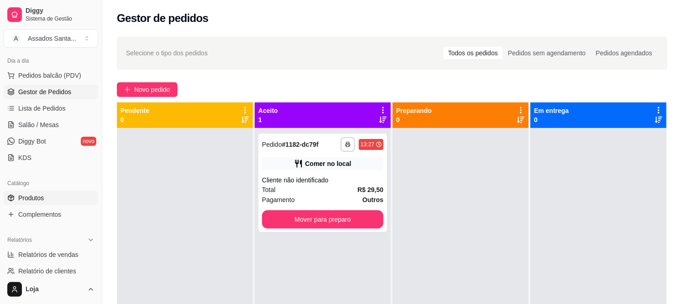
click at [75, 204] on link "Produtos" at bounding box center [51, 197] width 94 height 15
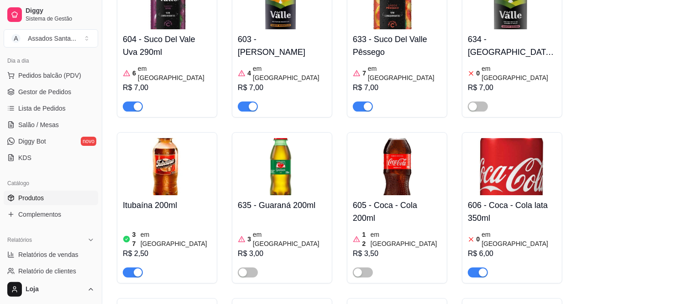
scroll to position [4311, 0]
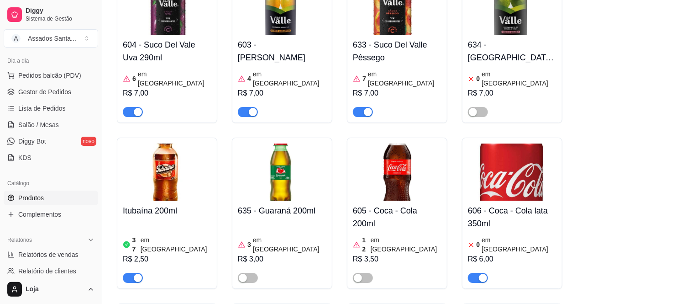
click at [495, 204] on h4 "606 - Coca - Cola lata 350ml" at bounding box center [512, 217] width 89 height 26
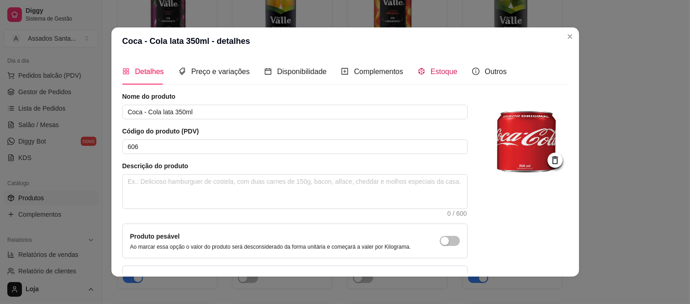
click at [430, 68] on span "Estoque" at bounding box center [443, 72] width 27 height 8
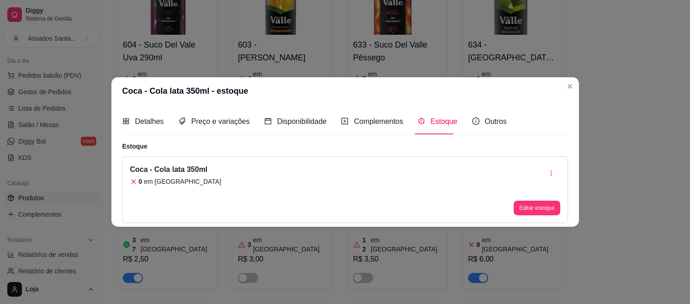
drag, startPoint x: 515, startPoint y: 199, endPoint x: 521, endPoint y: 203, distance: 7.9
click at [516, 199] on div "Editar estoque" at bounding box center [537, 189] width 46 height 51
click at [521, 203] on button "Editar estoque" at bounding box center [537, 207] width 46 height 15
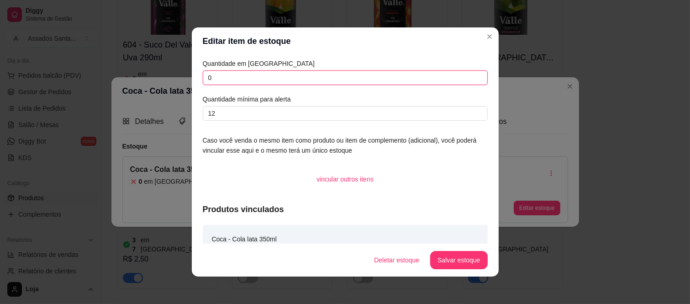
click at [348, 72] on input "0" at bounding box center [345, 77] width 285 height 15
type input "22"
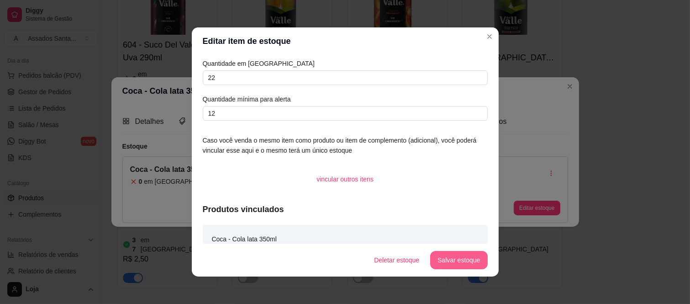
click at [474, 262] on button "Salvar estoque" at bounding box center [458, 260] width 57 height 18
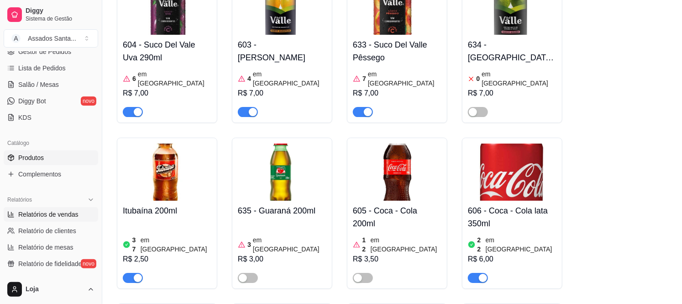
scroll to position [152, 0]
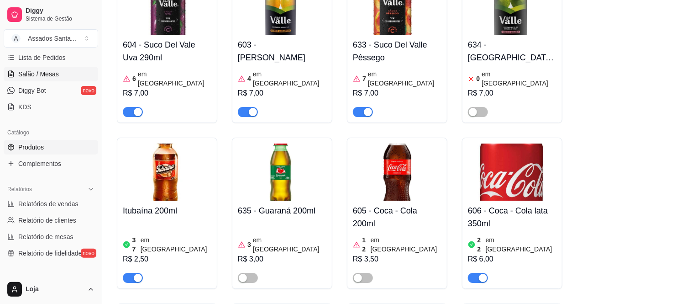
click at [57, 75] on span "Salão / Mesas" at bounding box center [38, 73] width 41 height 9
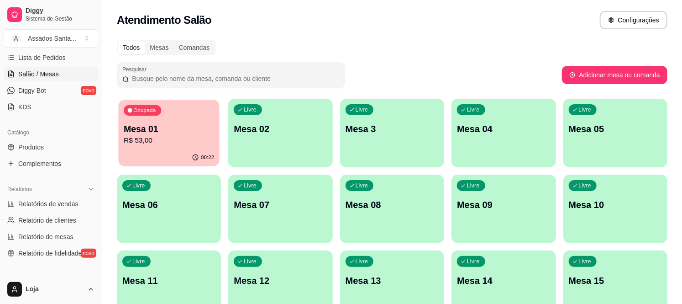
click at [172, 126] on p "Mesa 01" at bounding box center [169, 129] width 90 height 12
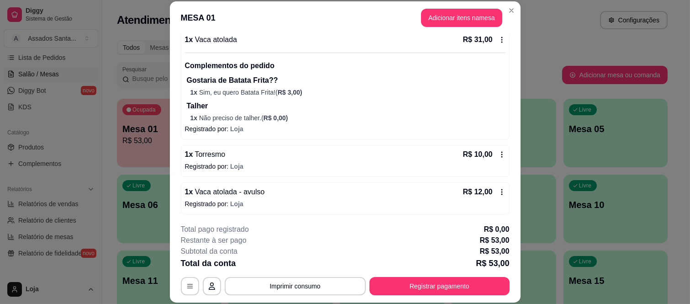
scroll to position [92, 0]
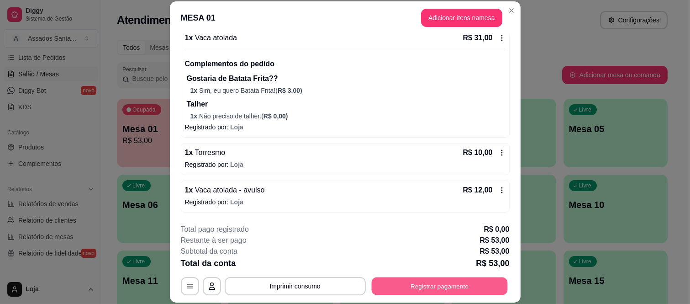
click at [402, 288] on button "Registrar pagamento" at bounding box center [439, 286] width 136 height 18
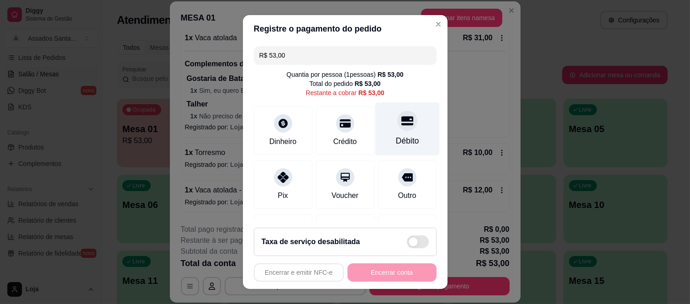
click at [397, 128] on div at bounding box center [407, 121] width 20 height 20
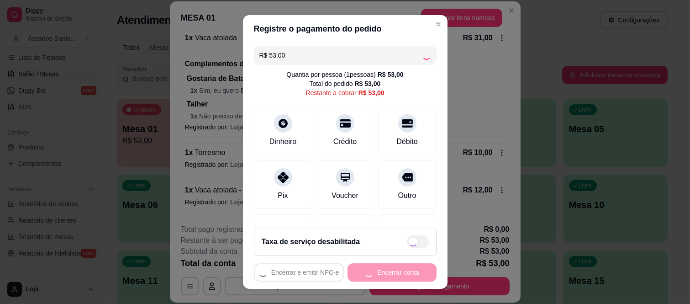
type input "R$ 0,00"
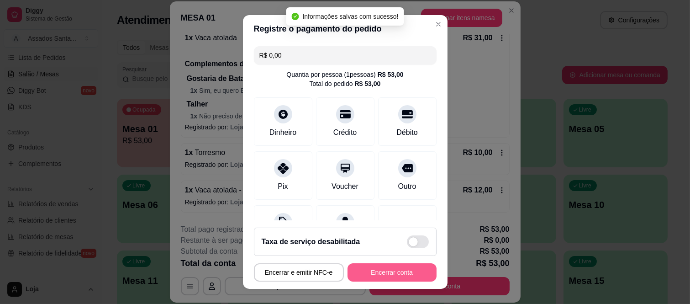
click at [420, 267] on button "Encerrar conta" at bounding box center [391, 272] width 89 height 18
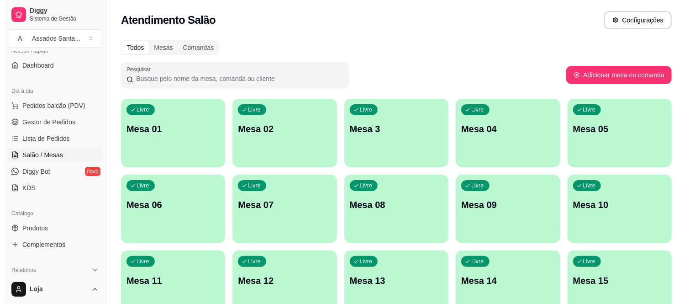
scroll to position [0, 0]
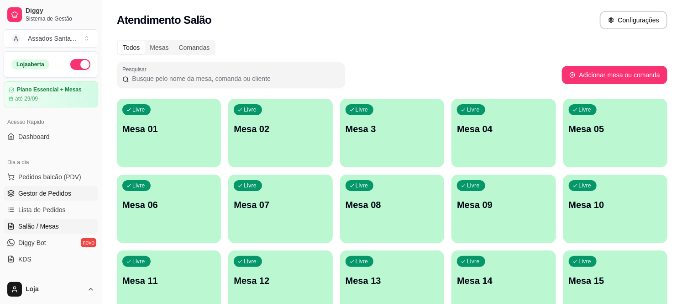
click at [63, 199] on link "Gestor de Pedidos" at bounding box center [51, 193] width 94 height 15
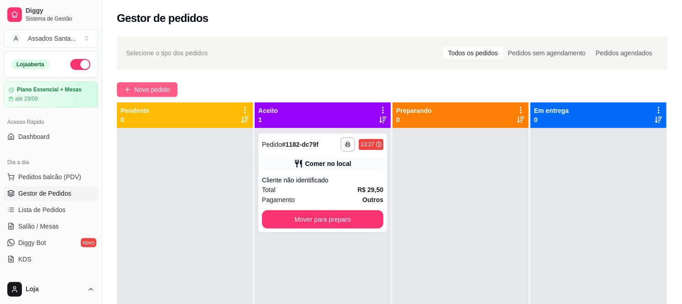
click at [126, 83] on button "Novo pedido" at bounding box center [147, 89] width 61 height 15
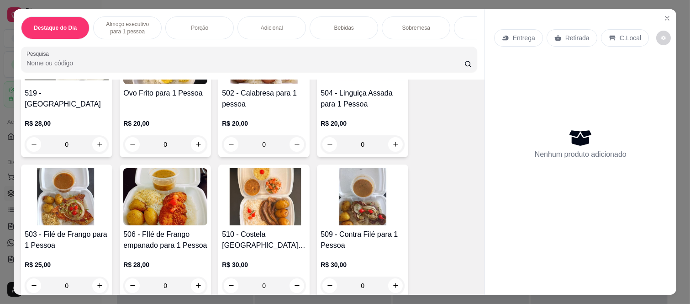
scroll to position [405, 0]
click at [387, 150] on div "0" at bounding box center [362, 144] width 84 height 18
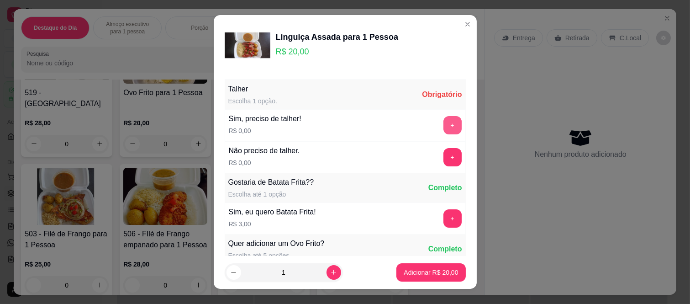
click at [443, 122] on button "+" at bounding box center [452, 125] width 18 height 18
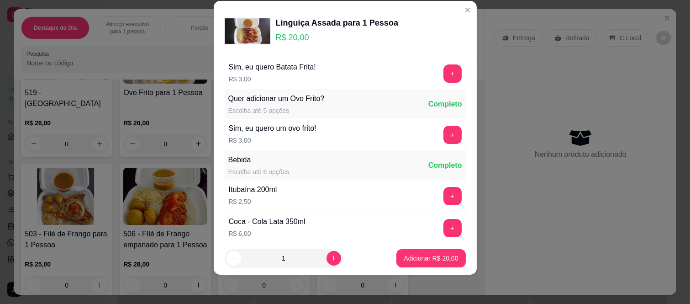
scroll to position [148, 0]
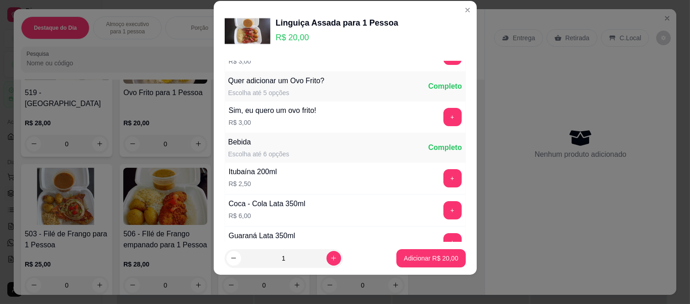
click at [443, 122] on button "+" at bounding box center [452, 117] width 18 height 18
click at [427, 256] on p "Adicionar R$ 23,00" at bounding box center [431, 257] width 54 height 9
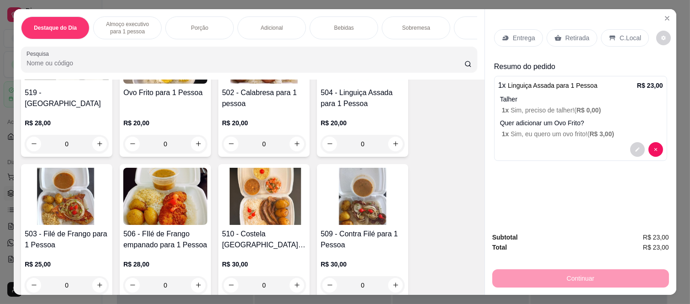
click at [343, 19] on div "Bebidas" at bounding box center [344, 27] width 68 height 23
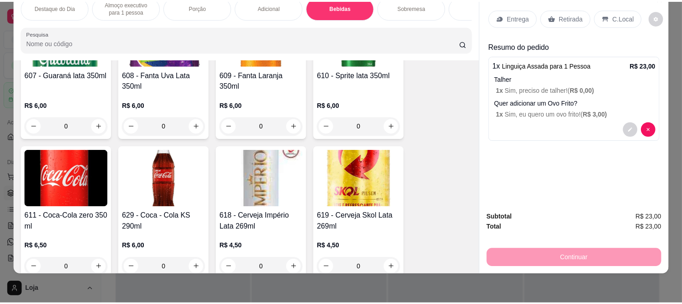
scroll to position [1626, 0]
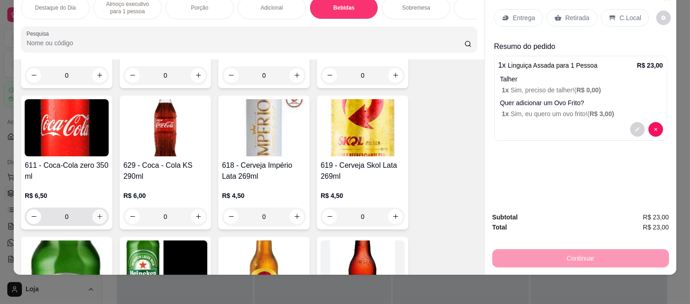
click at [93, 220] on button "increase-product-quantity" at bounding box center [99, 216] width 15 height 15
type input "1"
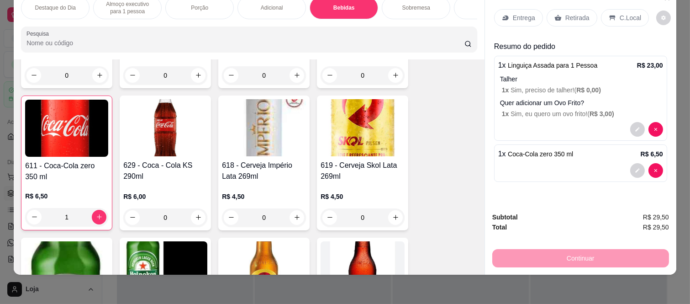
click at [628, 13] on p "C.Local" at bounding box center [629, 17] width 21 height 9
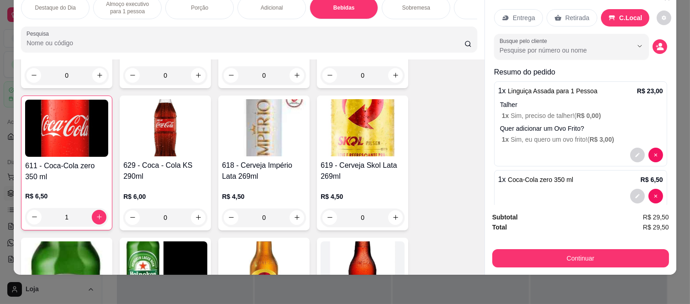
click at [577, 238] on div "Subtotal R$ 29,50 Total R$ 29,50 Continuar" at bounding box center [580, 239] width 177 height 55
click at [577, 247] on div "Continuar" at bounding box center [580, 257] width 177 height 21
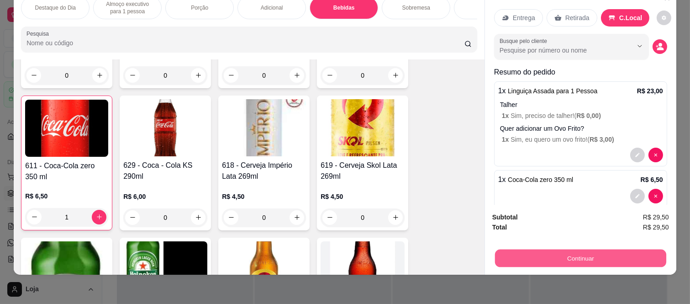
click at [577, 250] on button "Continuar" at bounding box center [580, 258] width 171 height 18
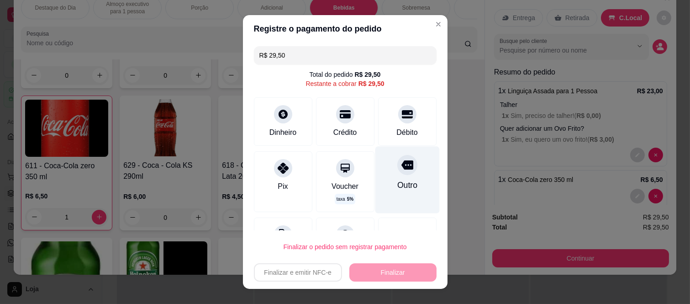
click at [402, 169] on div "Outro" at bounding box center [407, 180] width 64 height 67
type input "R$ 0,00"
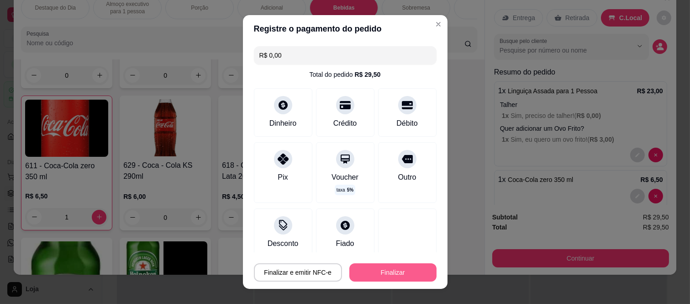
click at [399, 281] on footer "Finalizar e emitir NFC-e Finalizar" at bounding box center [345, 270] width 205 height 37
click at [400, 271] on button "Finalizar" at bounding box center [392, 272] width 87 height 18
type input "0"
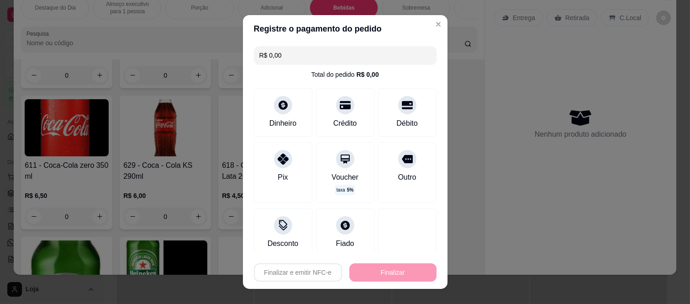
type input "-R$ 29,50"
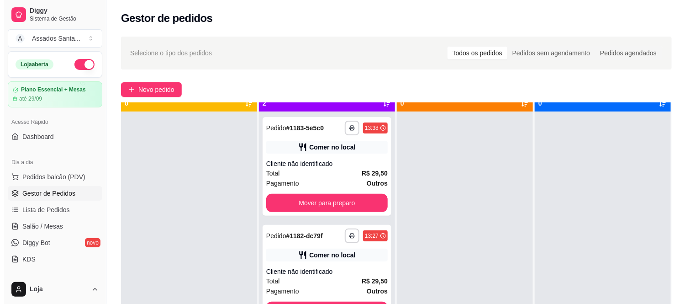
scroll to position [25, 0]
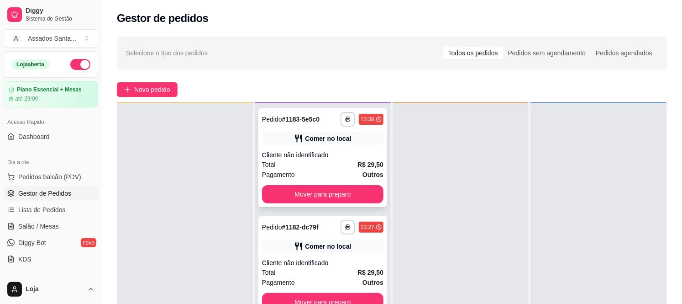
click at [352, 154] on div "Cliente não identificado" at bounding box center [322, 154] width 121 height 9
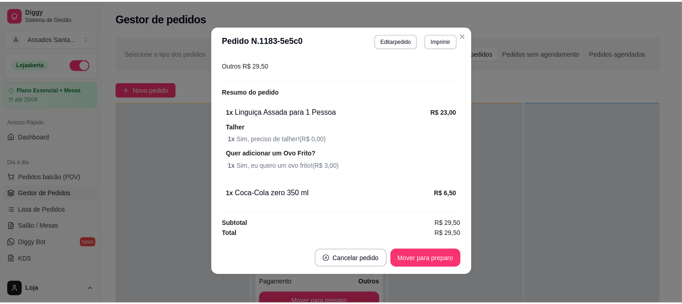
scroll to position [2, 0]
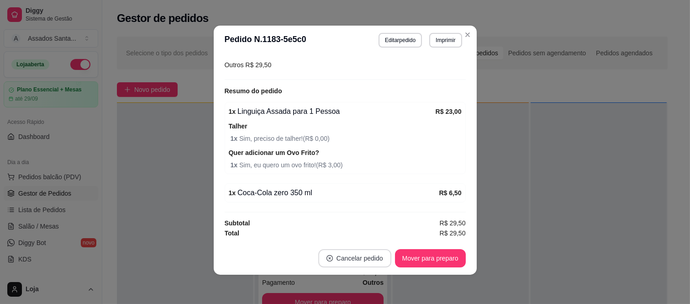
click at [373, 259] on button "Cancelar pedido" at bounding box center [354, 258] width 73 height 18
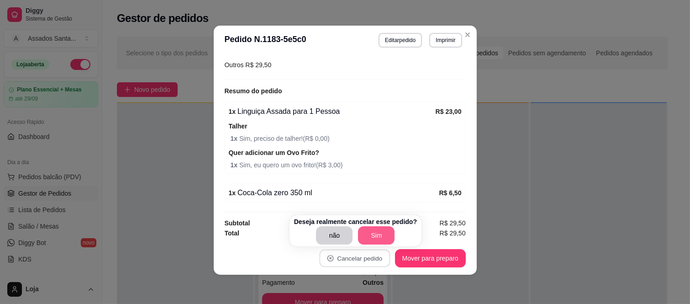
click at [373, 234] on button "Sim" at bounding box center [376, 235] width 37 height 18
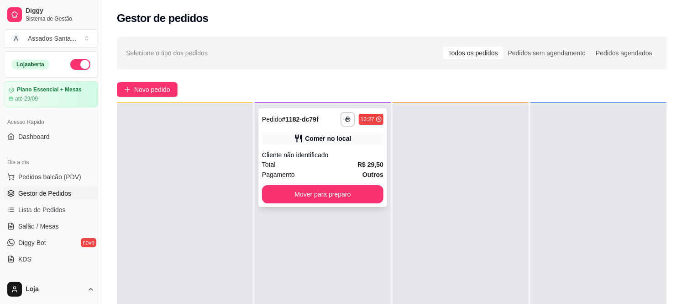
click at [317, 166] on div "Total R$ 29,50" at bounding box center [322, 164] width 121 height 10
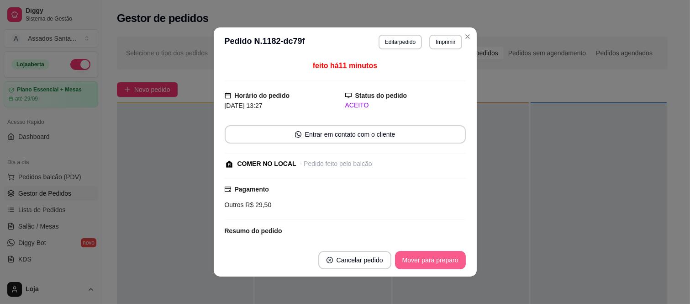
click at [414, 253] on button "Mover para preparo" at bounding box center [430, 260] width 71 height 18
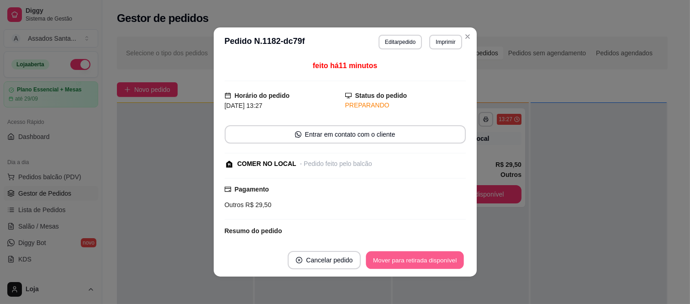
click at [414, 254] on button "Mover para retirada disponível" at bounding box center [415, 260] width 98 height 18
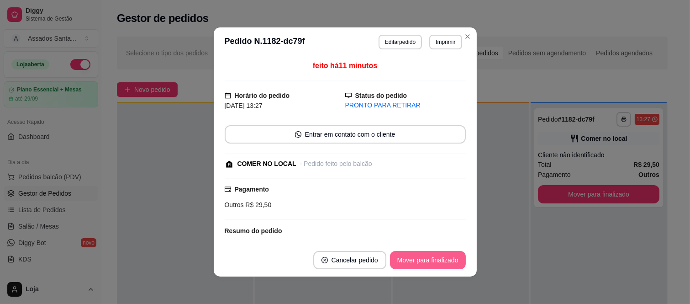
click at [414, 254] on button "Mover para finalizado" at bounding box center [428, 260] width 76 height 18
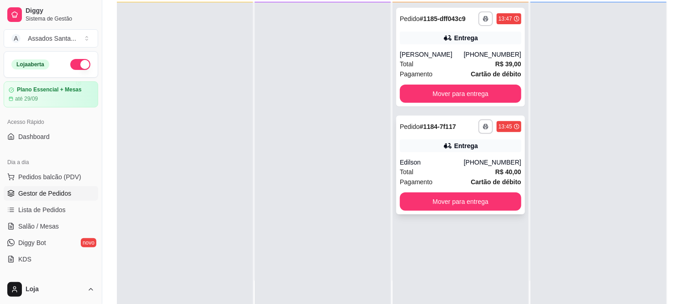
scroll to position [101, 0]
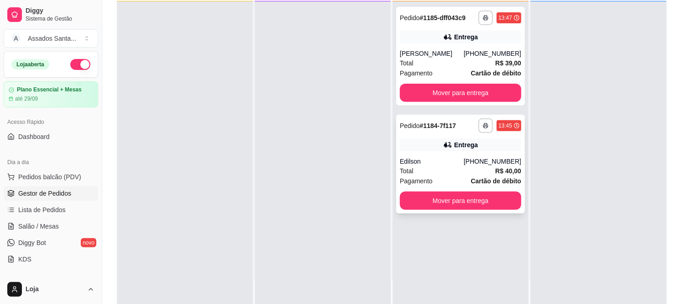
click at [472, 161] on div "(11) 97334-4770" at bounding box center [493, 161] width 58 height 9
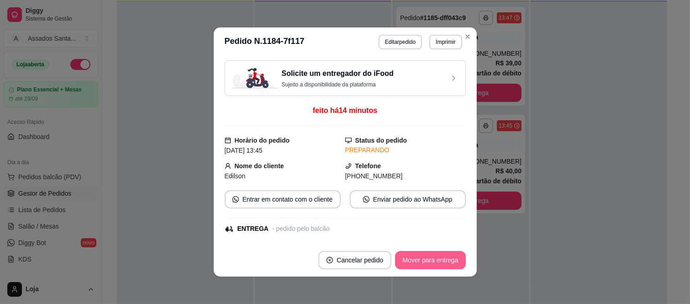
click at [436, 261] on button "Mover para entrega" at bounding box center [430, 260] width 70 height 18
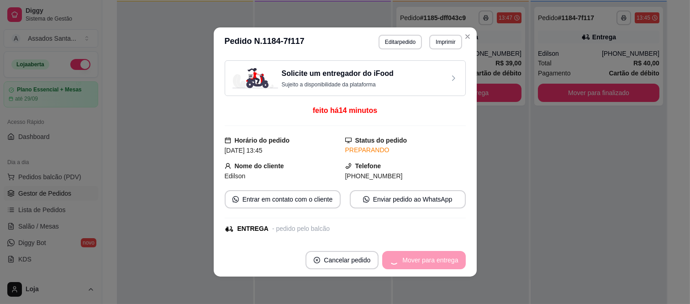
click at [436, 261] on div "Mover para entrega" at bounding box center [423, 260] width 83 height 18
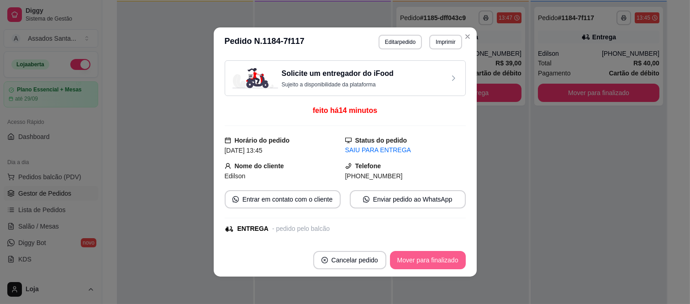
click at [436, 261] on button "Mover para finalizado" at bounding box center [428, 260] width 76 height 18
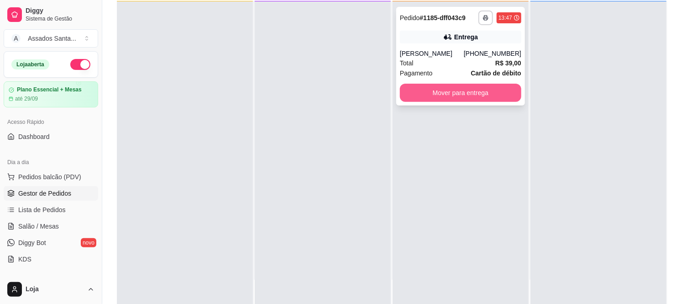
click button "Mover para entrega"
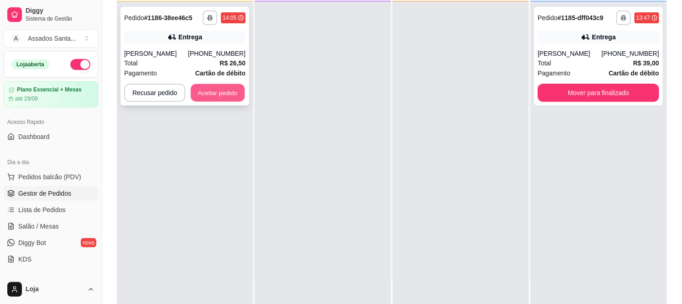
click button "Aceitar pedido"
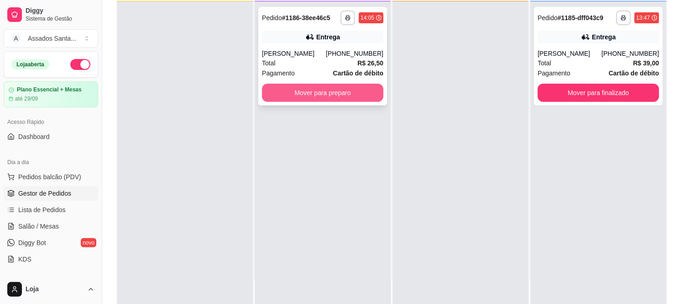
click button "Mover para preparo"
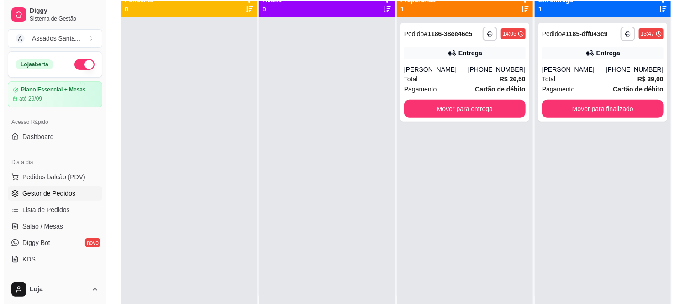
scroll to position [0, 0]
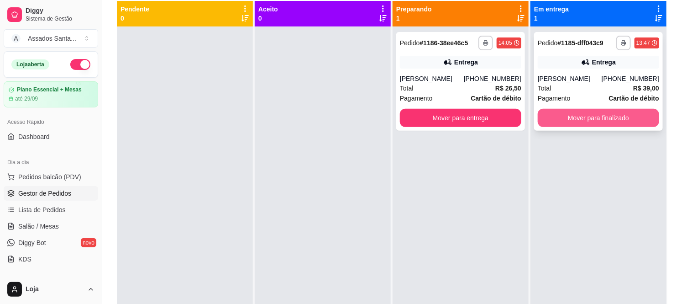
click button "Mover para finalizado"
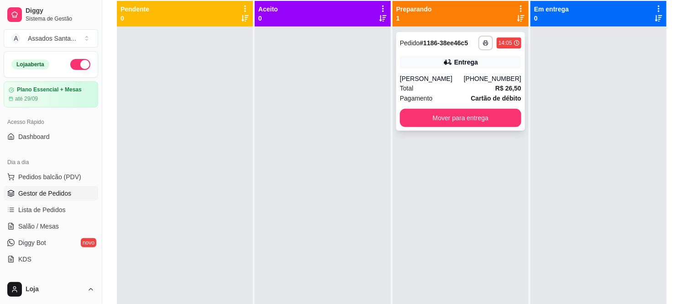
click div "**********"
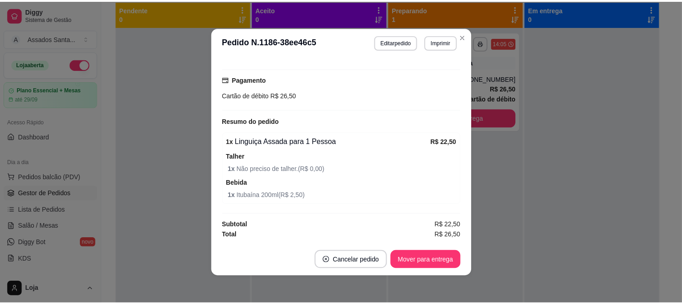
scroll to position [2, 0]
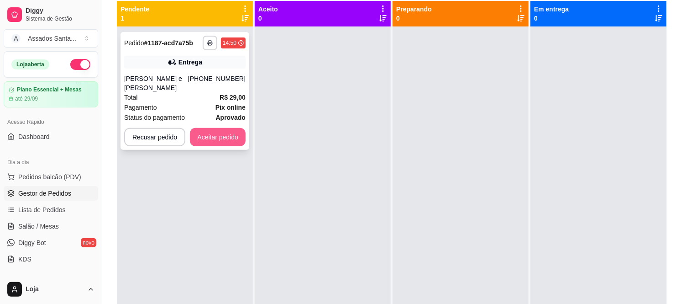
click button "Aceitar pedido"
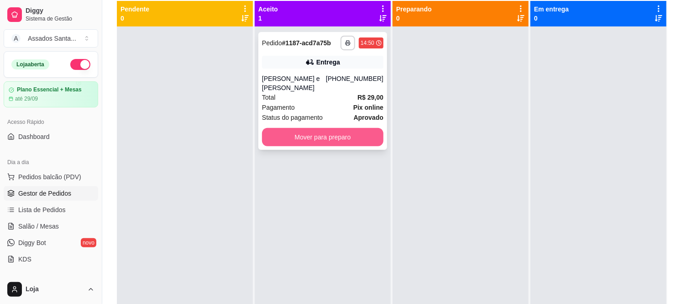
click button "Mover para preparo"
